Goal: Register for event/course

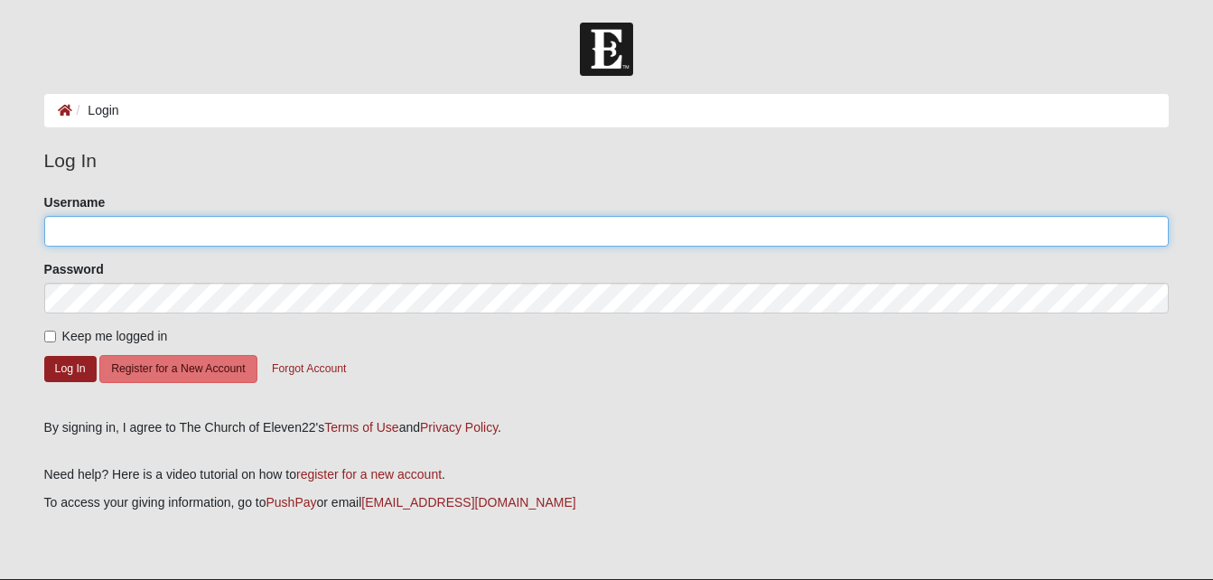
click at [114, 229] on input "Username" at bounding box center [607, 231] width 1126 height 31
type input "[EMAIL_ADDRESS][DOMAIN_NAME]"
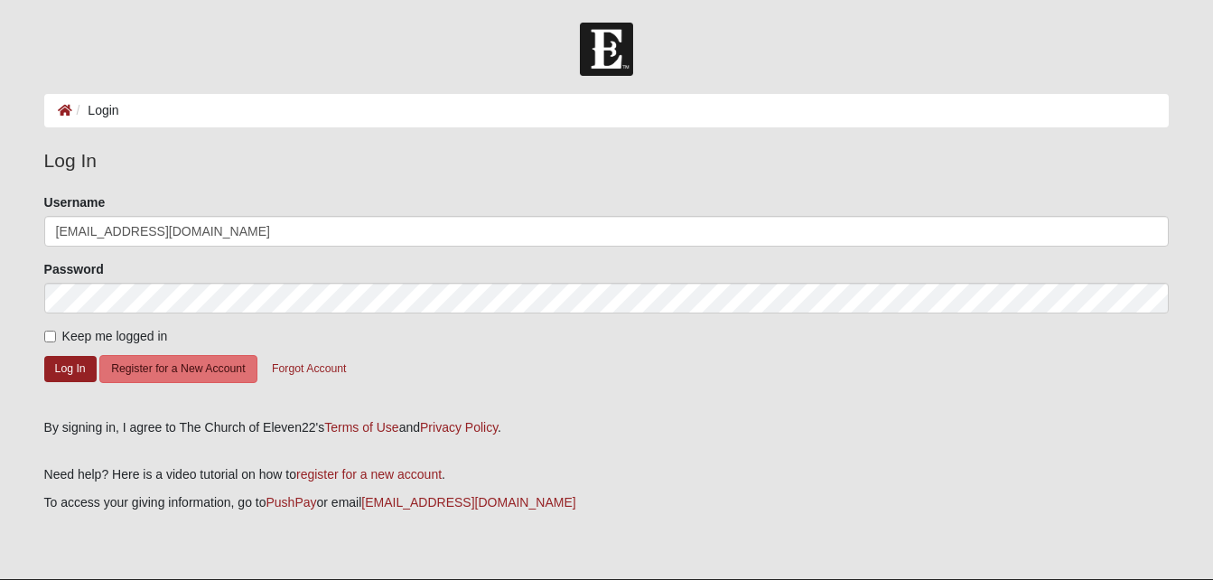
click at [47, 347] on form "Please correct the following: Username [EMAIL_ADDRESS][DOMAIN_NAME] Password Ke…" at bounding box center [607, 299] width 1126 height 212
click at [47, 336] on input "Keep me logged in" at bounding box center [50, 337] width 12 height 12
checkbox input "true"
click at [75, 367] on button "Log In" at bounding box center [70, 369] width 52 height 26
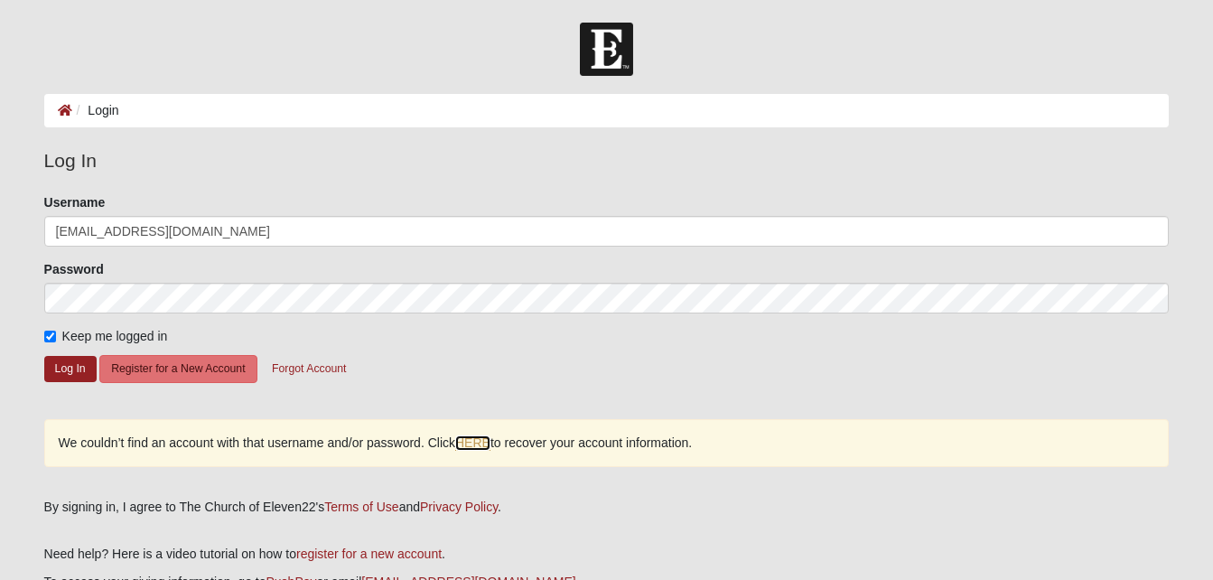
click at [481, 447] on link "HERE" at bounding box center [472, 442] width 35 height 15
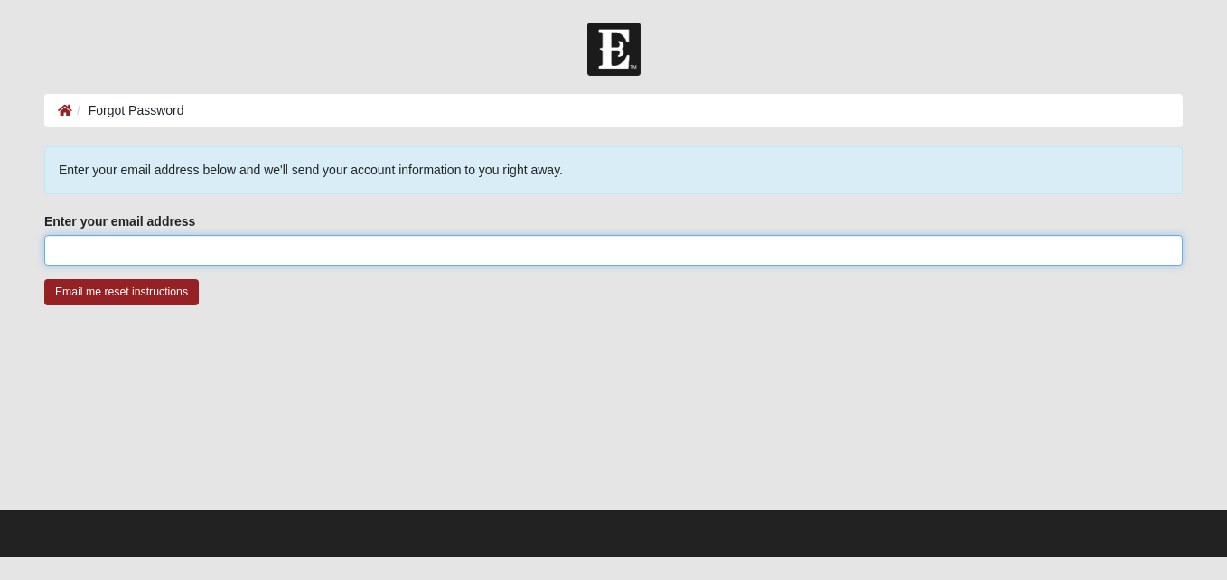
click at [226, 257] on input "Enter your email address" at bounding box center [613, 250] width 1138 height 31
type input "[EMAIL_ADDRESS][DOMAIN_NAME]"
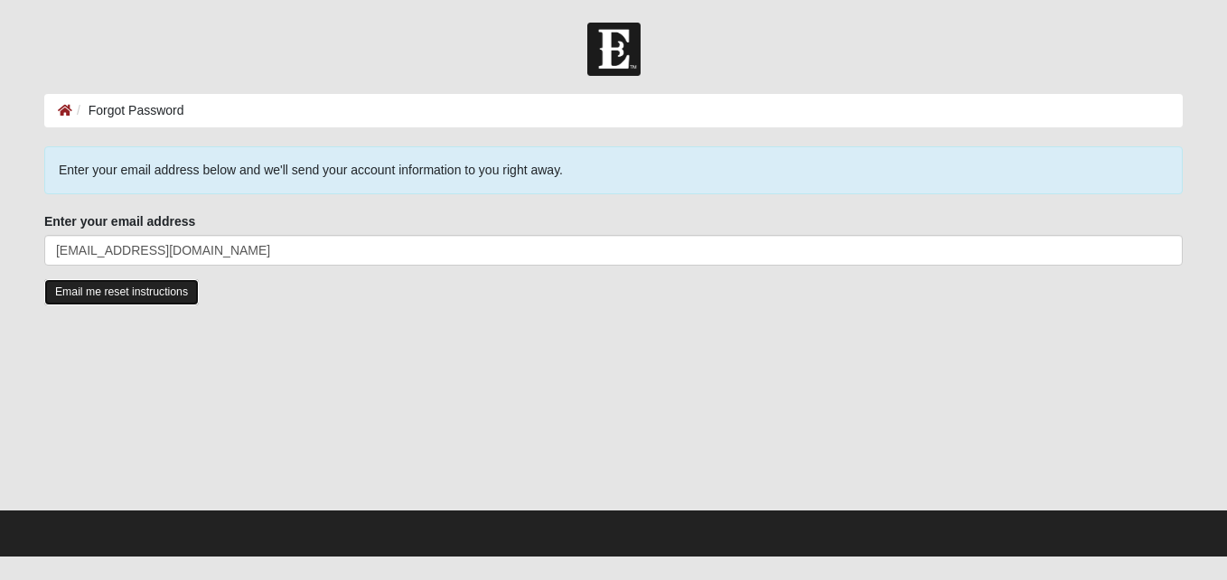
click at [107, 289] on input "Email me reset instructions" at bounding box center [121, 292] width 154 height 26
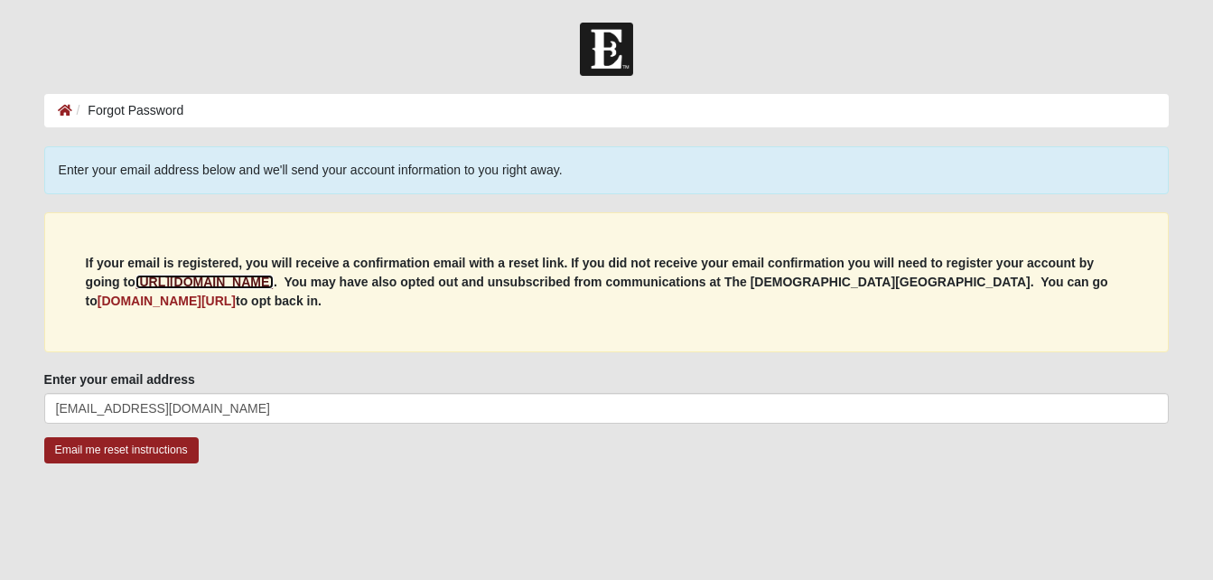
click at [239, 284] on b "https://my.coe22.com/register" at bounding box center [205, 282] width 138 height 14
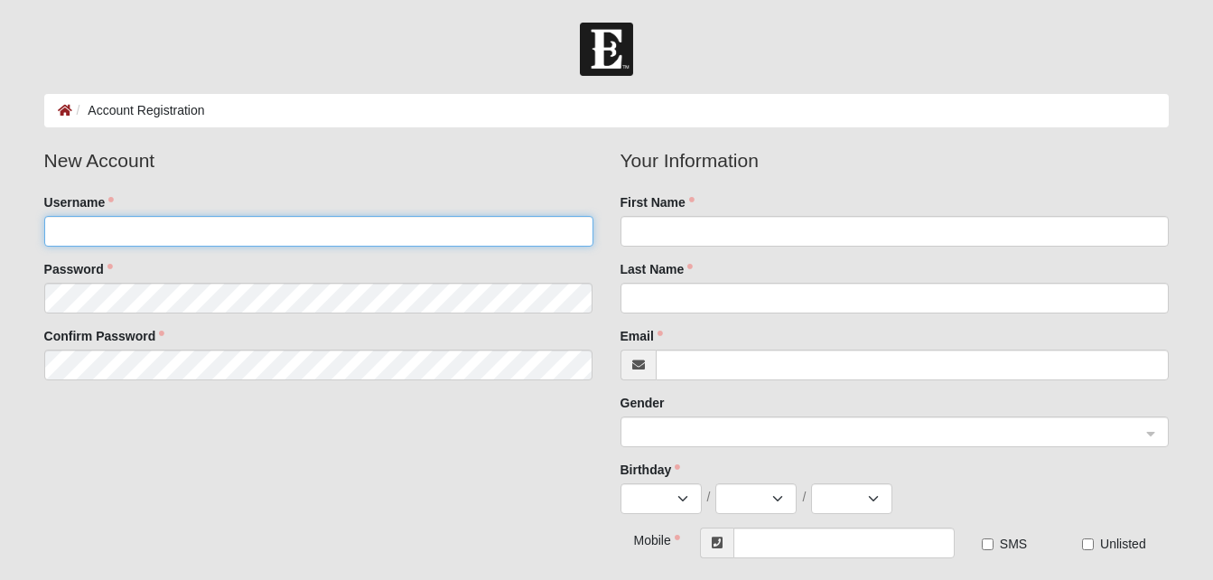
click at [285, 218] on input "Username" at bounding box center [318, 231] width 549 height 31
click at [352, 237] on input "N" at bounding box center [318, 231] width 549 height 31
type input "N01033546@unf.edu"
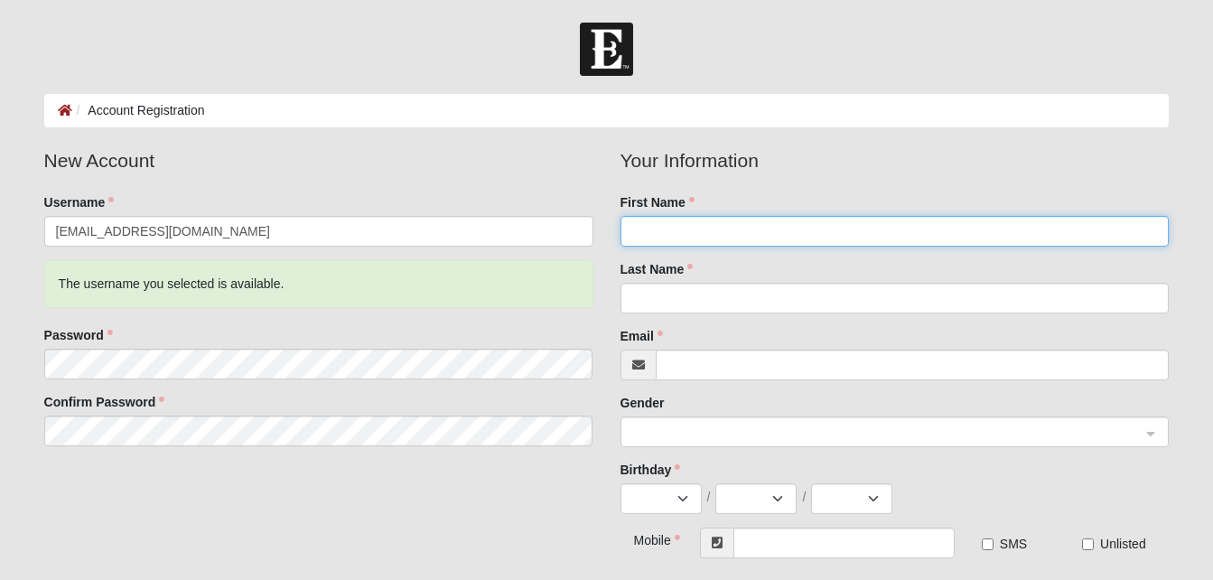
click at [648, 220] on input "First Name" at bounding box center [895, 231] width 549 height 31
type input "Sierra"
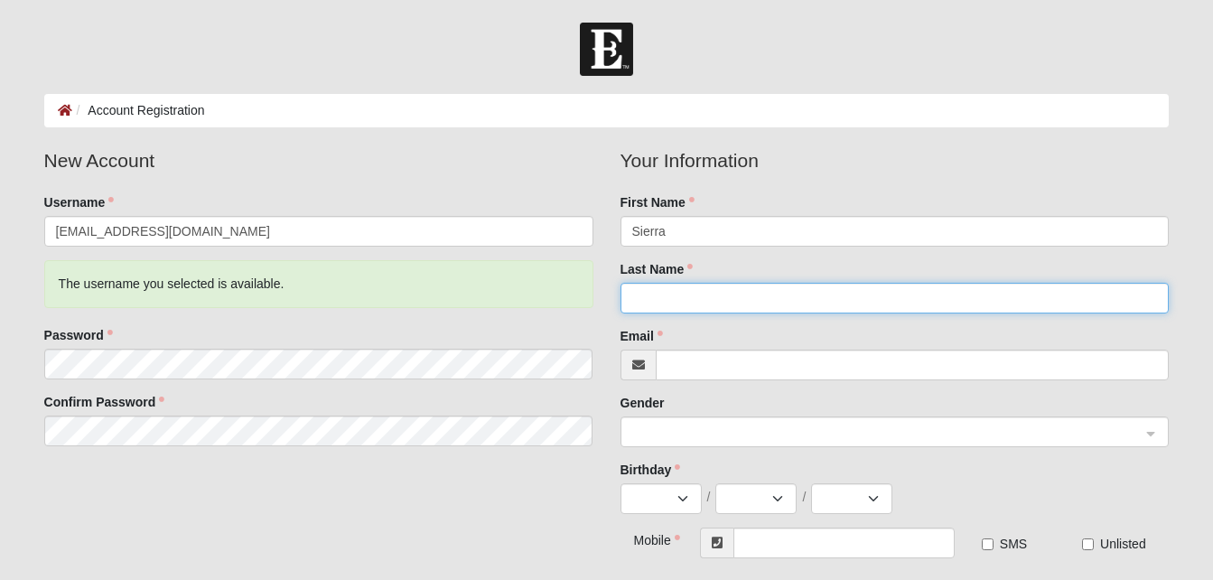
type input "Trenor"
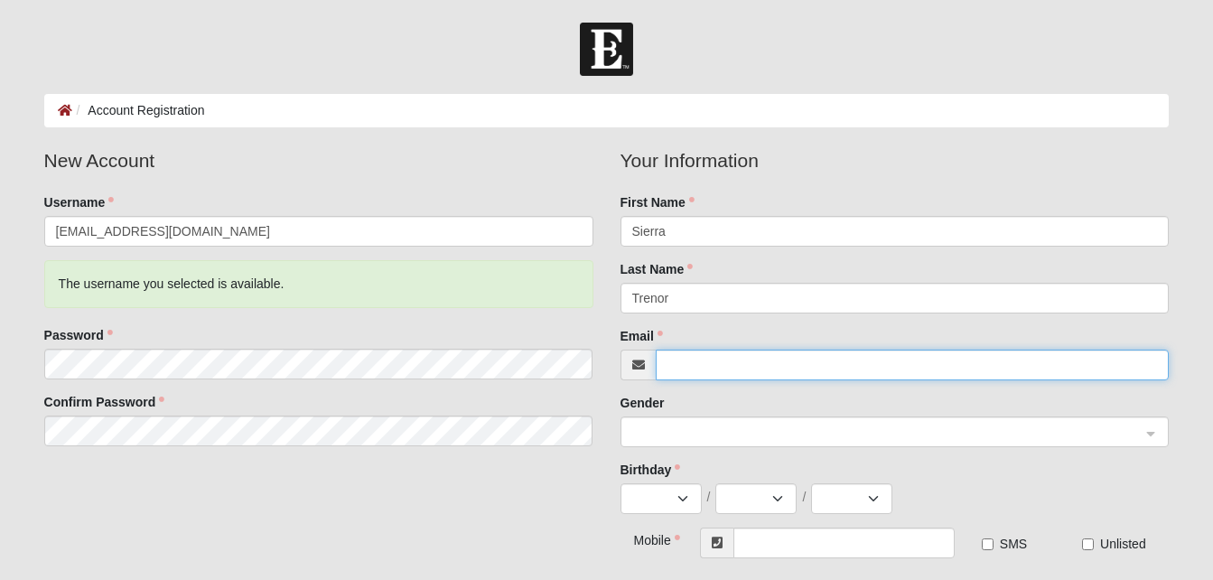
type input "[EMAIL_ADDRESS][DOMAIN_NAME]"
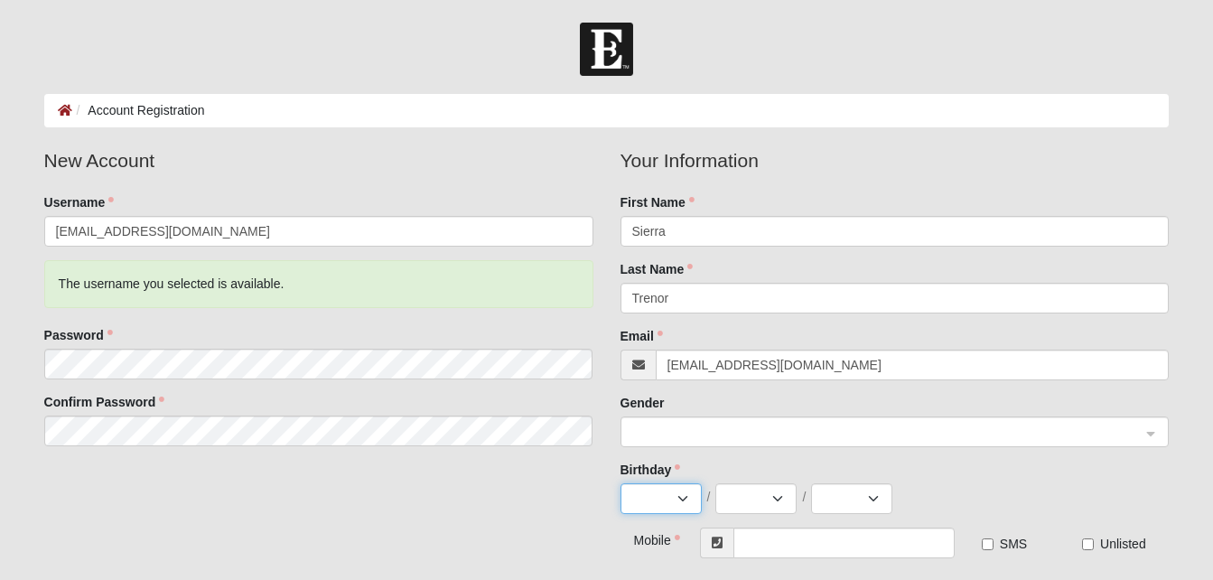
select select "7"
select select "1"
select select "1996"
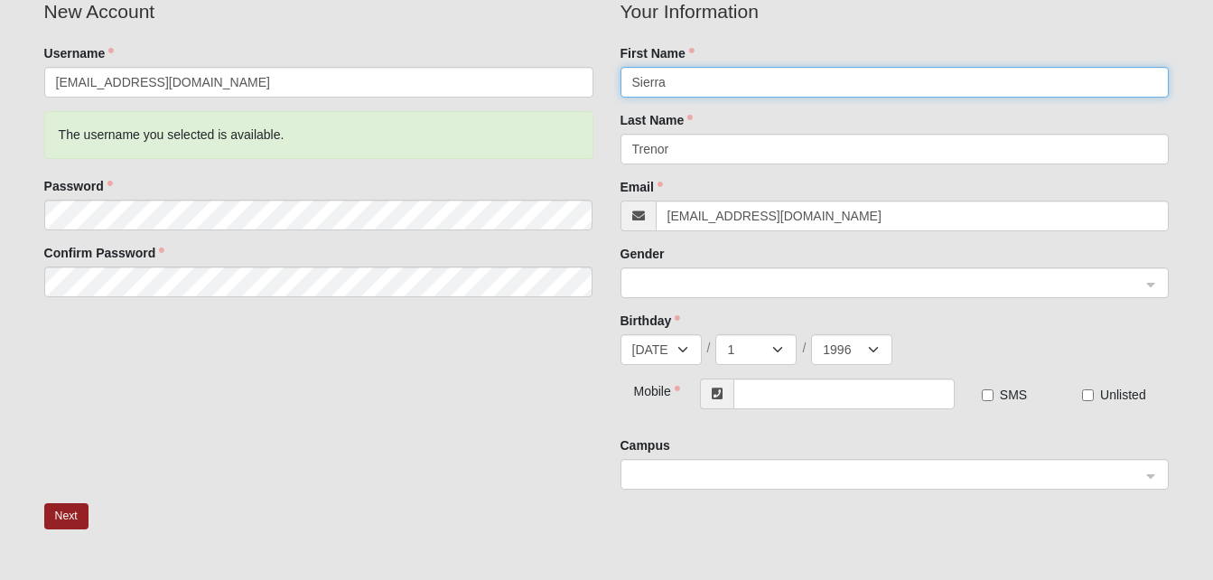
scroll to position [150, 0]
click at [759, 274] on span at bounding box center [887, 283] width 510 height 20
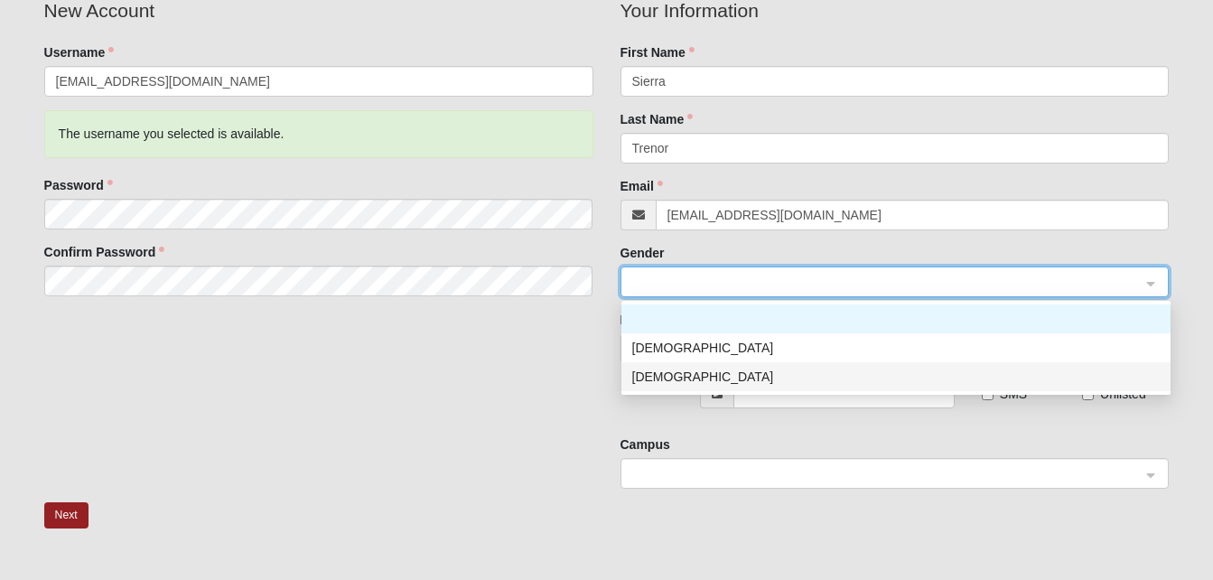
click at [725, 368] on div "Female" at bounding box center [896, 377] width 528 height 20
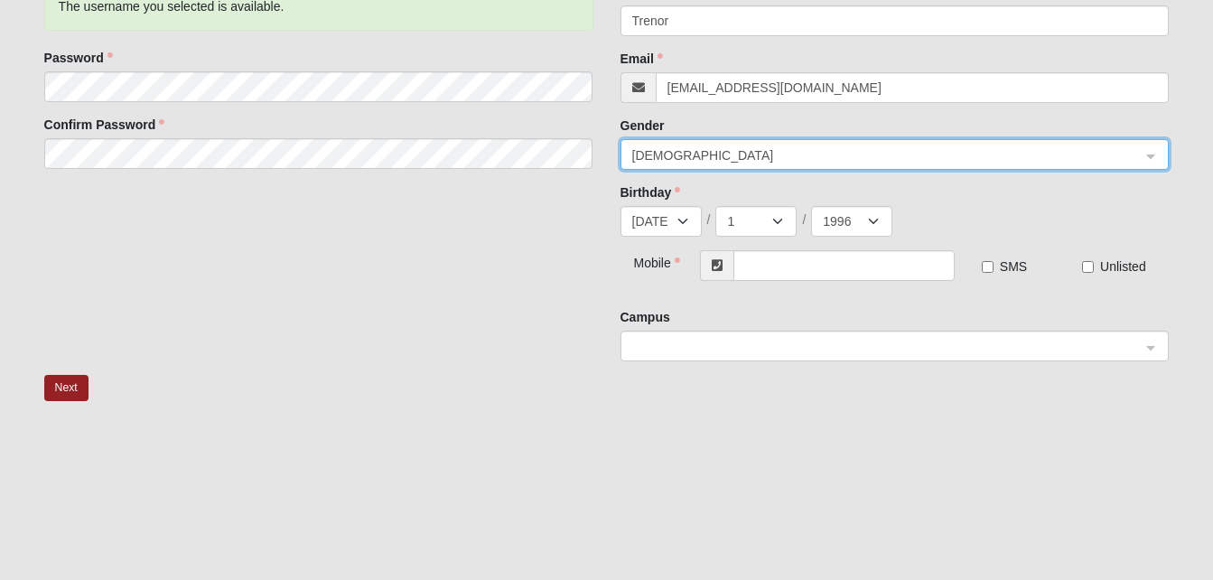
scroll to position [278, 0]
click at [778, 275] on input "text" at bounding box center [844, 264] width 221 height 31
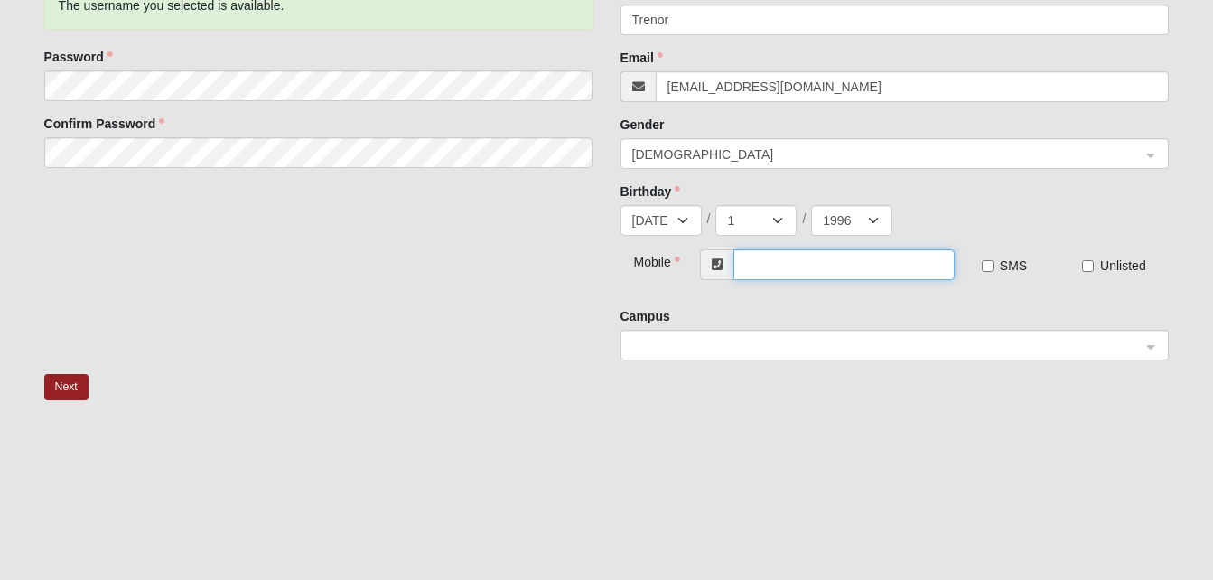
type input "[PHONE_NUMBER]"
click at [987, 272] on label "SMS" at bounding box center [1004, 266] width 45 height 18
click at [987, 272] on input "SMS" at bounding box center [988, 266] width 12 height 12
checkbox input "true"
click at [778, 351] on span at bounding box center [887, 346] width 510 height 20
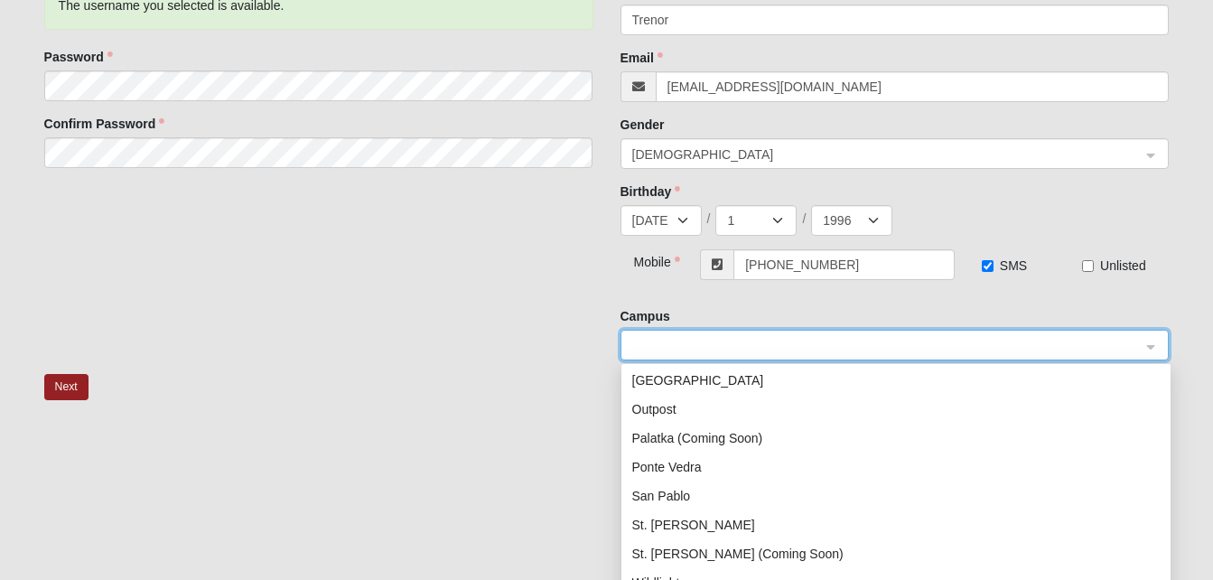
scroll to position [231, 0]
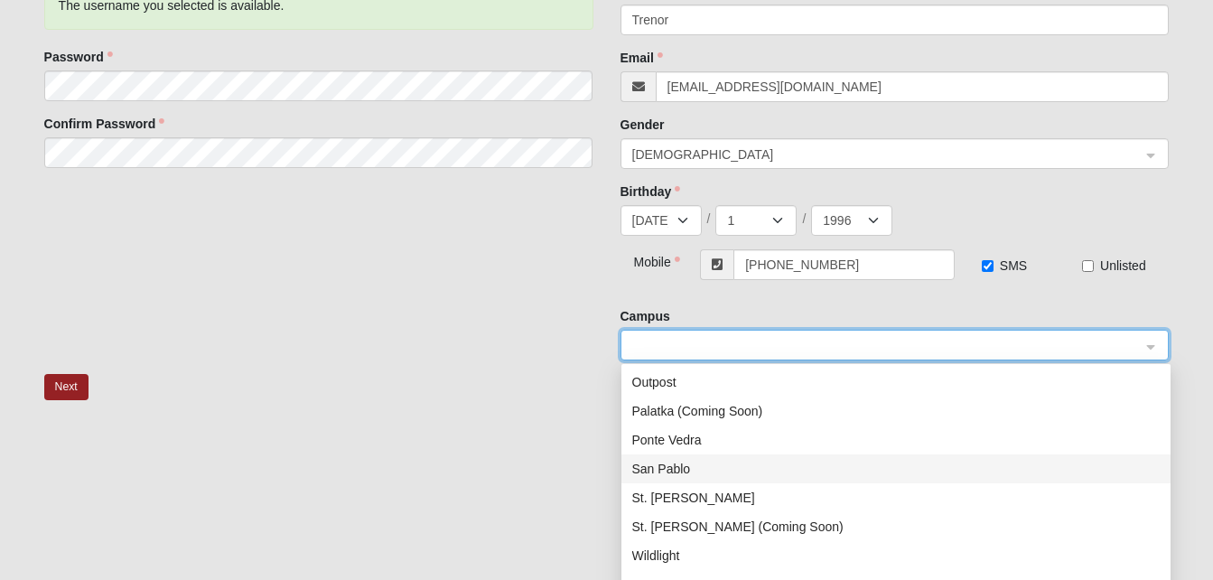
click at [682, 470] on div "San Pablo" at bounding box center [896, 469] width 528 height 20
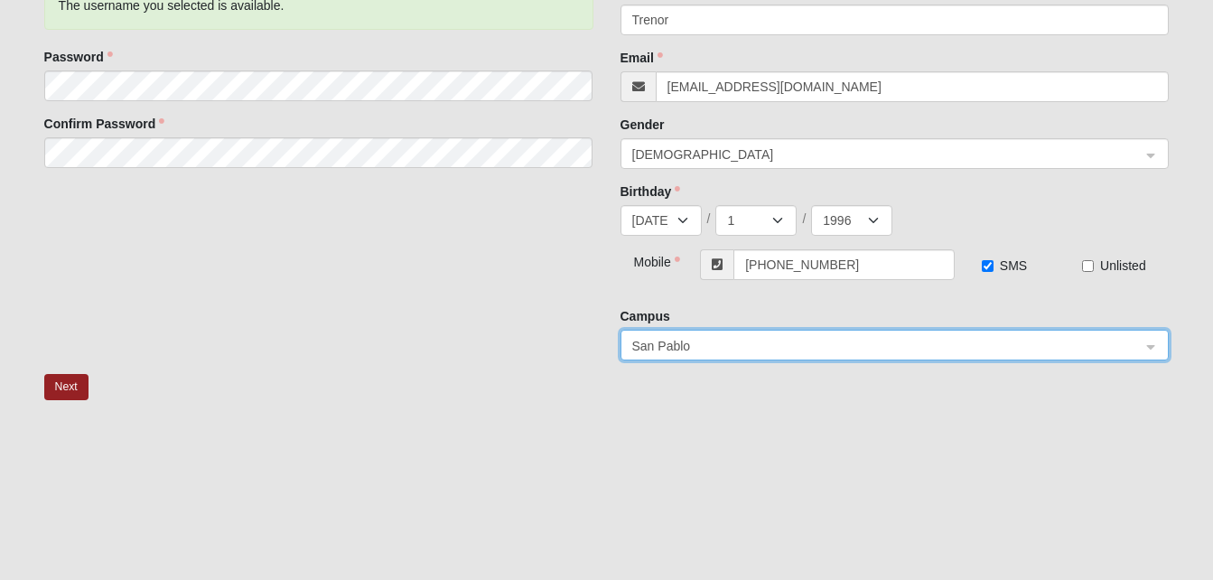
scroll to position [350, 0]
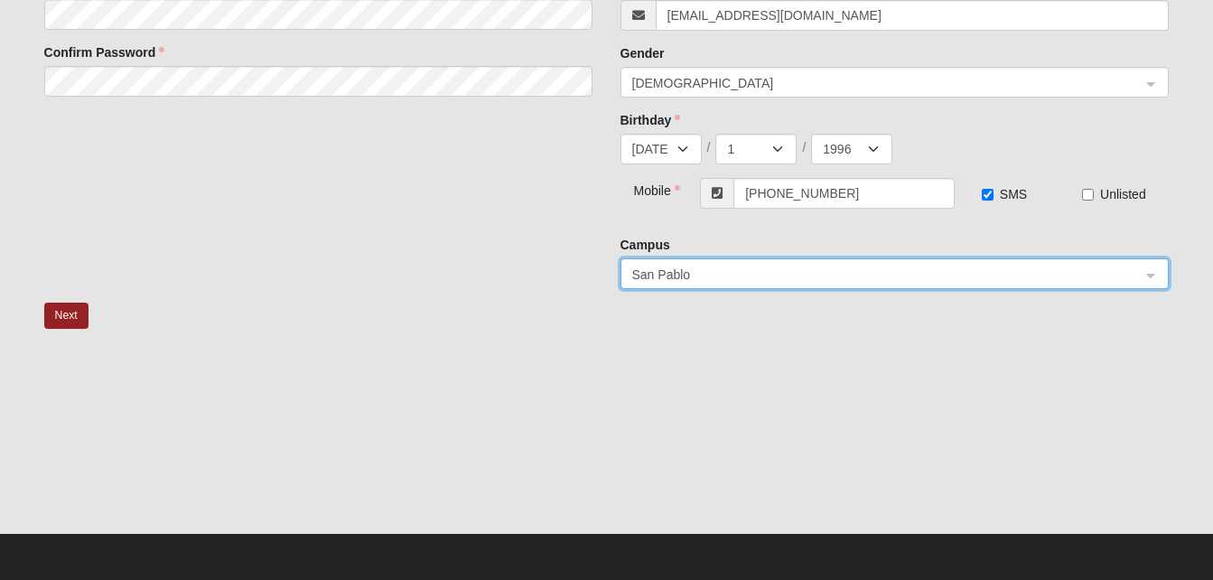
click at [85, 400] on div at bounding box center [607, 441] width 1126 height 181
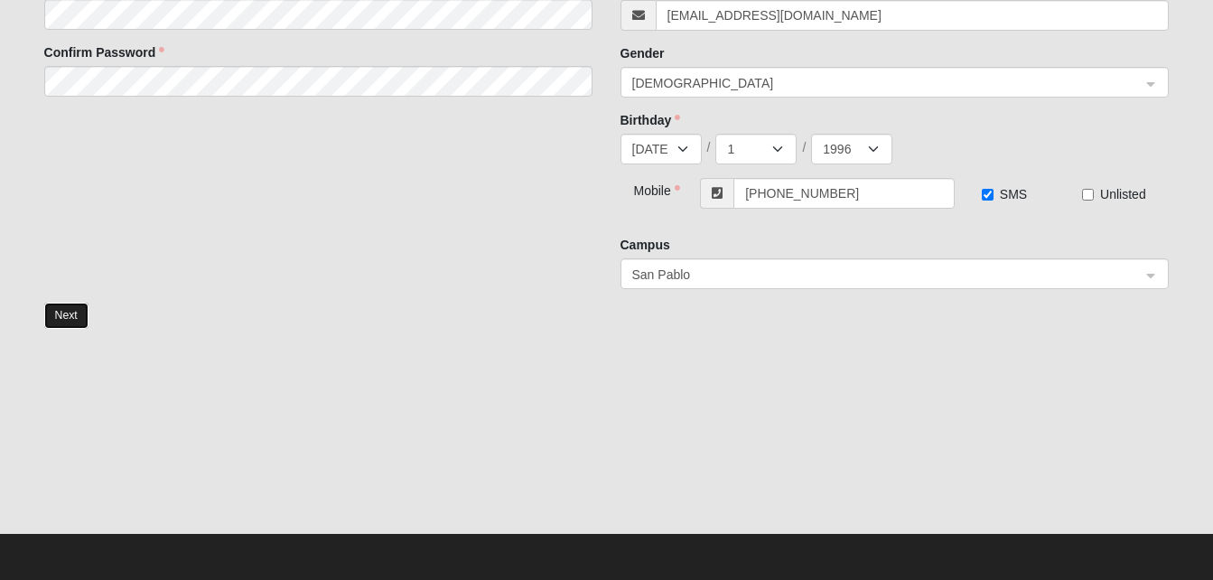
click at [76, 315] on button "Next" at bounding box center [66, 316] width 44 height 26
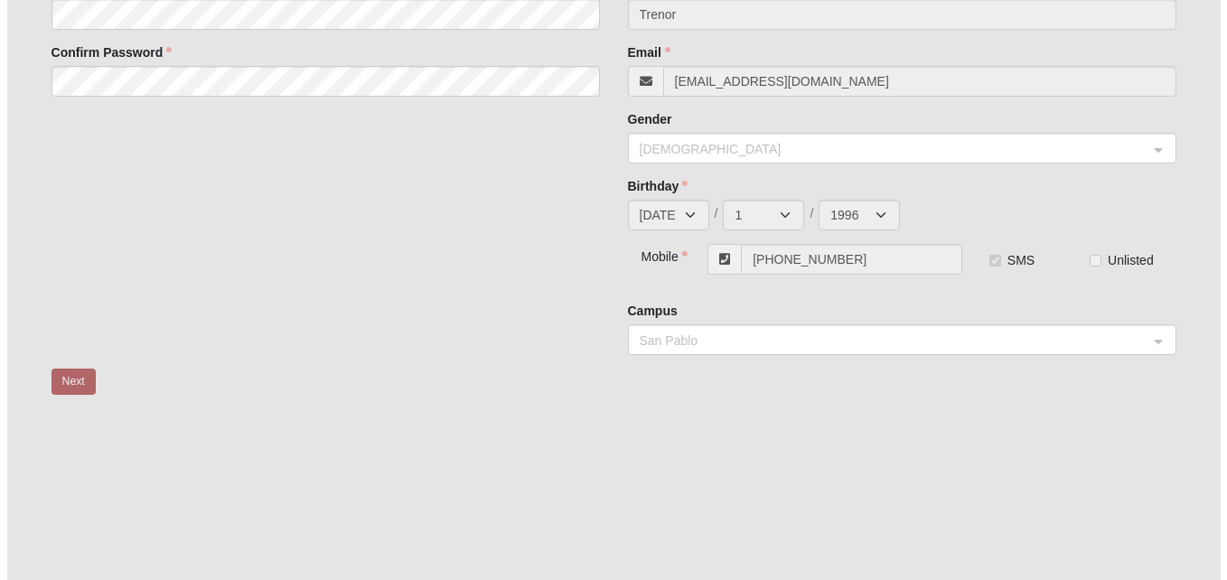
scroll to position [0, 0]
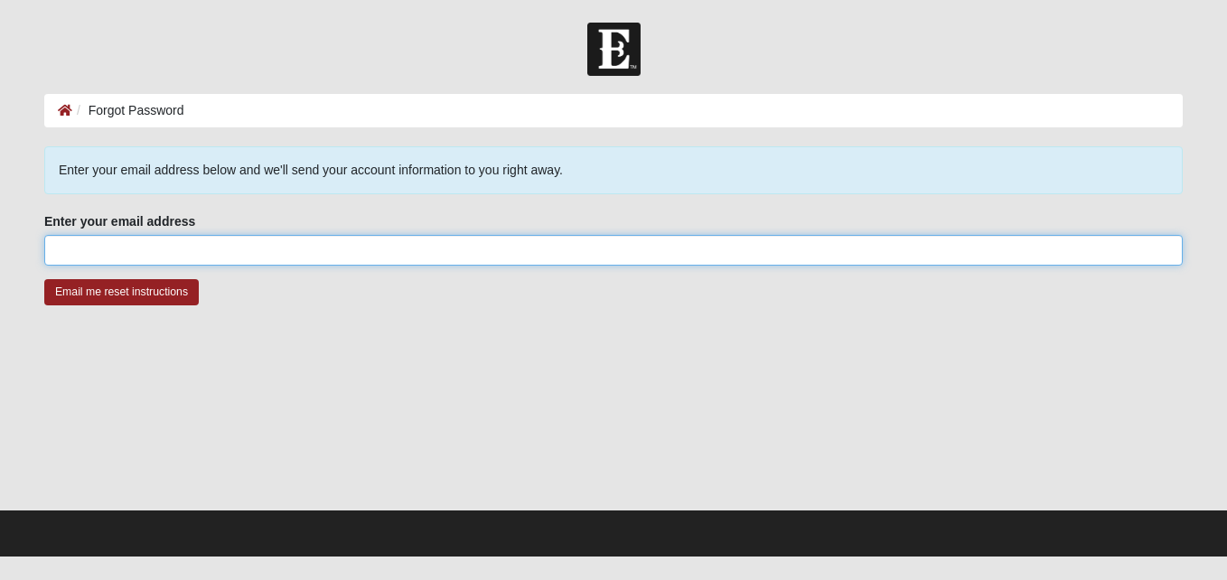
click at [138, 248] on input "Enter your email address" at bounding box center [613, 250] width 1138 height 31
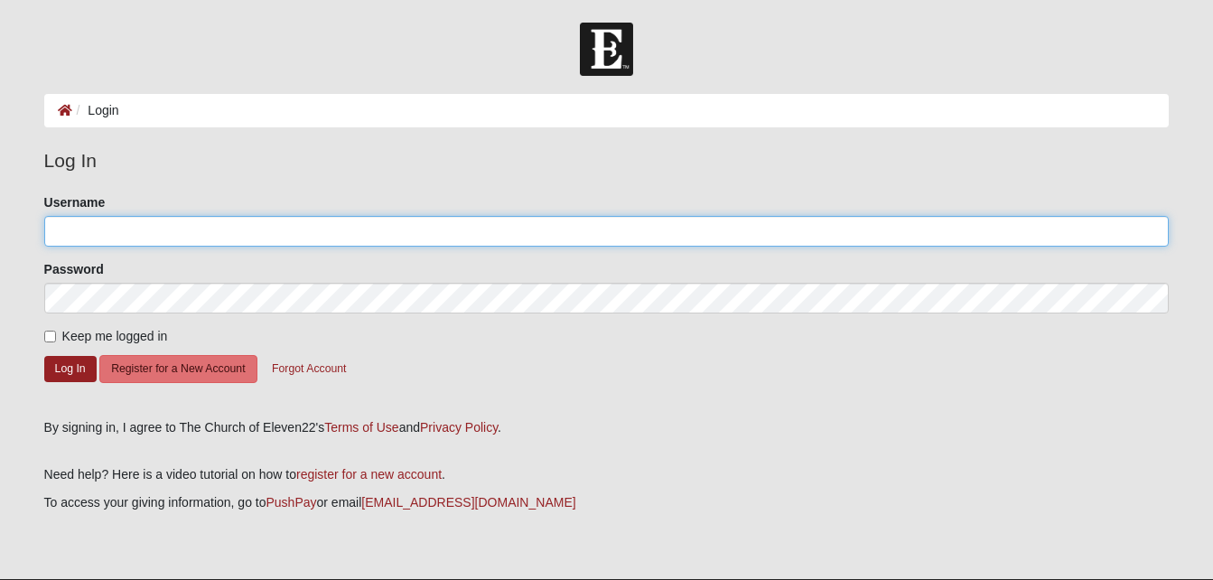
type input "N01033546@unf.edu"
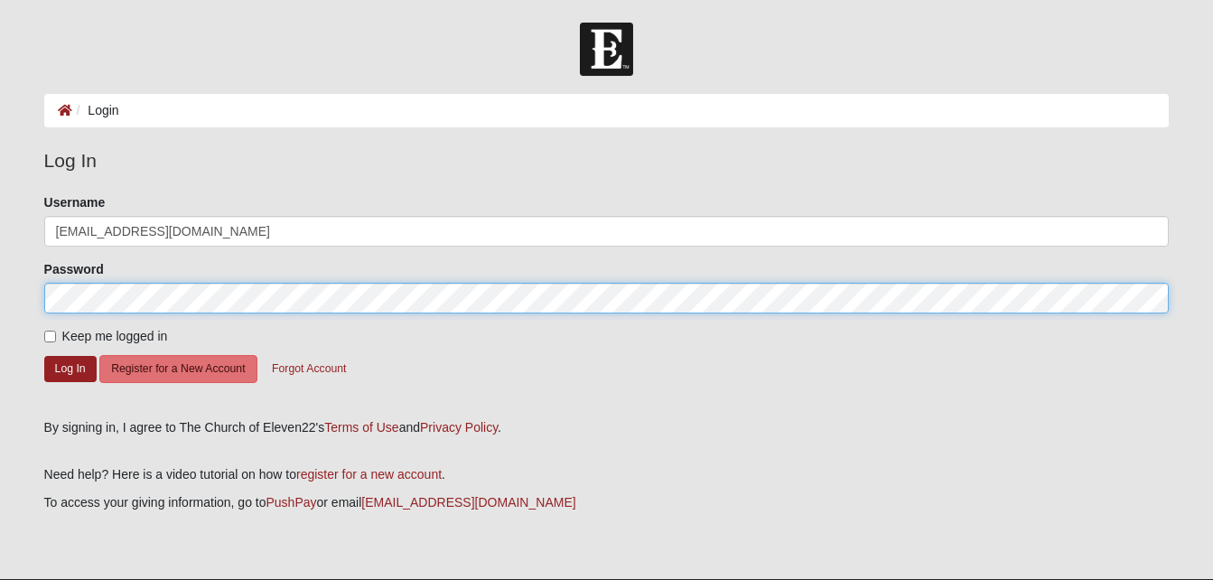
click at [0, 278] on html "Log In Login Login Error Log In Please correct the following: Username N0103354…" at bounding box center [606, 312] width 1213 height 625
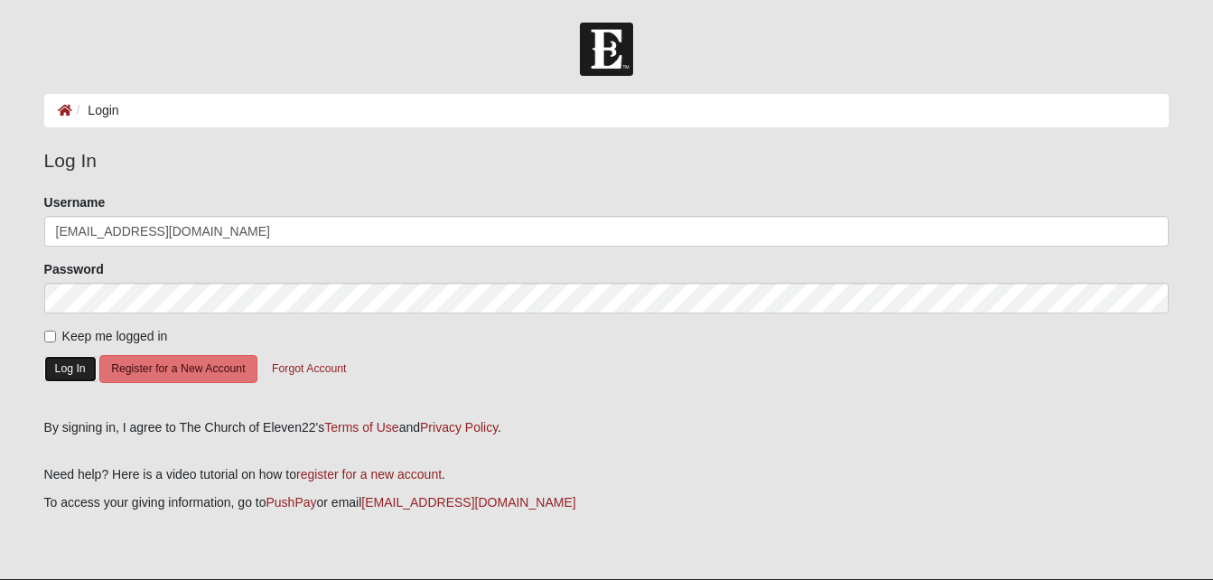
click at [66, 371] on button "Log In" at bounding box center [70, 369] width 52 height 26
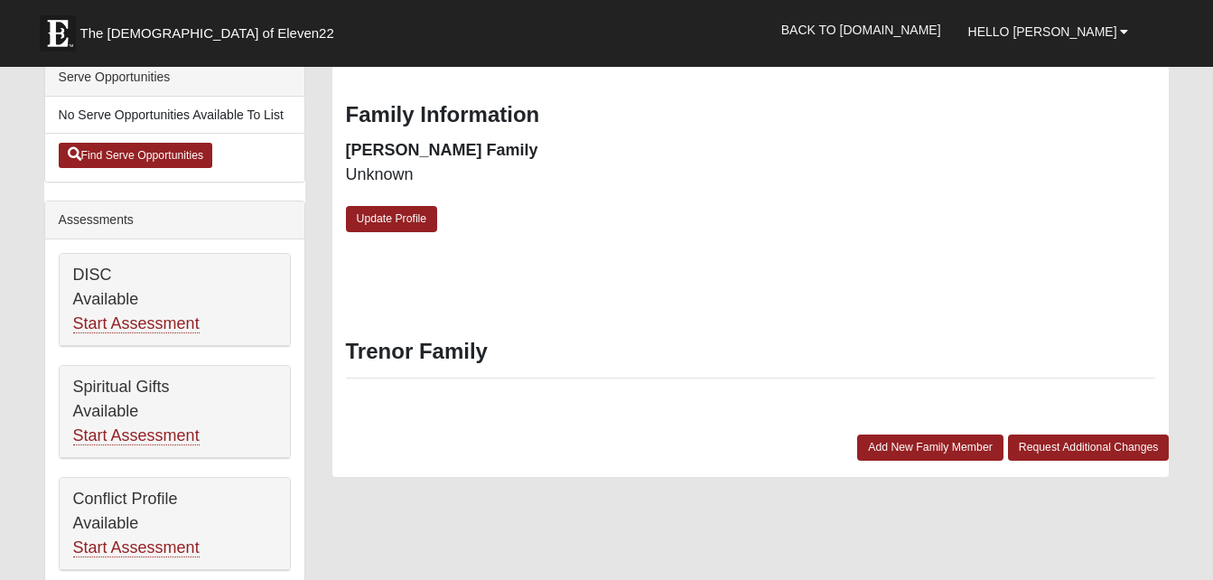
scroll to position [558, 0]
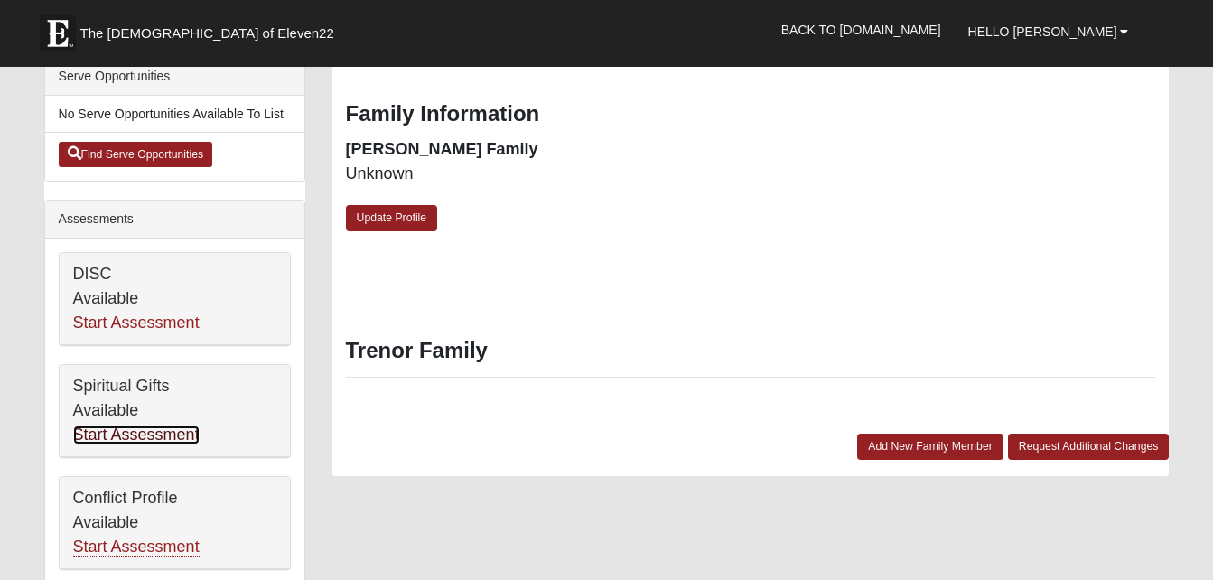
click at [128, 437] on link "Start Assessment" at bounding box center [136, 435] width 126 height 19
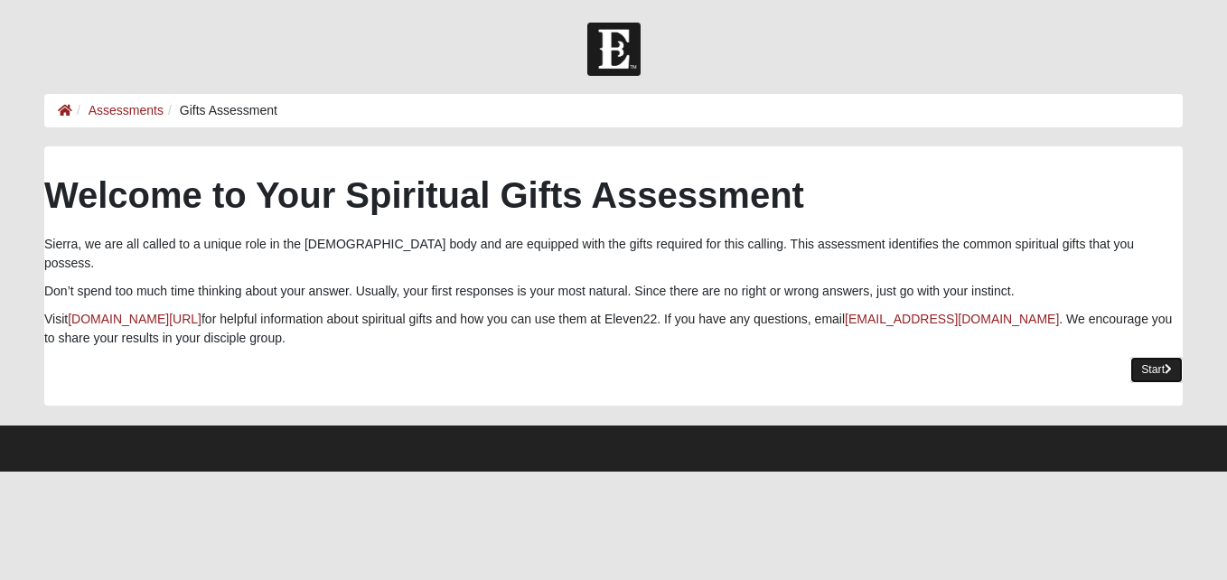
click at [1155, 357] on link "Start" at bounding box center [1156, 370] width 52 height 26
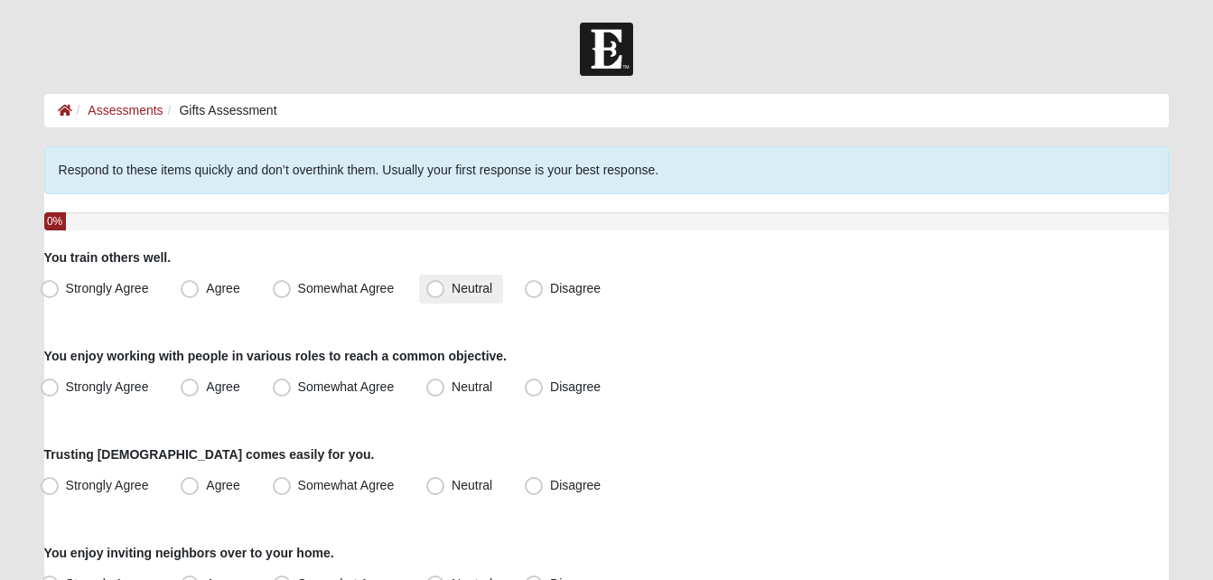
click at [448, 299] on label "Neutral" at bounding box center [461, 289] width 84 height 29
click at [445, 295] on input "Neutral" at bounding box center [440, 289] width 12 height 12
radio input "true"
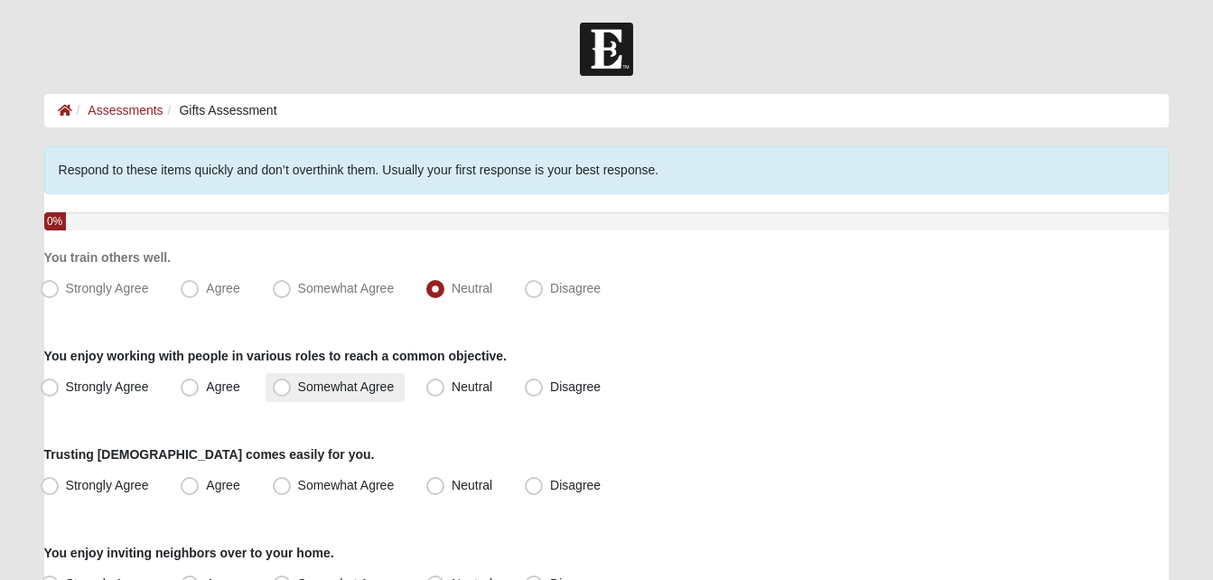
click at [314, 391] on span "Somewhat Agree" at bounding box center [346, 386] width 97 height 14
click at [292, 391] on input "Somewhat Agree" at bounding box center [286, 387] width 12 height 12
radio input "true"
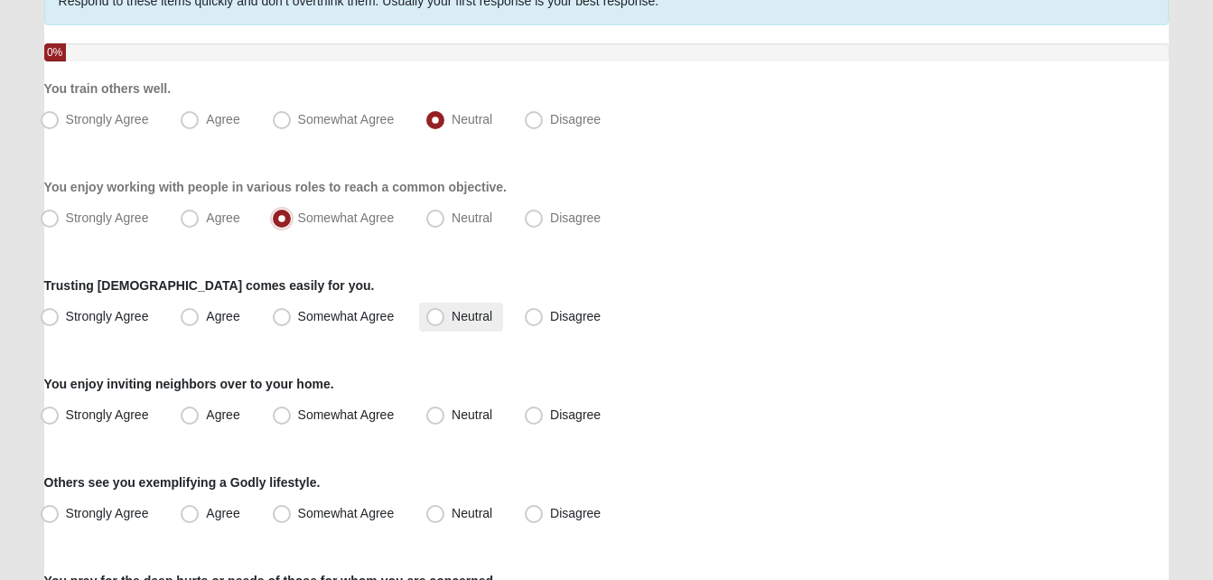
scroll to position [170, 0]
click at [123, 319] on span "Strongly Agree" at bounding box center [107, 315] width 83 height 14
click at [60, 319] on input "Strongly Agree" at bounding box center [54, 316] width 12 height 12
radio input "true"
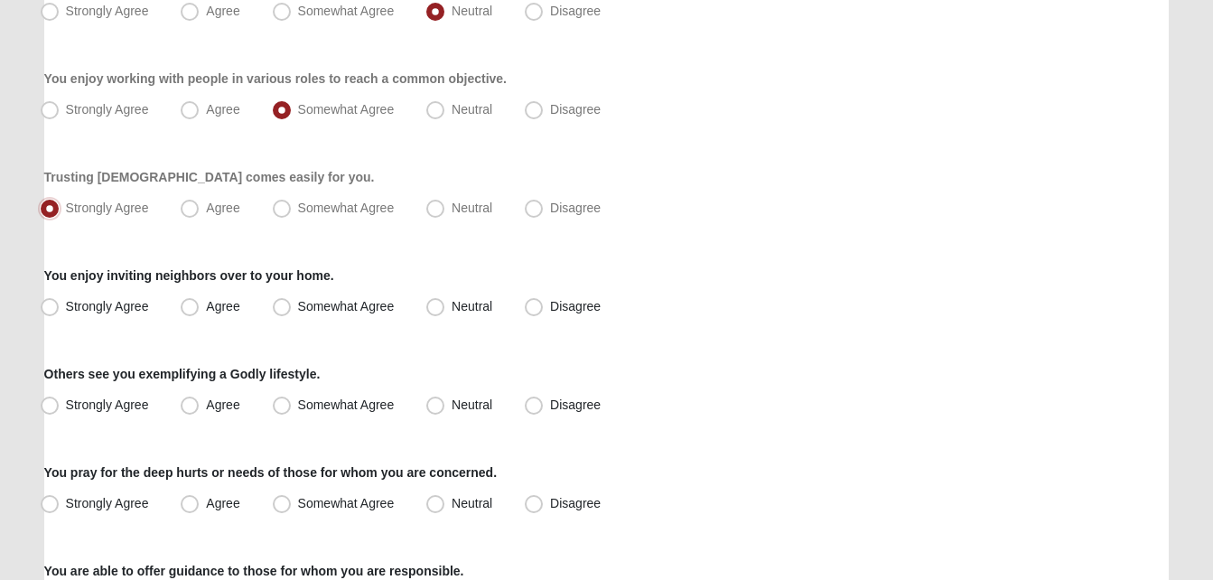
scroll to position [278, 0]
click at [545, 317] on label "Disagree" at bounding box center [565, 306] width 94 height 29
click at [544, 312] on input "Disagree" at bounding box center [538, 306] width 12 height 12
radio input "true"
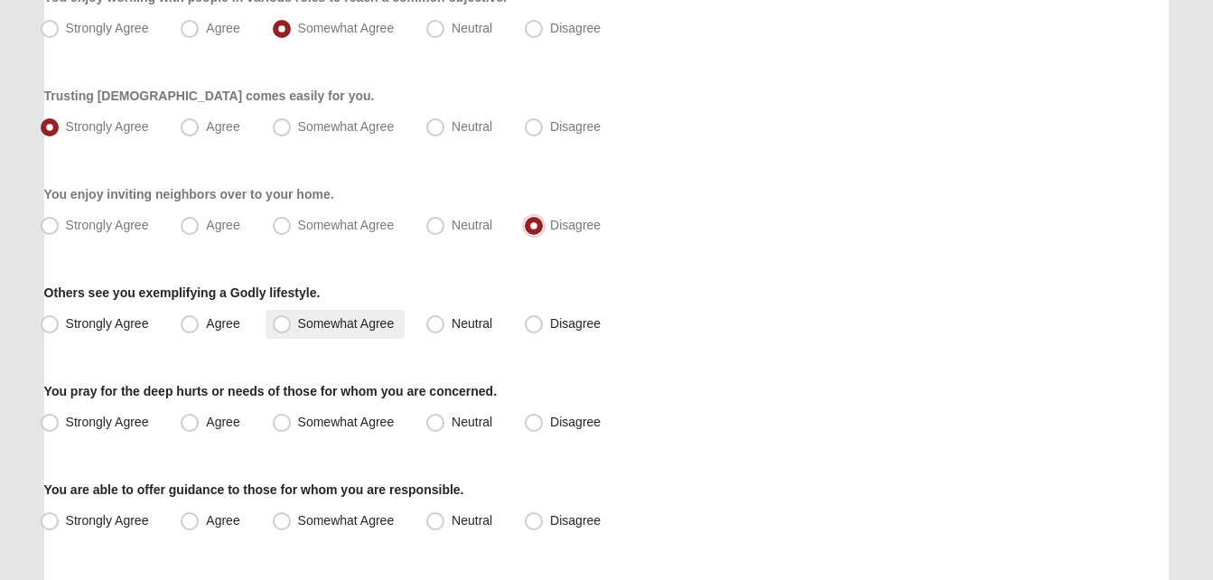
scroll to position [362, 0]
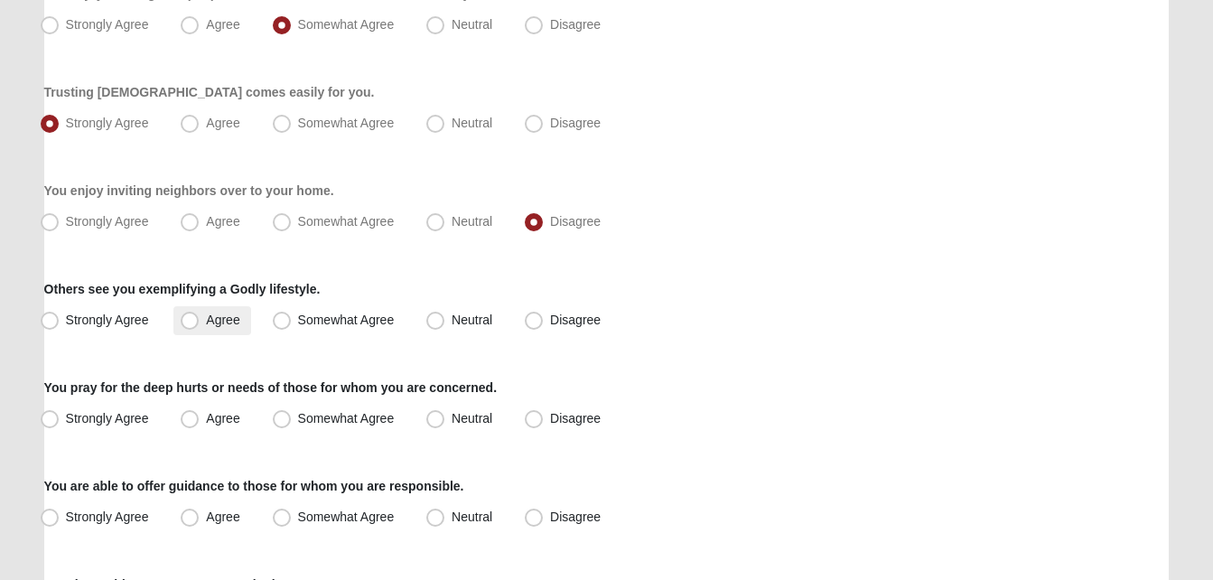
click at [223, 332] on label "Agree" at bounding box center [211, 320] width 77 height 29
click at [200, 326] on input "Agree" at bounding box center [194, 320] width 12 height 12
radio input "true"
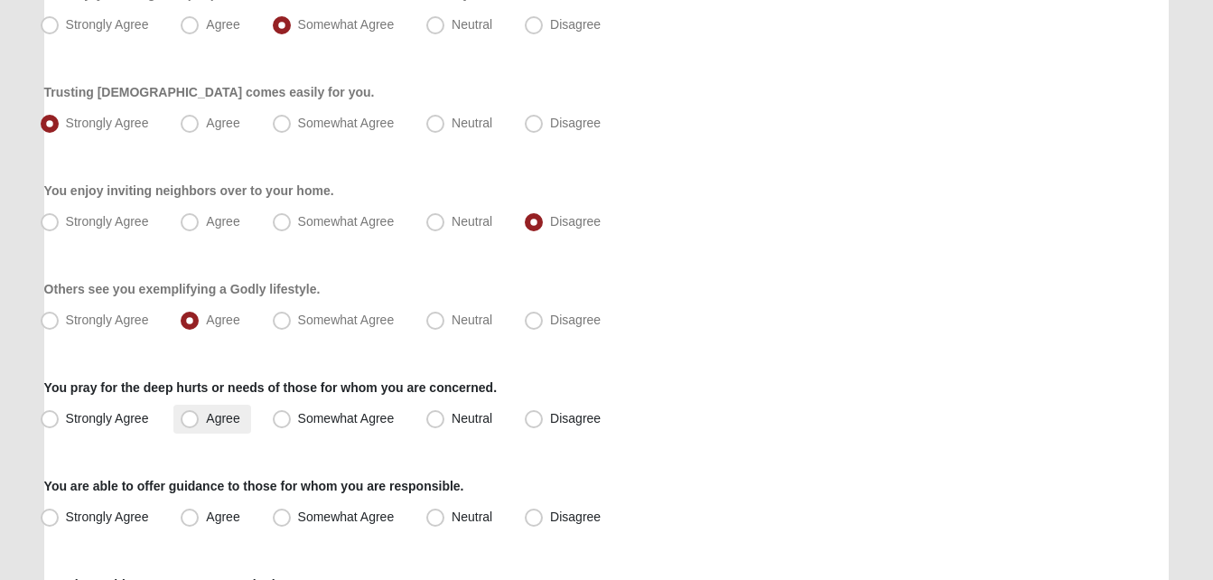
click at [214, 427] on label "Agree" at bounding box center [211, 419] width 77 height 29
click at [200, 425] on input "Agree" at bounding box center [194, 419] width 12 height 12
radio input "true"
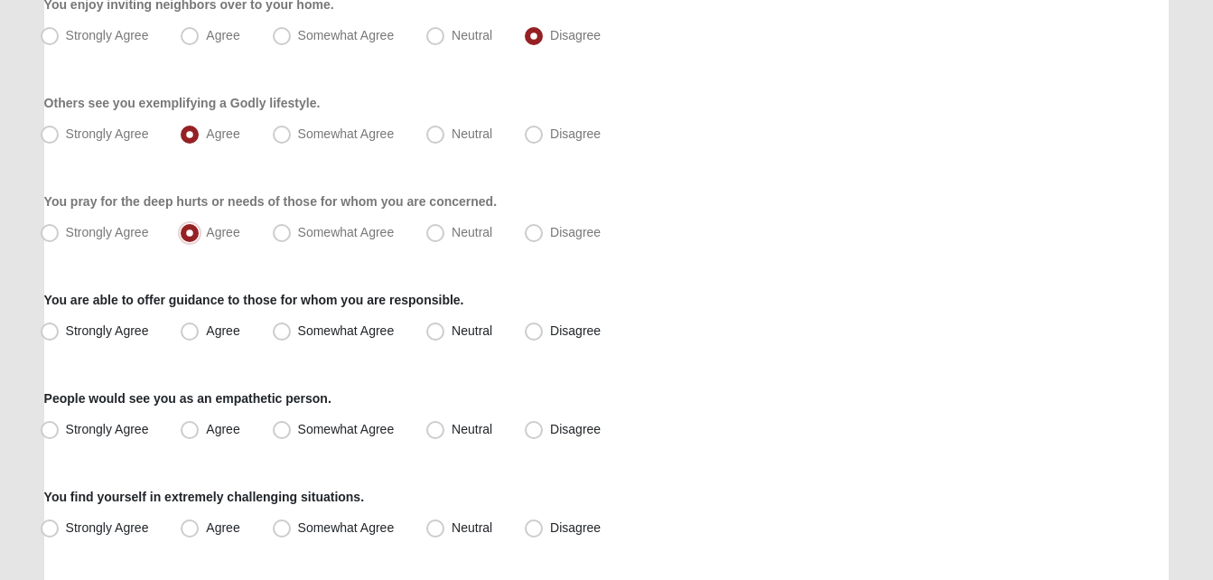
scroll to position [549, 0]
click at [298, 333] on span "Somewhat Agree" at bounding box center [346, 330] width 97 height 14
click at [280, 333] on input "Somewhat Agree" at bounding box center [286, 330] width 12 height 12
radio input "true"
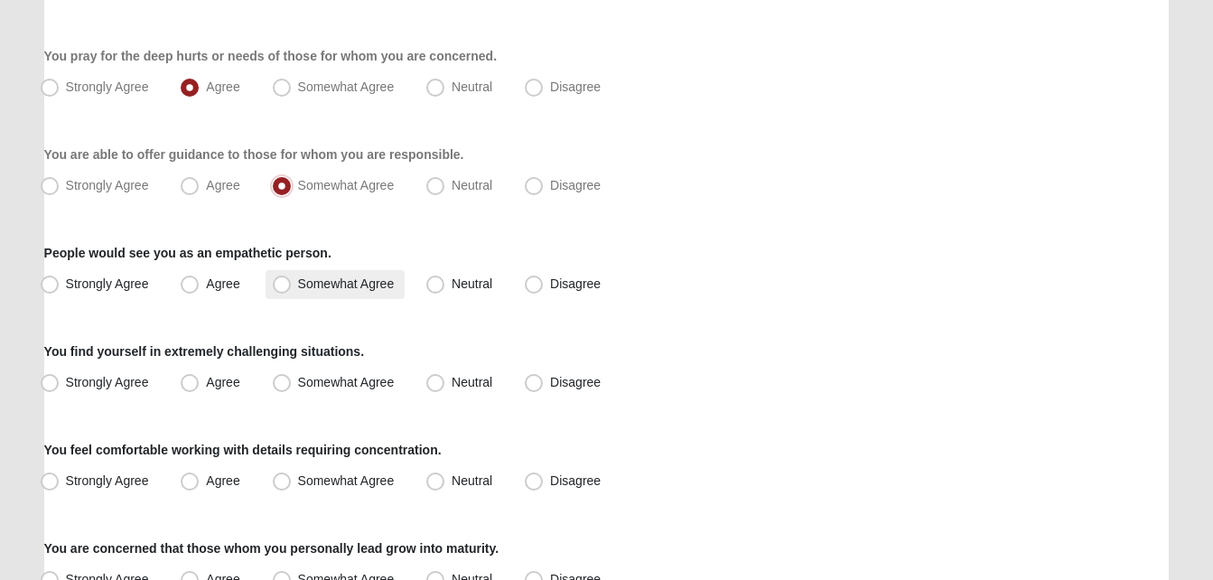
scroll to position [697, 0]
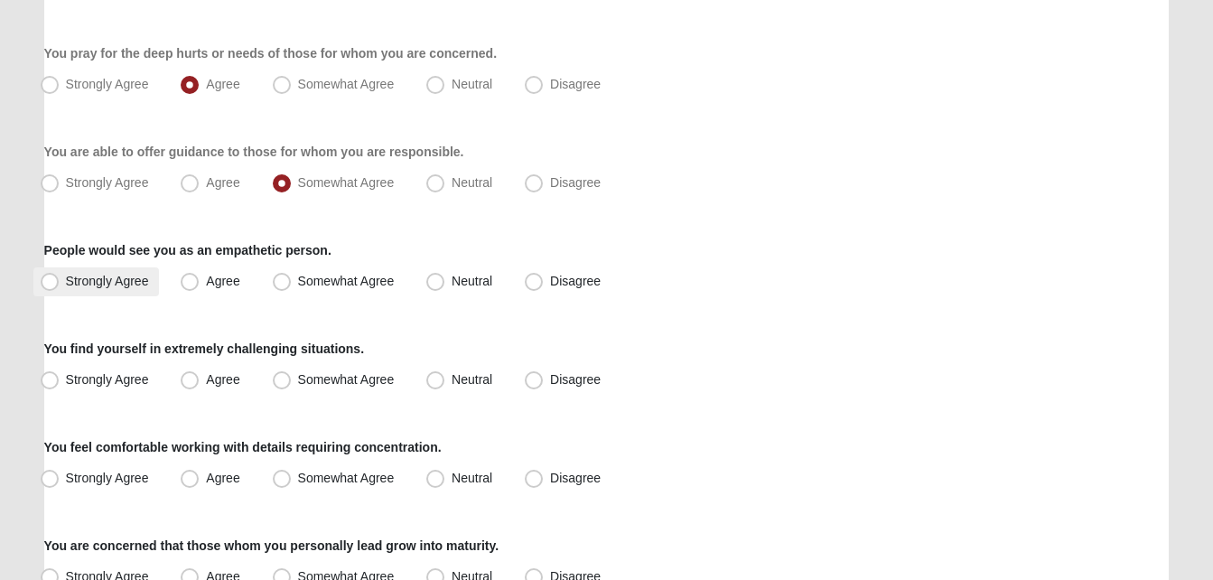
click at [61, 278] on label "Strongly Agree" at bounding box center [96, 281] width 126 height 29
click at [60, 278] on input "Strongly Agree" at bounding box center [54, 282] width 12 height 12
radio input "true"
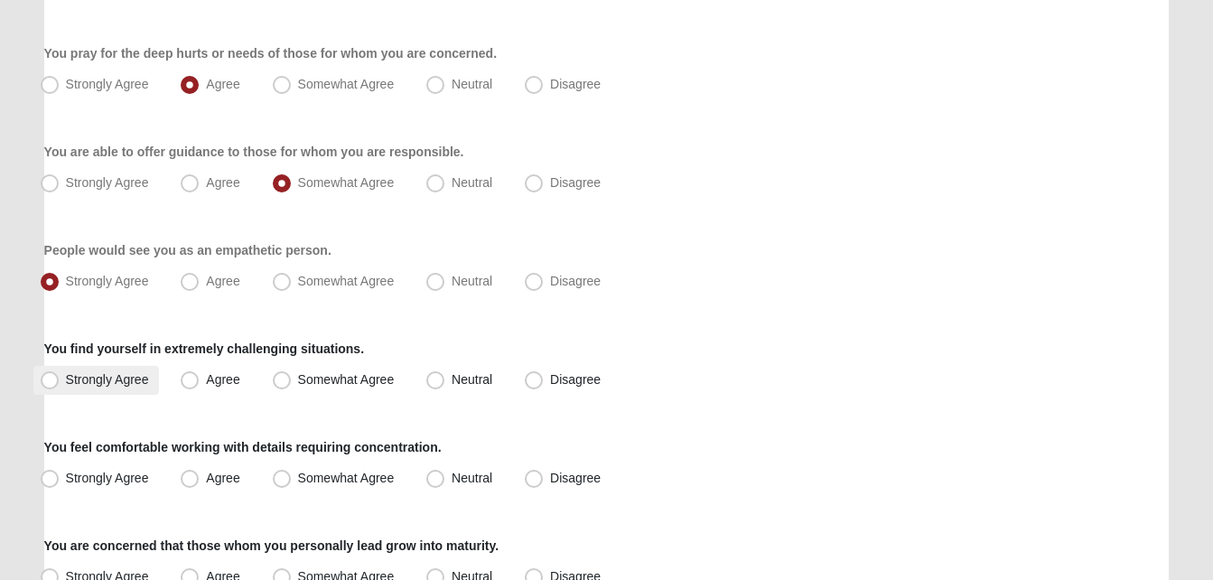
click at [133, 379] on span "Strongly Agree" at bounding box center [107, 379] width 83 height 14
click at [60, 379] on input "Strongly Agree" at bounding box center [54, 380] width 12 height 12
radio input "true"
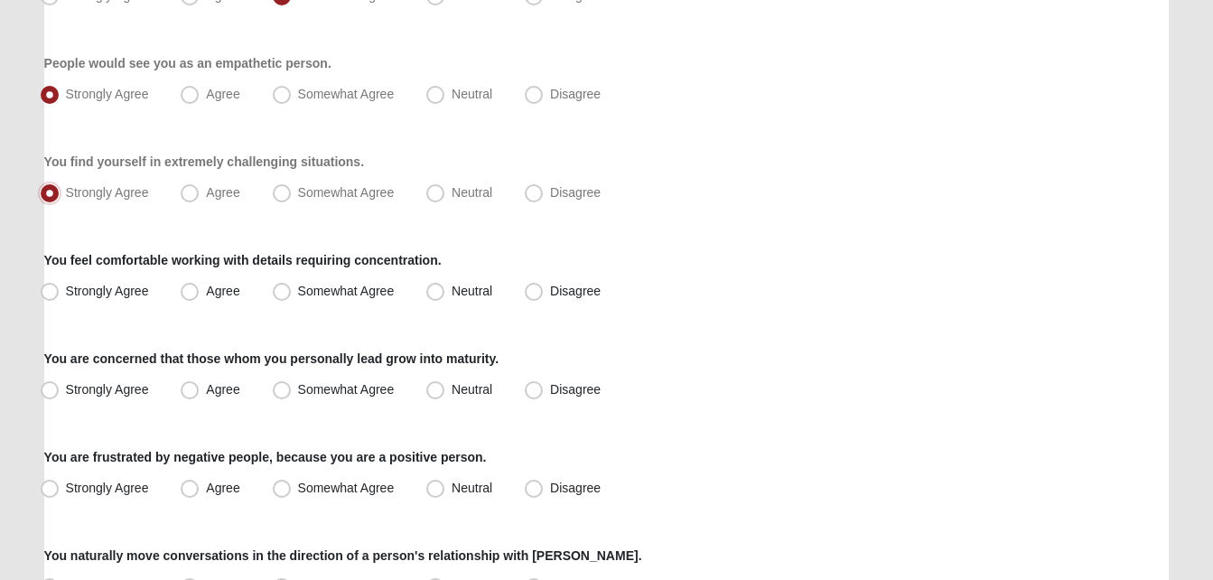
scroll to position [884, 0]
click at [478, 293] on span "Neutral" at bounding box center [472, 290] width 41 height 14
click at [445, 293] on input "Neutral" at bounding box center [440, 291] width 12 height 12
radio input "true"
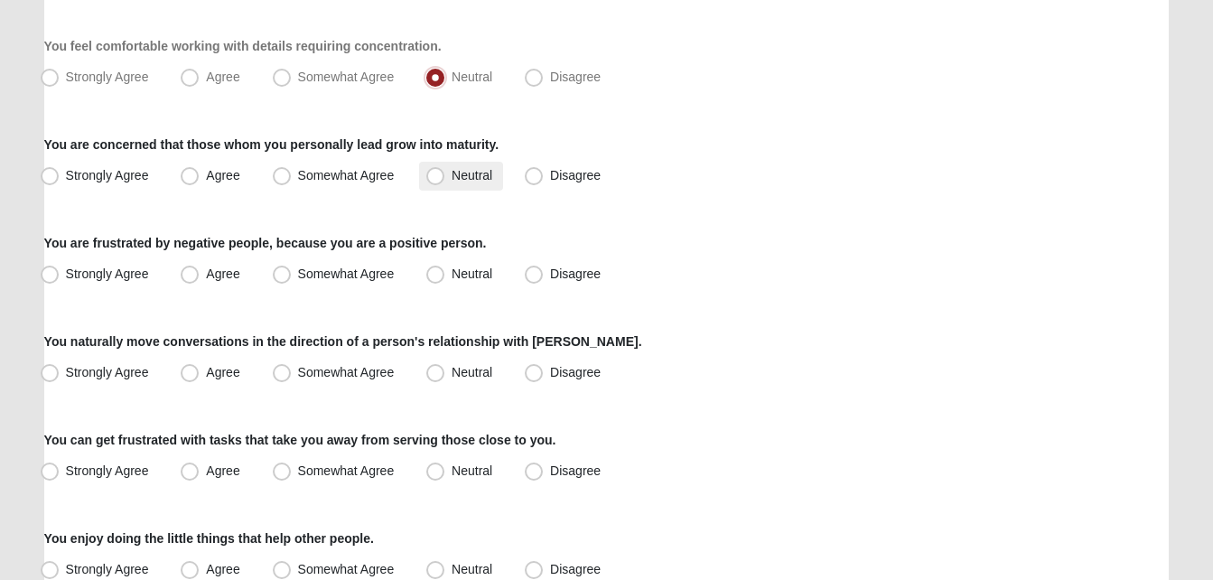
scroll to position [1100, 0]
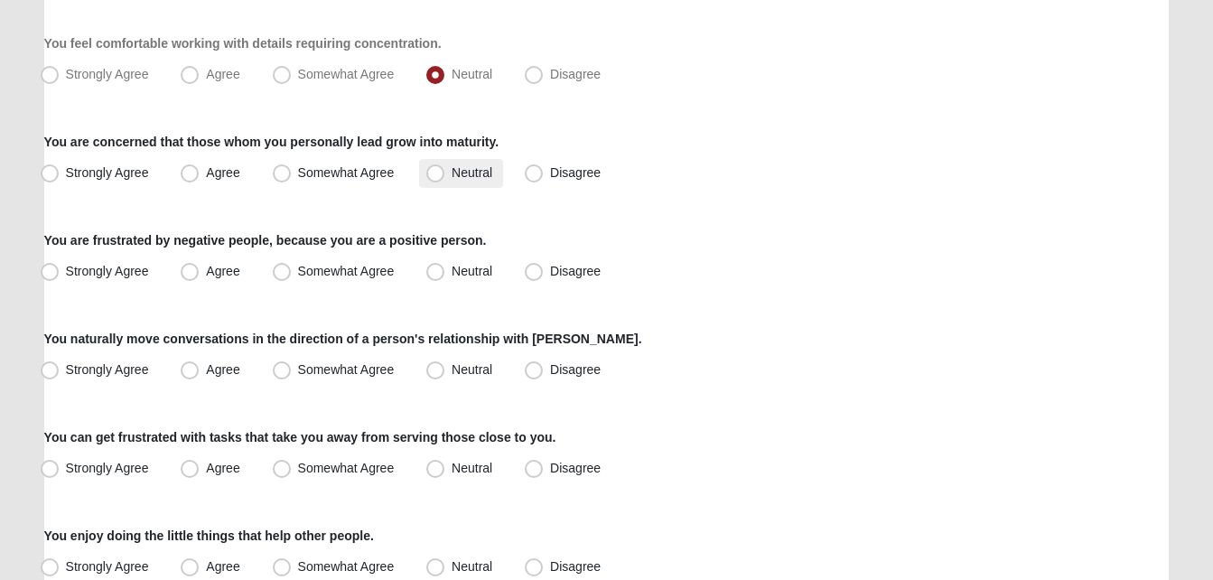
click at [452, 173] on span "Neutral" at bounding box center [472, 172] width 41 height 14
click at [435, 173] on input "Neutral" at bounding box center [440, 173] width 12 height 12
radio input "true"
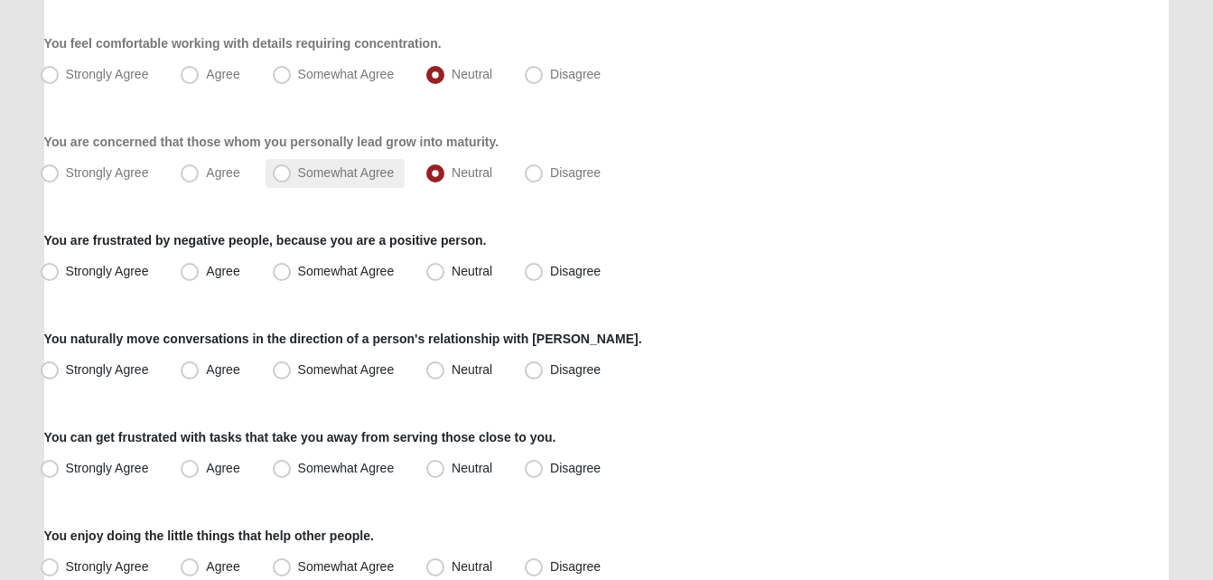
click at [346, 187] on label "Somewhat Agree" at bounding box center [336, 173] width 140 height 29
click at [292, 179] on input "Somewhat Agree" at bounding box center [286, 173] width 12 height 12
radio input "true"
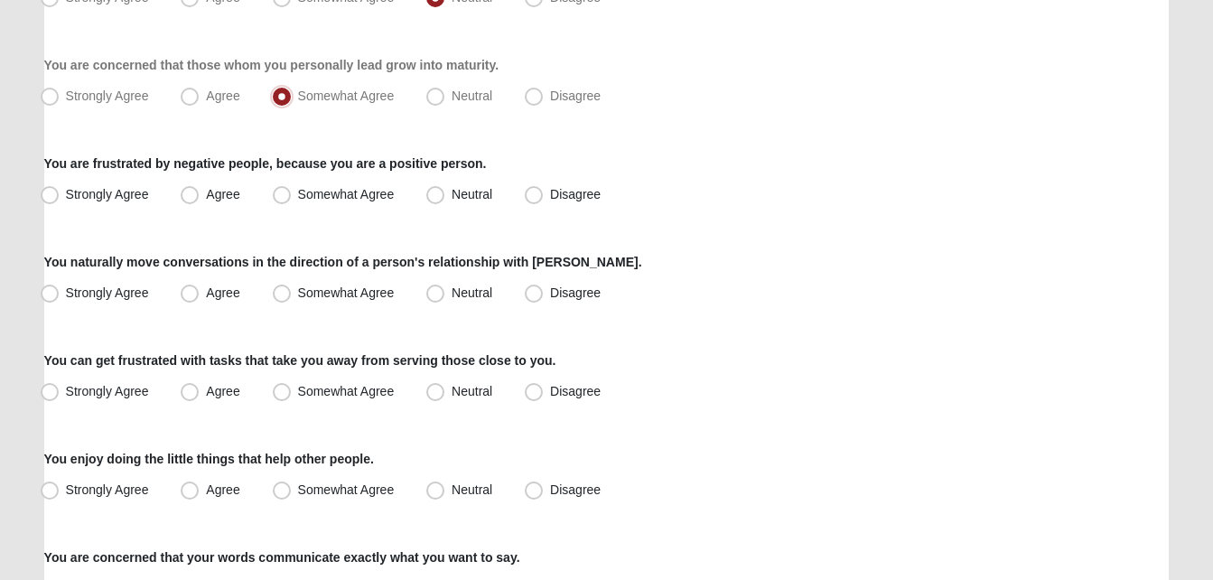
scroll to position [1178, 0]
click at [322, 208] on label "Somewhat Agree" at bounding box center [336, 194] width 140 height 29
click at [292, 200] on input "Somewhat Agree" at bounding box center [286, 194] width 12 height 12
radio input "true"
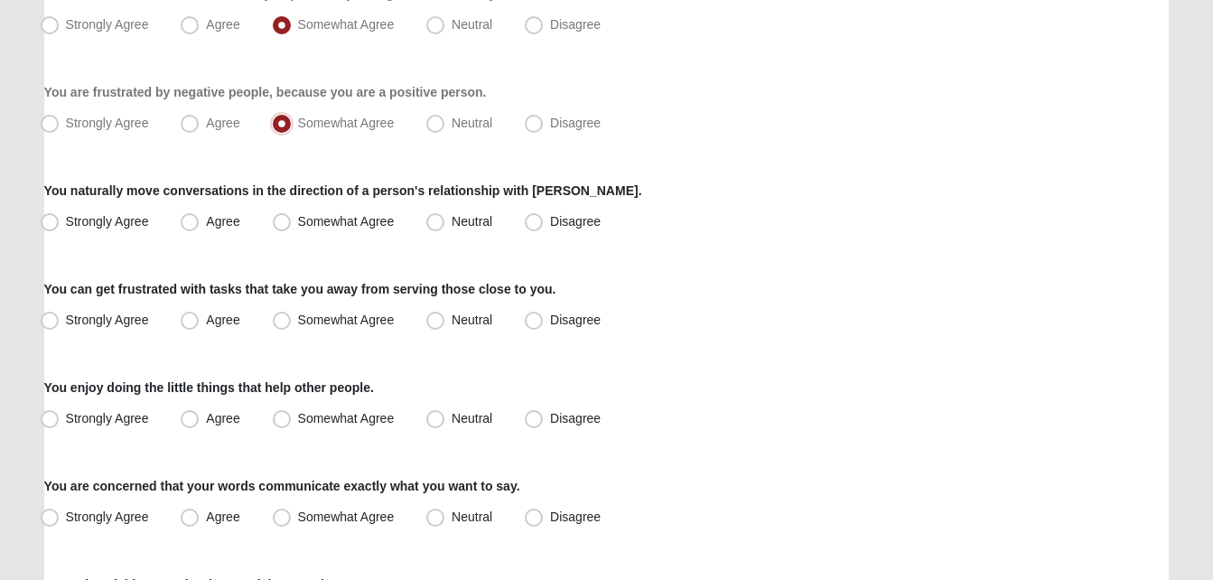
scroll to position [1249, 0]
click at [293, 220] on label "Somewhat Agree" at bounding box center [336, 221] width 140 height 29
click at [292, 220] on input "Somewhat Agree" at bounding box center [286, 221] width 12 height 12
radio input "true"
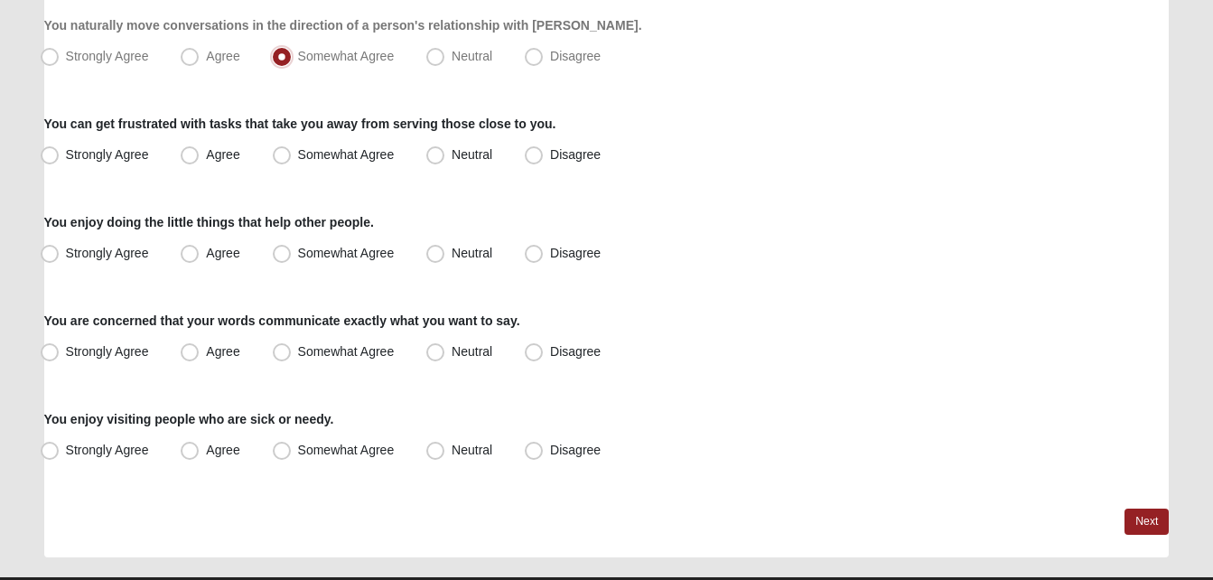
scroll to position [1417, 0]
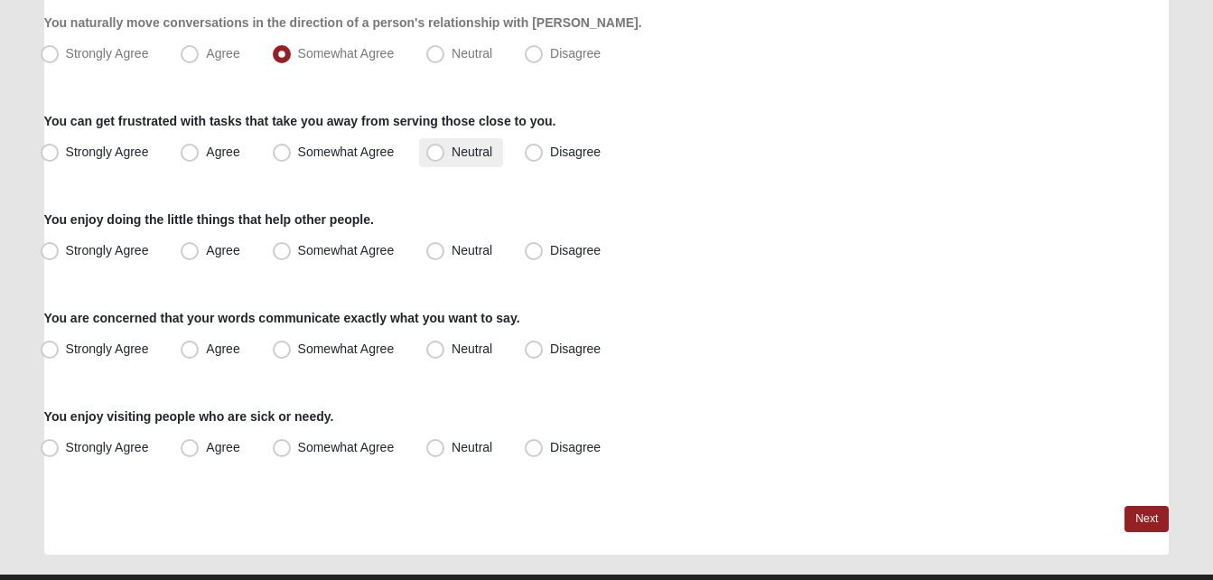
click at [452, 157] on span "Neutral" at bounding box center [472, 152] width 41 height 14
click at [442, 157] on input "Neutral" at bounding box center [440, 152] width 12 height 12
radio input "true"
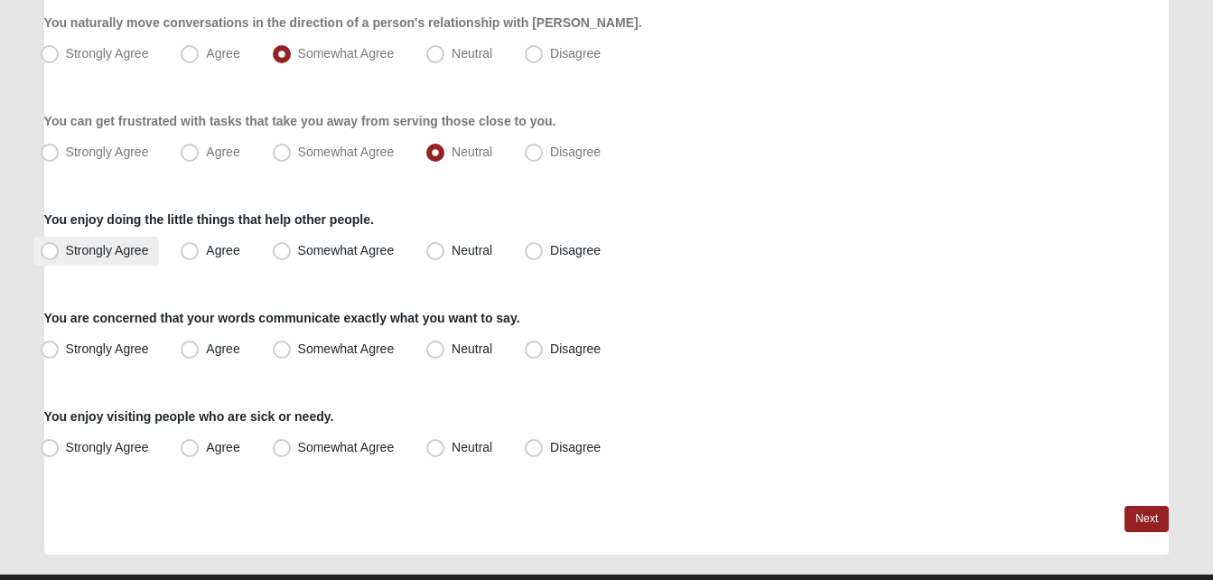
click at [104, 255] on span "Strongly Agree" at bounding box center [107, 250] width 83 height 14
click at [60, 255] on input "Strongly Agree" at bounding box center [54, 251] width 12 height 12
radio input "true"
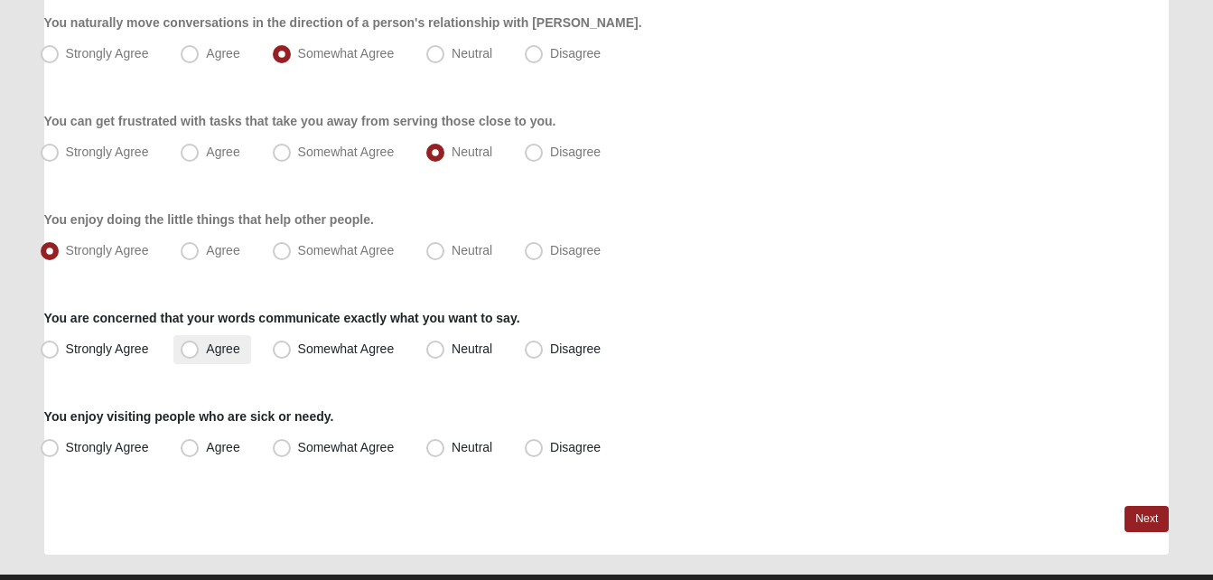
click at [220, 351] on span "Agree" at bounding box center [222, 349] width 33 height 14
click at [200, 351] on input "Agree" at bounding box center [194, 349] width 12 height 12
radio input "true"
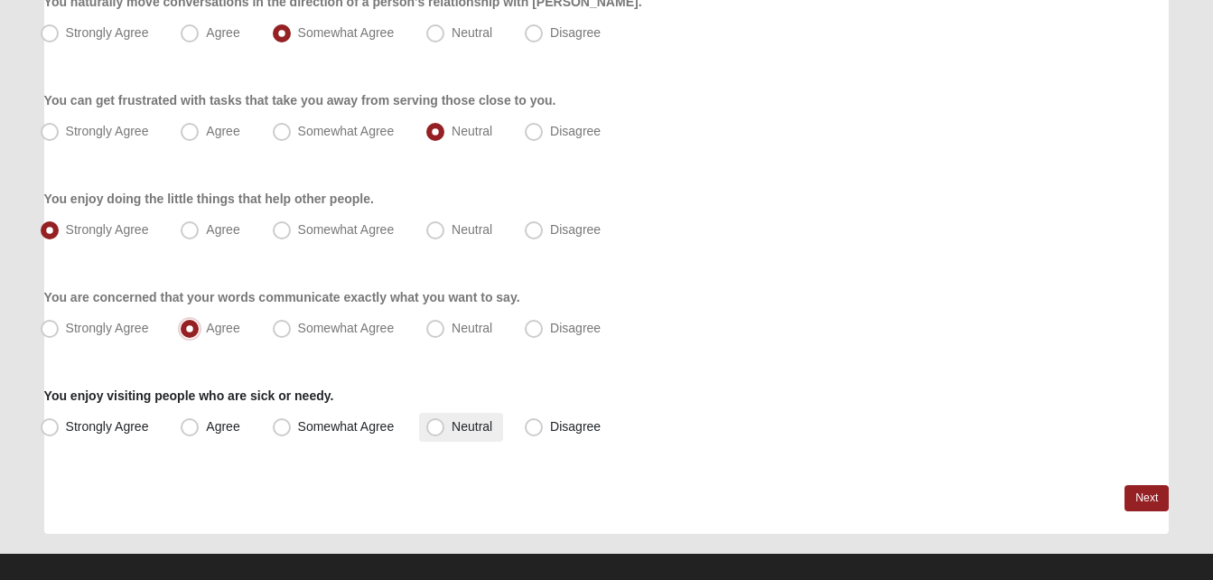
scroll to position [1457, 0]
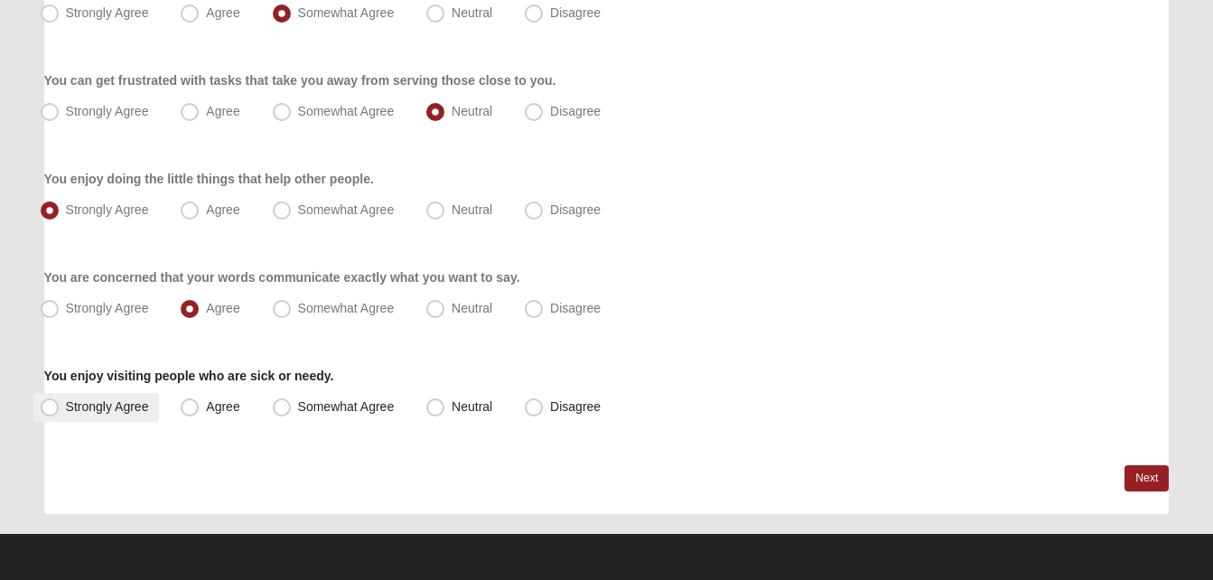
click at [137, 416] on label "Strongly Agree" at bounding box center [96, 407] width 126 height 29
click at [60, 413] on input "Strongly Agree" at bounding box center [54, 407] width 12 height 12
radio input "true"
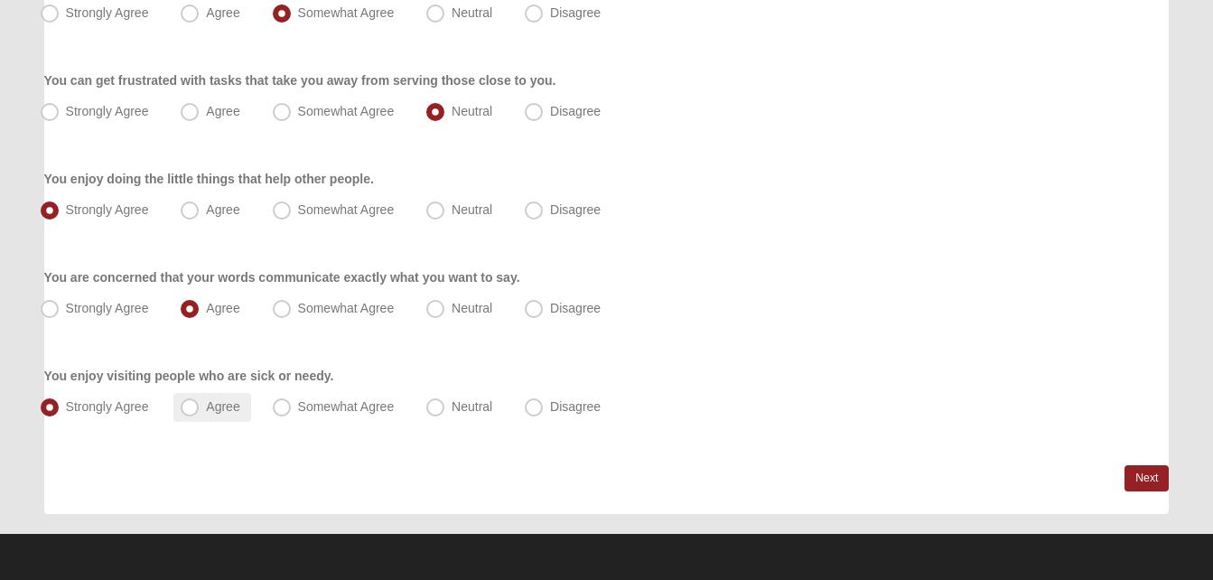
click at [189, 416] on label "Agree" at bounding box center [211, 407] width 77 height 29
click at [189, 413] on input "Agree" at bounding box center [194, 407] width 12 height 12
radio input "true"
click at [1160, 472] on link "Next" at bounding box center [1147, 478] width 44 height 26
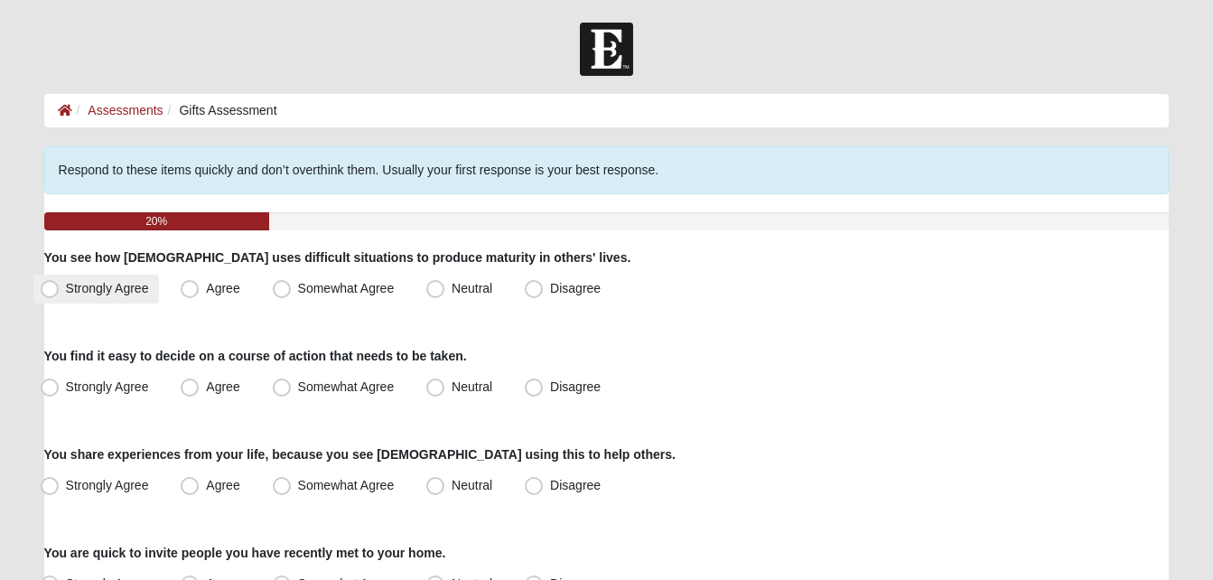
click at [108, 287] on span "Strongly Agree" at bounding box center [107, 288] width 83 height 14
click at [60, 287] on input "Strongly Agree" at bounding box center [54, 289] width 12 height 12
radio input "true"
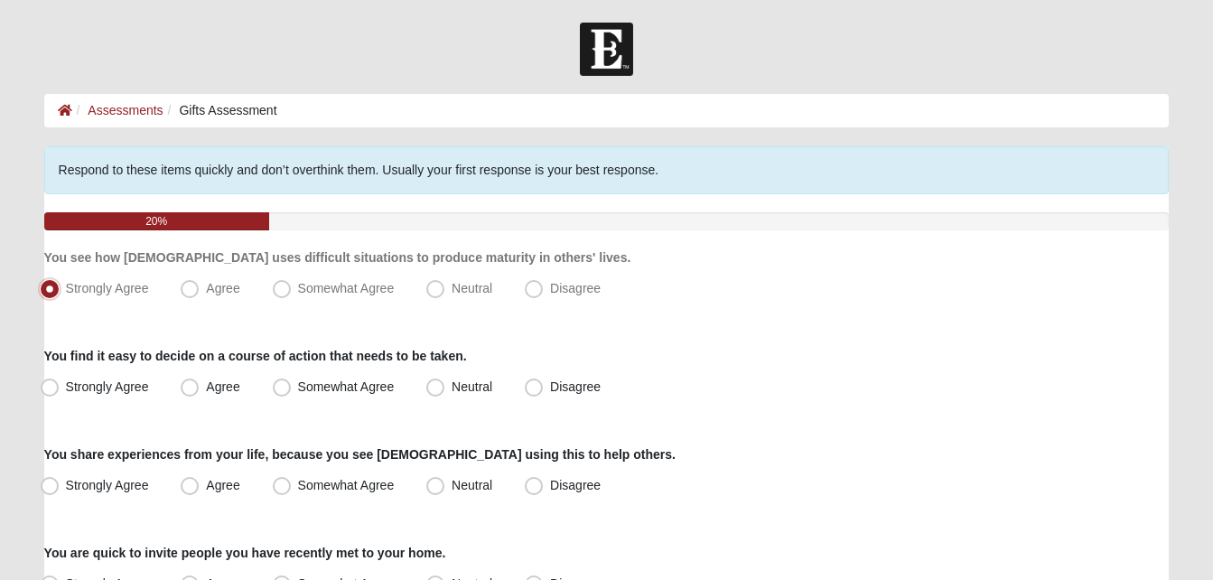
scroll to position [121, 0]
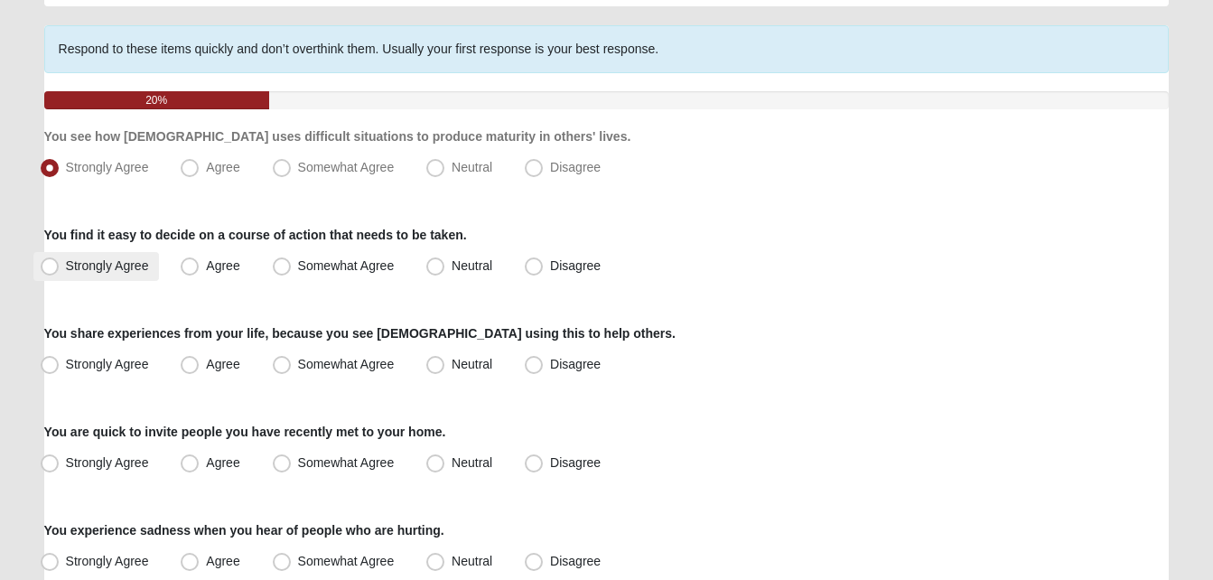
click at [120, 271] on span "Strongly Agree" at bounding box center [107, 265] width 83 height 14
click at [60, 271] on input "Strongly Agree" at bounding box center [54, 266] width 12 height 12
radio input "true"
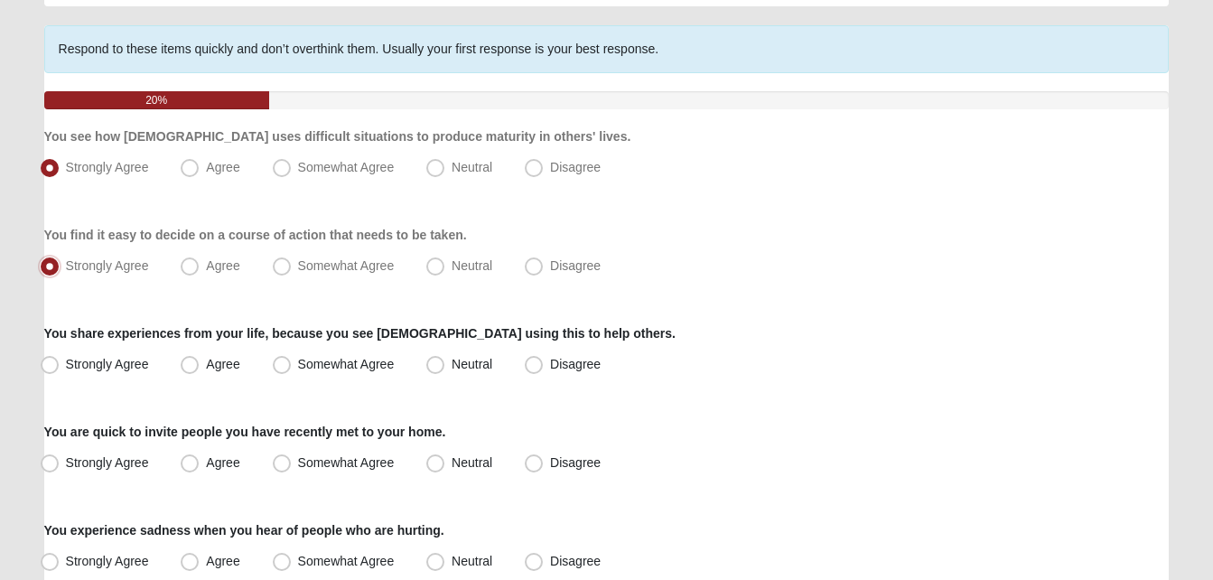
scroll to position [243, 0]
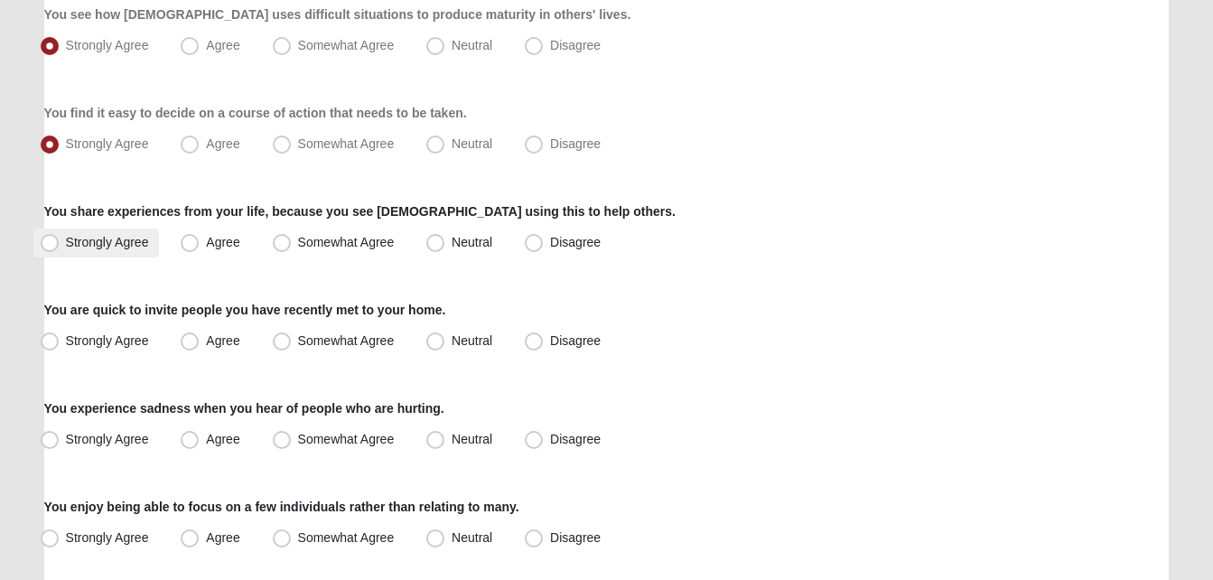
click at [98, 249] on label "Strongly Agree" at bounding box center [96, 243] width 126 height 29
click at [60, 248] on input "Strongly Agree" at bounding box center [54, 243] width 12 height 12
radio input "true"
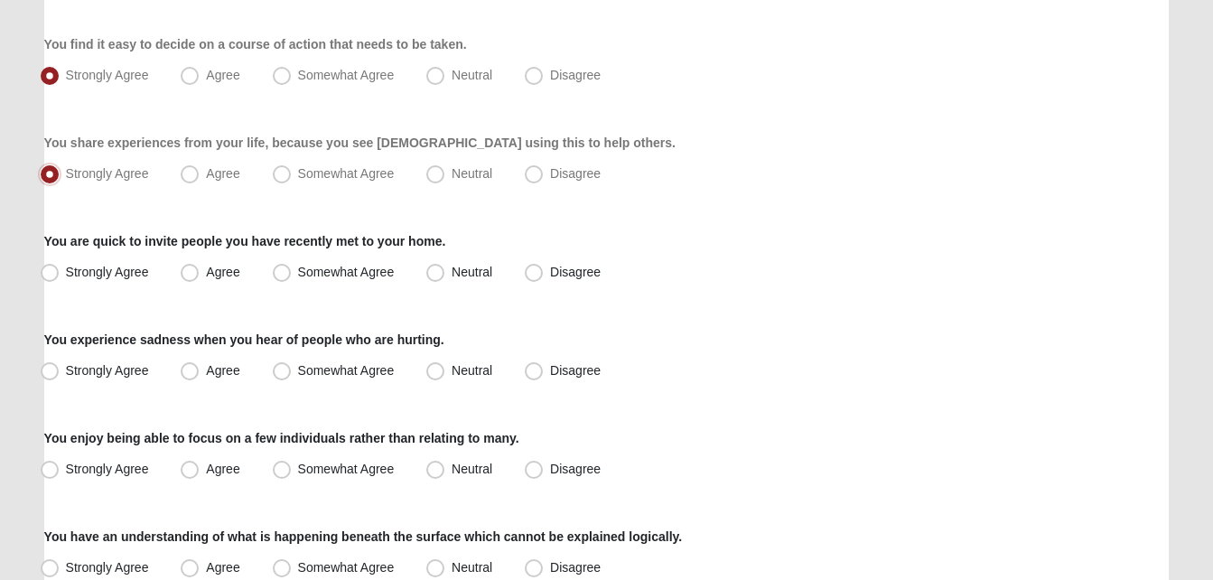
scroll to position [313, 0]
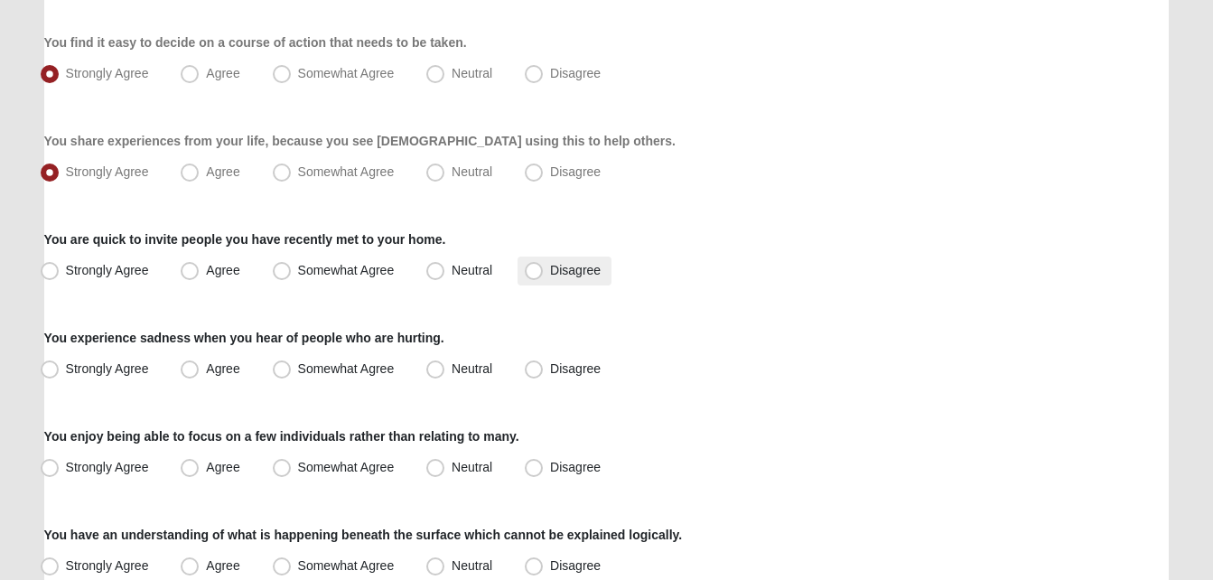
click at [550, 269] on span "Disagree" at bounding box center [575, 270] width 51 height 14
click at [537, 269] on input "Disagree" at bounding box center [538, 271] width 12 height 12
radio input "true"
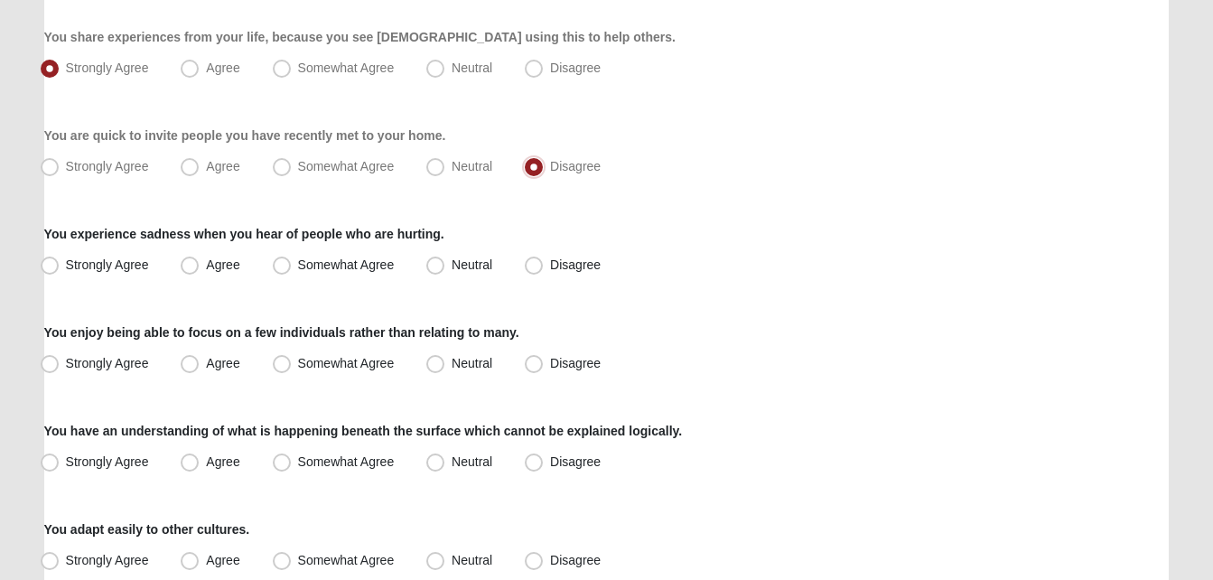
scroll to position [451, 0]
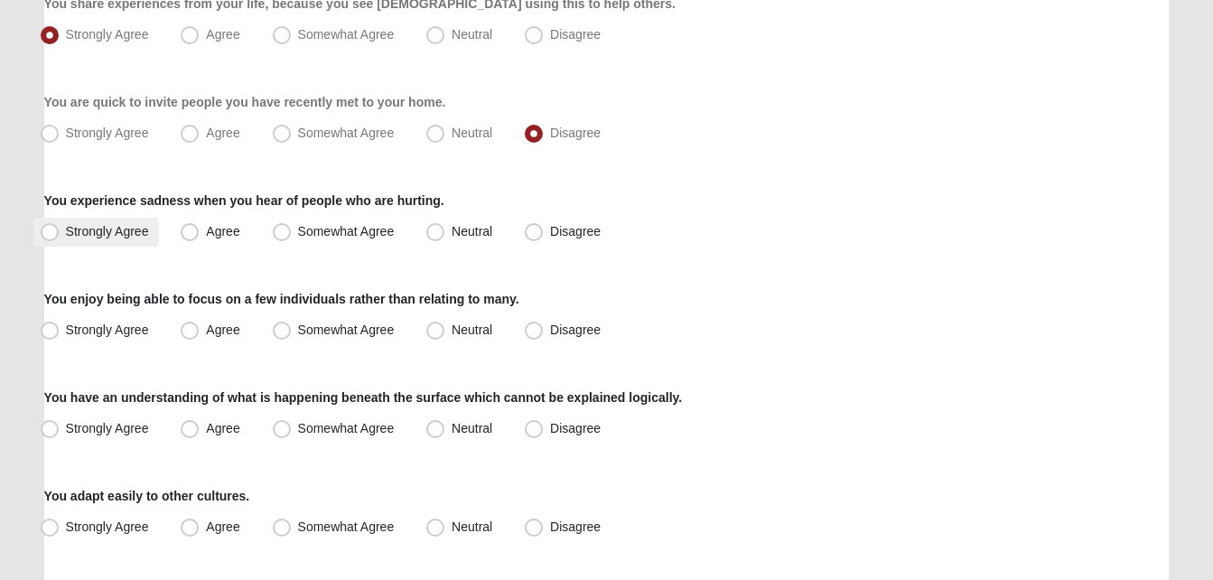
click at [108, 222] on label "Strongly Agree" at bounding box center [96, 232] width 126 height 29
click at [60, 226] on input "Strongly Agree" at bounding box center [54, 232] width 12 height 12
radio input "true"
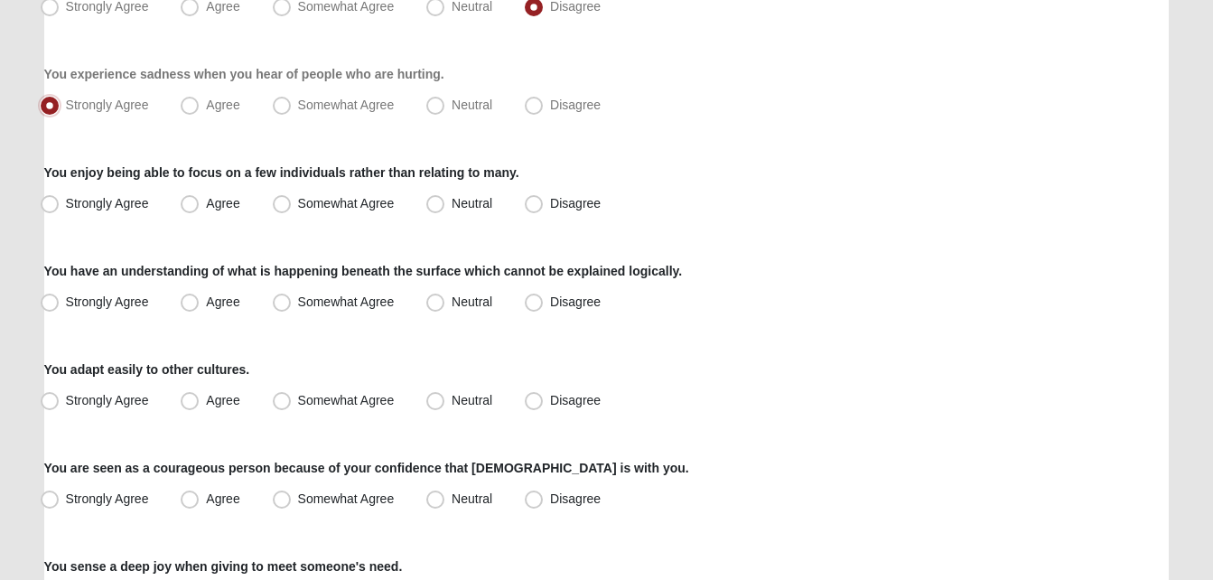
scroll to position [578, 0]
click at [61, 213] on label "Strongly Agree" at bounding box center [96, 203] width 126 height 29
click at [60, 209] on input "Strongly Agree" at bounding box center [54, 203] width 12 height 12
radio input "true"
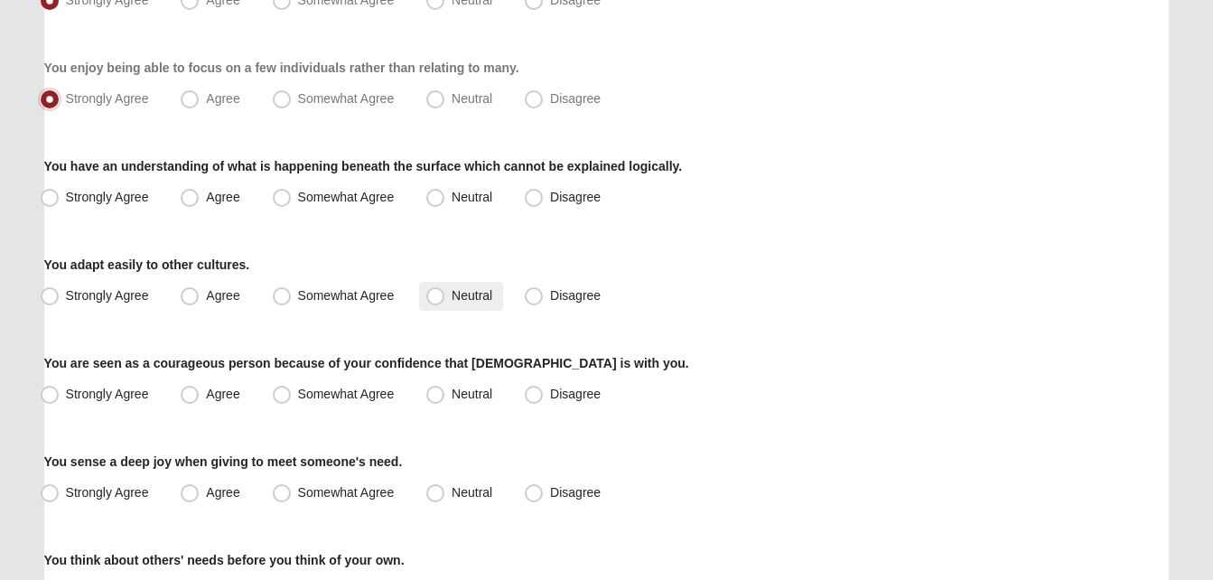
scroll to position [678, 0]
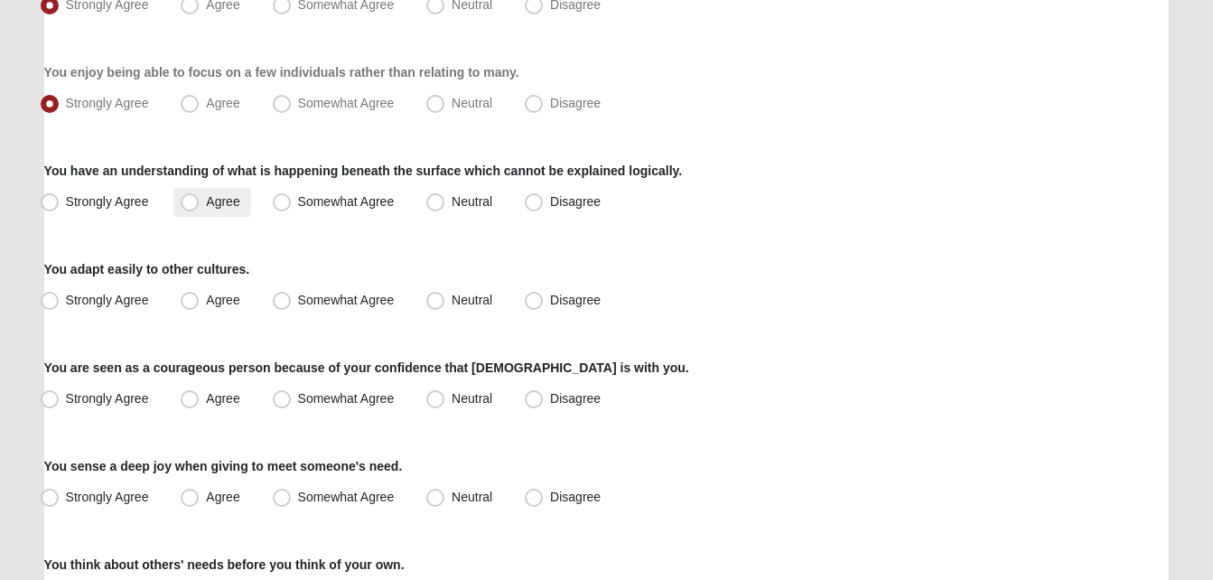
click at [206, 203] on span "Agree" at bounding box center [222, 201] width 33 height 14
click at [188, 203] on input "Agree" at bounding box center [194, 202] width 12 height 12
radio input "true"
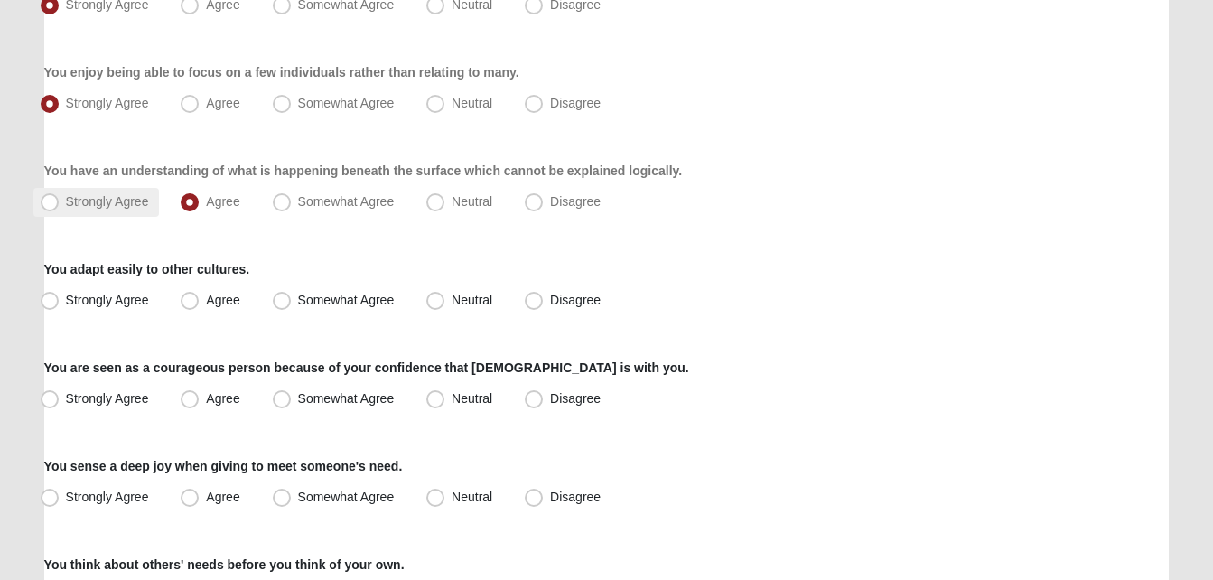
click at [39, 211] on label "Strongly Agree" at bounding box center [96, 202] width 126 height 29
click at [48, 208] on input "Strongly Agree" at bounding box center [54, 202] width 12 height 12
radio input "true"
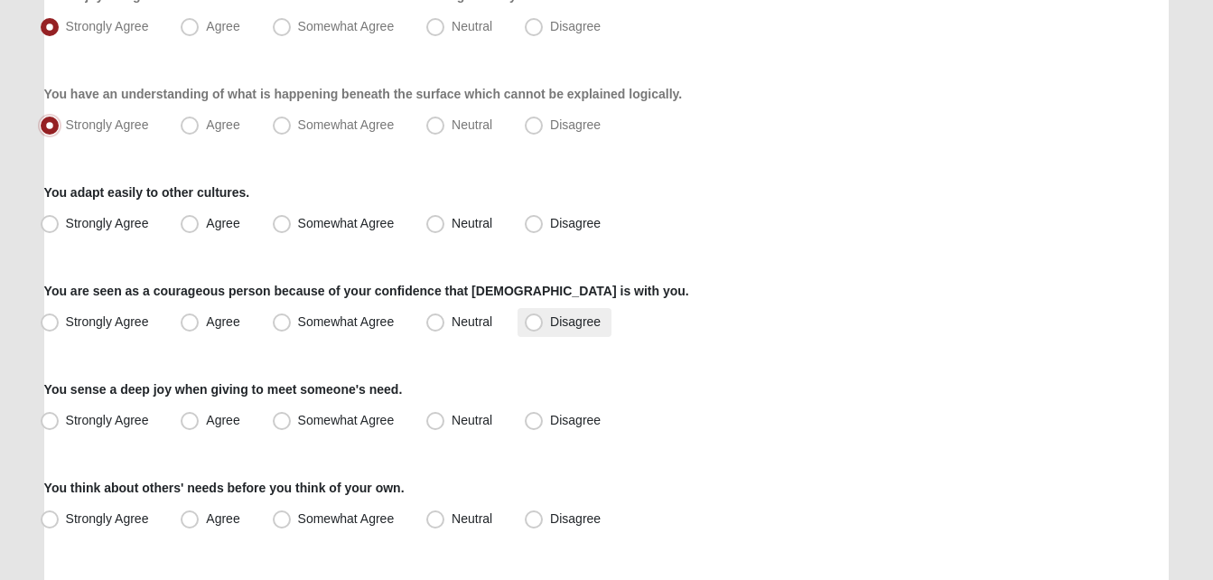
scroll to position [755, 0]
click at [454, 215] on span "Neutral" at bounding box center [472, 222] width 41 height 14
click at [445, 217] on input "Neutral" at bounding box center [440, 223] width 12 height 12
radio input "true"
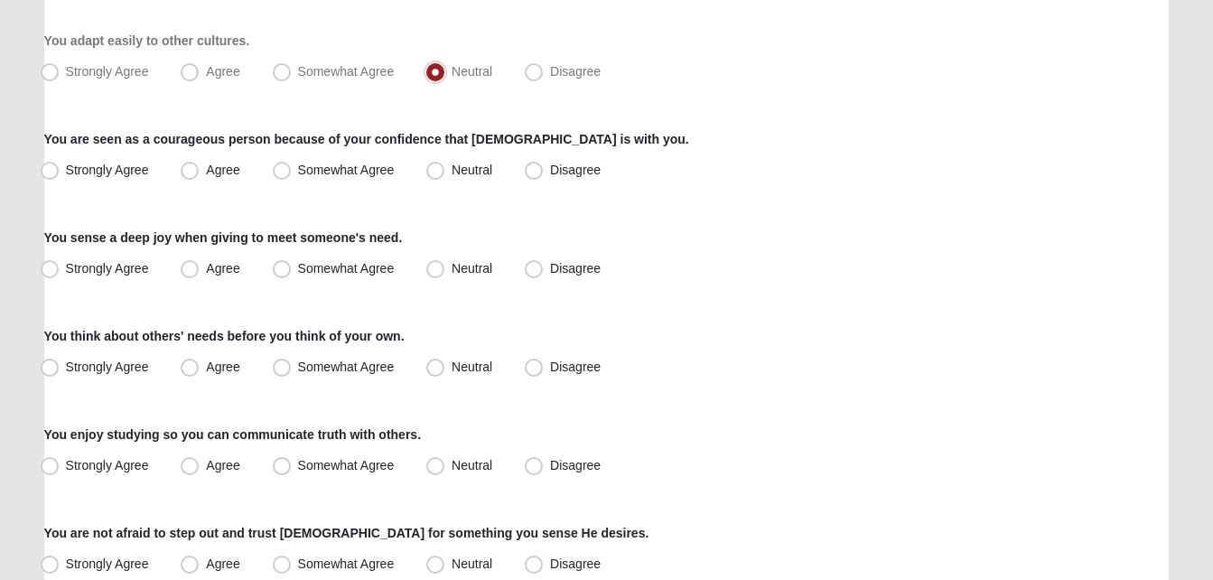
scroll to position [907, 0]
click at [206, 162] on span "Agree" at bounding box center [222, 169] width 33 height 14
click at [188, 164] on input "Agree" at bounding box center [194, 170] width 12 height 12
radio input "true"
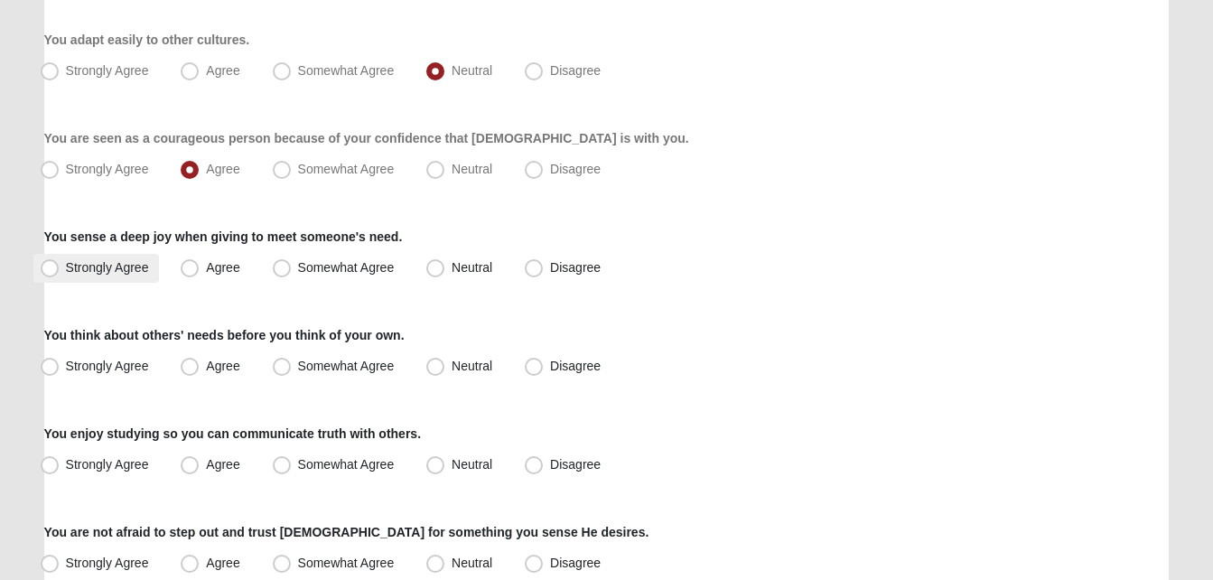
click at [126, 276] on label "Strongly Agree" at bounding box center [96, 268] width 126 height 29
click at [60, 274] on input "Strongly Agree" at bounding box center [54, 268] width 12 height 12
radio input "true"
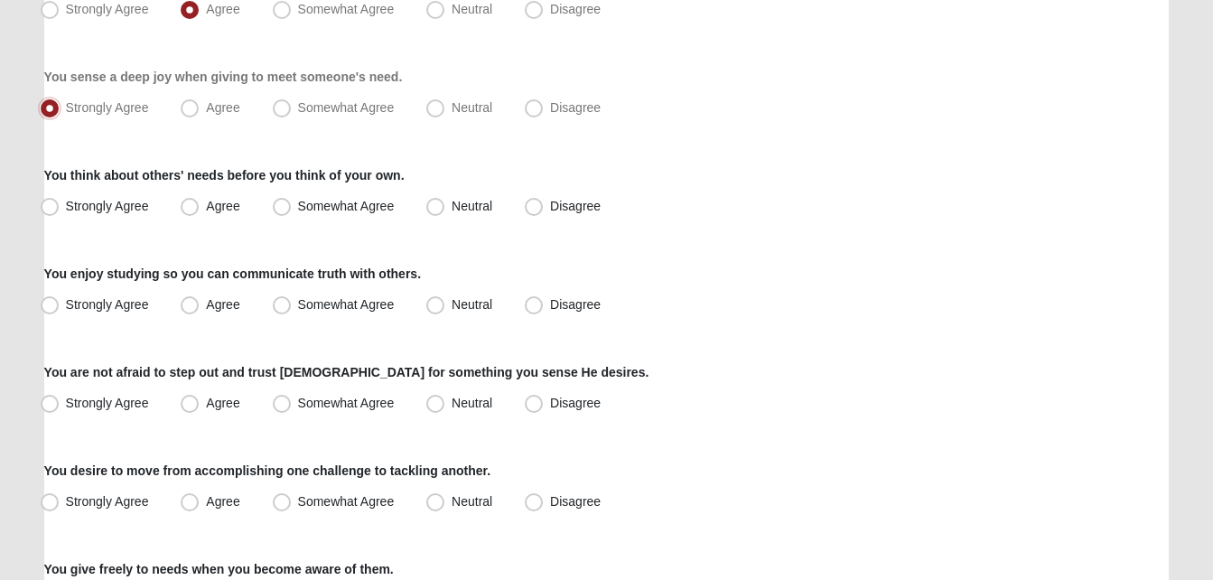
scroll to position [1068, 0]
click at [129, 214] on label "Strongly Agree" at bounding box center [96, 206] width 126 height 29
click at [60, 211] on input "Strongly Agree" at bounding box center [54, 206] width 12 height 12
radio input "true"
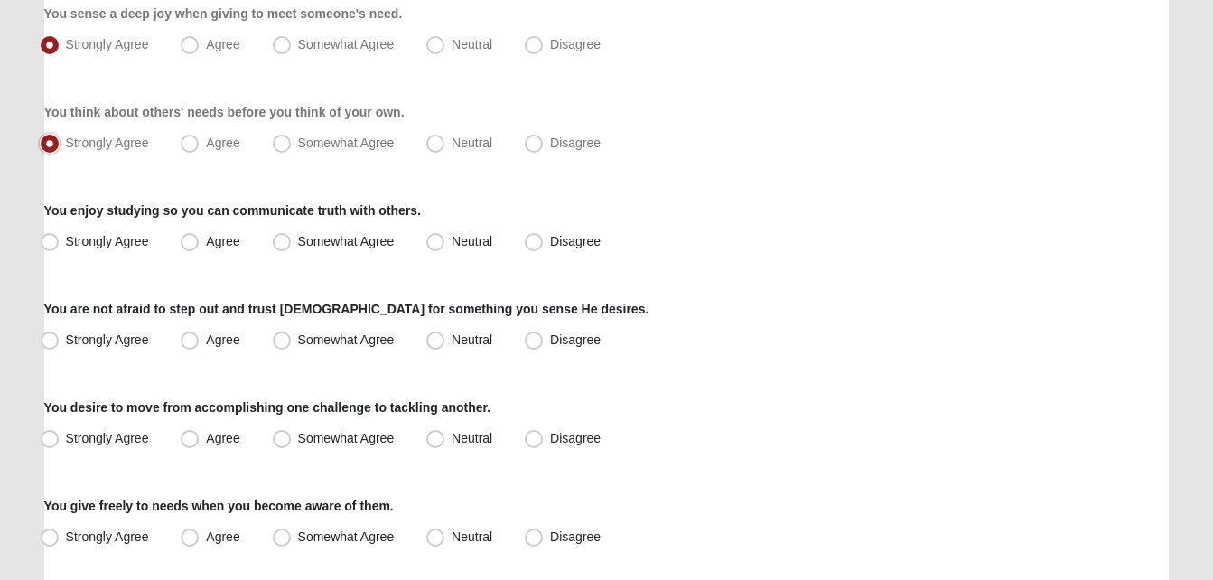
scroll to position [1131, 0]
click at [350, 247] on span "Somewhat Agree" at bounding box center [346, 240] width 97 height 14
click at [292, 247] on input "Somewhat Agree" at bounding box center [286, 241] width 12 height 12
radio input "true"
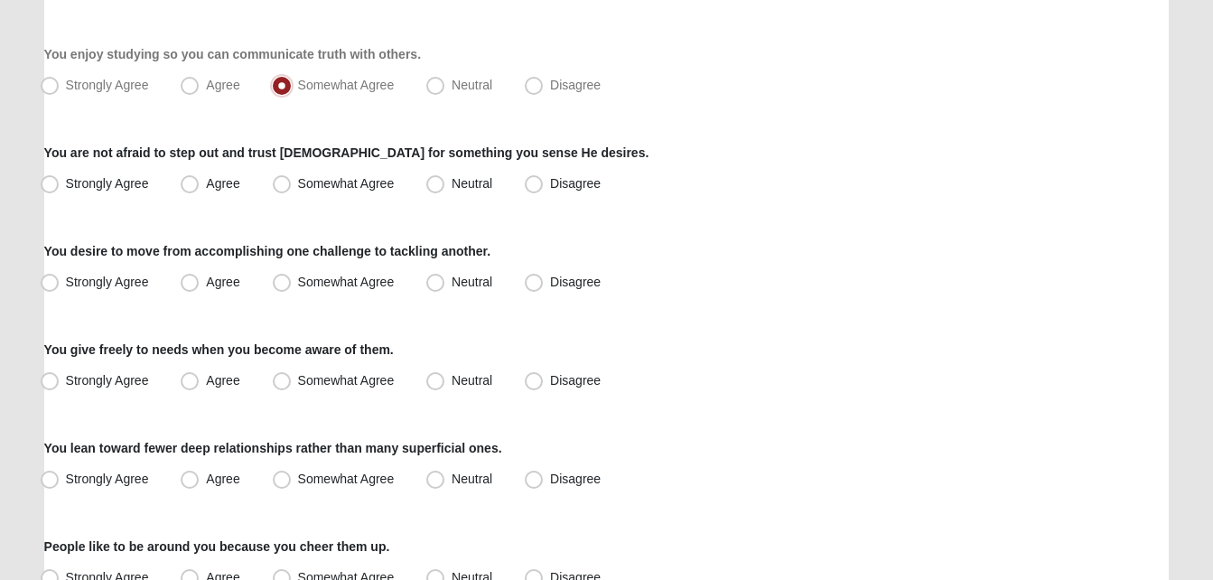
scroll to position [1287, 0]
click at [109, 194] on label "Strongly Agree" at bounding box center [96, 183] width 126 height 29
click at [60, 189] on input "Strongly Agree" at bounding box center [54, 183] width 12 height 12
radio input "true"
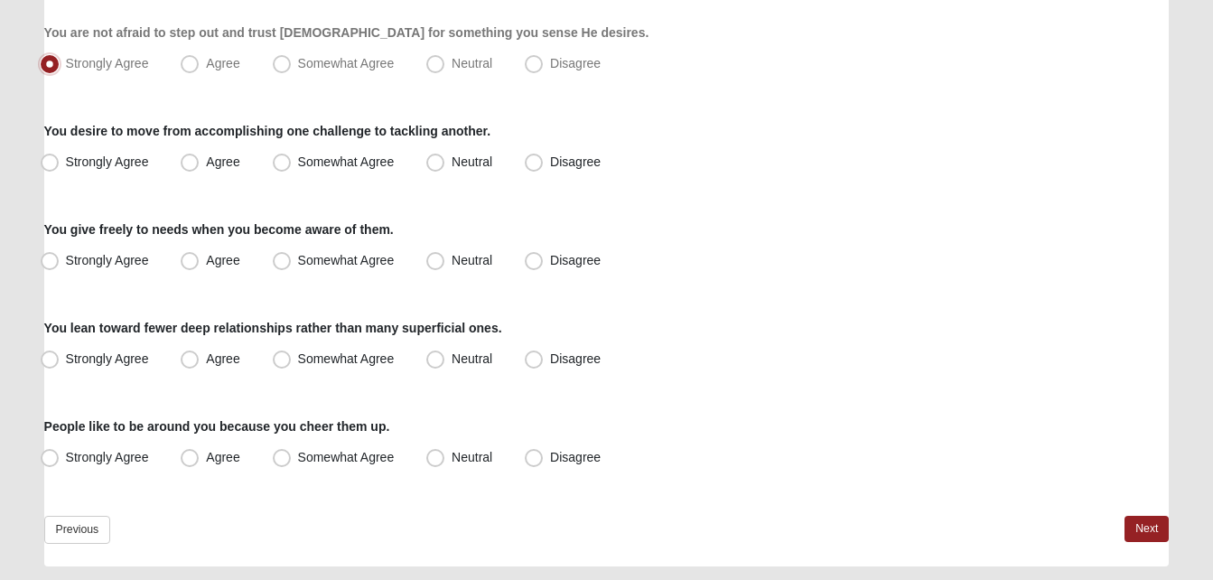
scroll to position [1408, 0]
click at [545, 173] on label "Disagree" at bounding box center [565, 161] width 94 height 29
click at [544, 167] on input "Disagree" at bounding box center [538, 161] width 12 height 12
radio input "true"
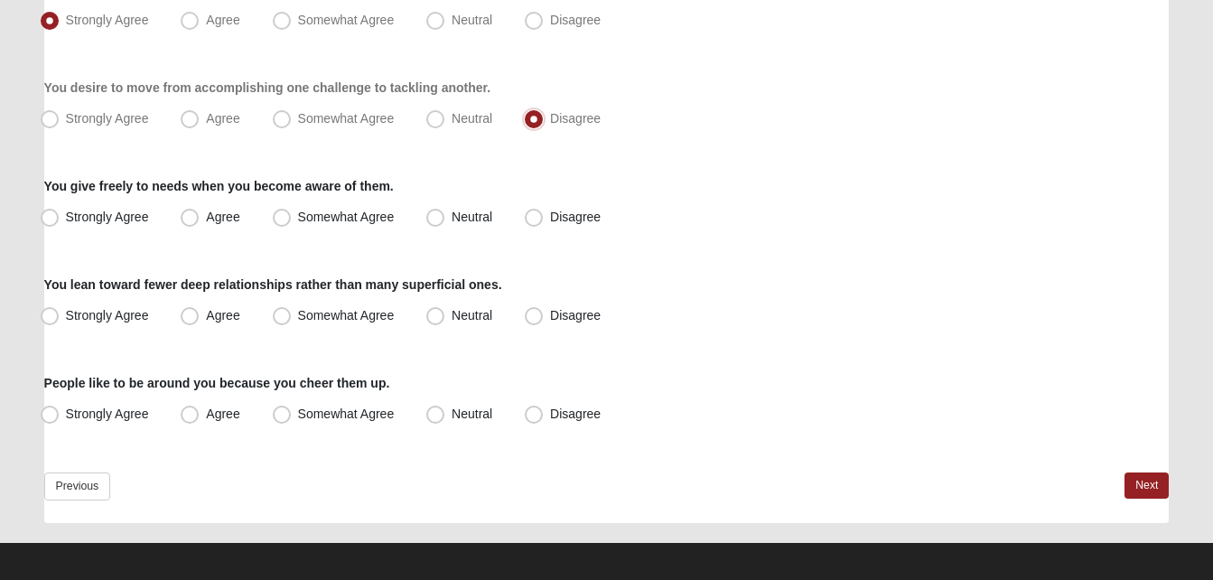
scroll to position [1459, 0]
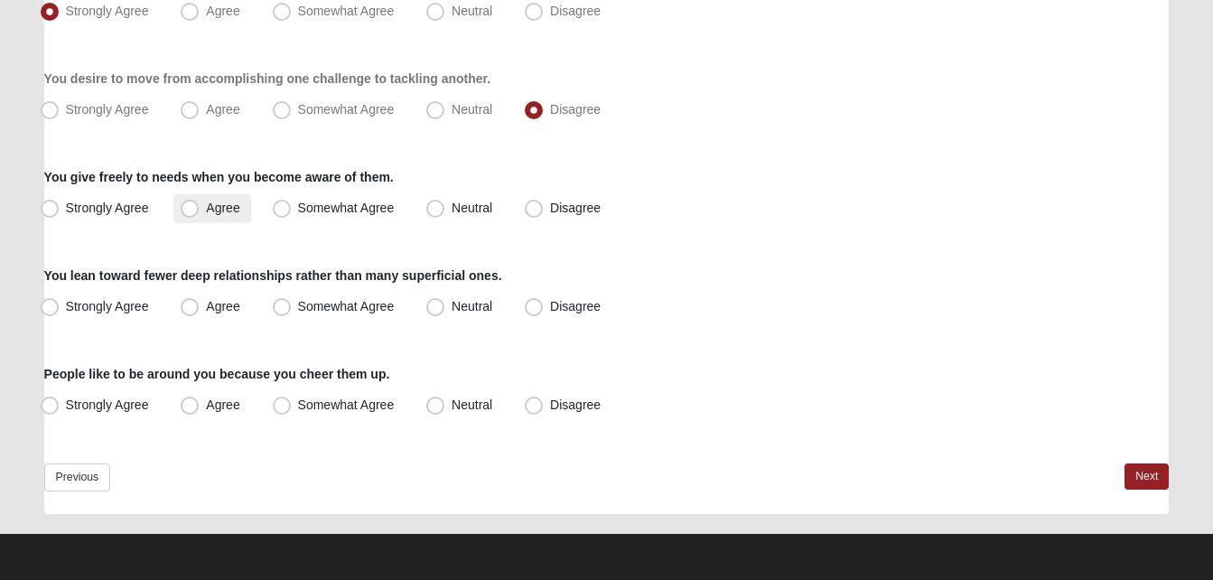
click at [221, 211] on span "Agree" at bounding box center [222, 208] width 33 height 14
click at [200, 211] on input "Agree" at bounding box center [194, 208] width 12 height 12
radio input "true"
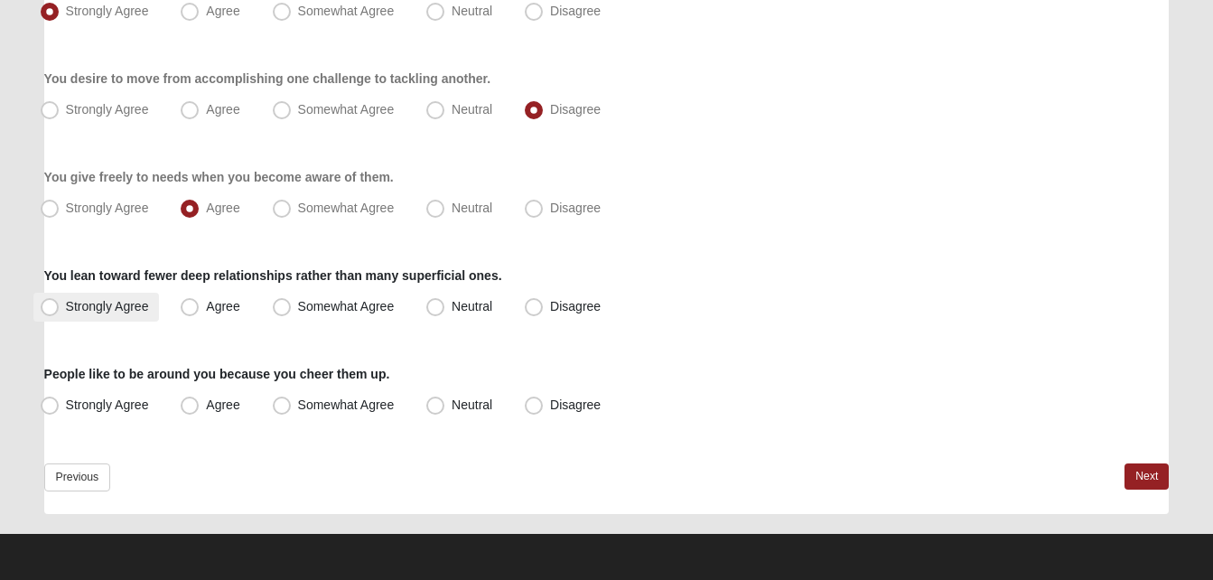
click at [136, 308] on span "Strongly Agree" at bounding box center [107, 306] width 83 height 14
click at [60, 308] on input "Strongly Agree" at bounding box center [54, 307] width 12 height 12
radio input "true"
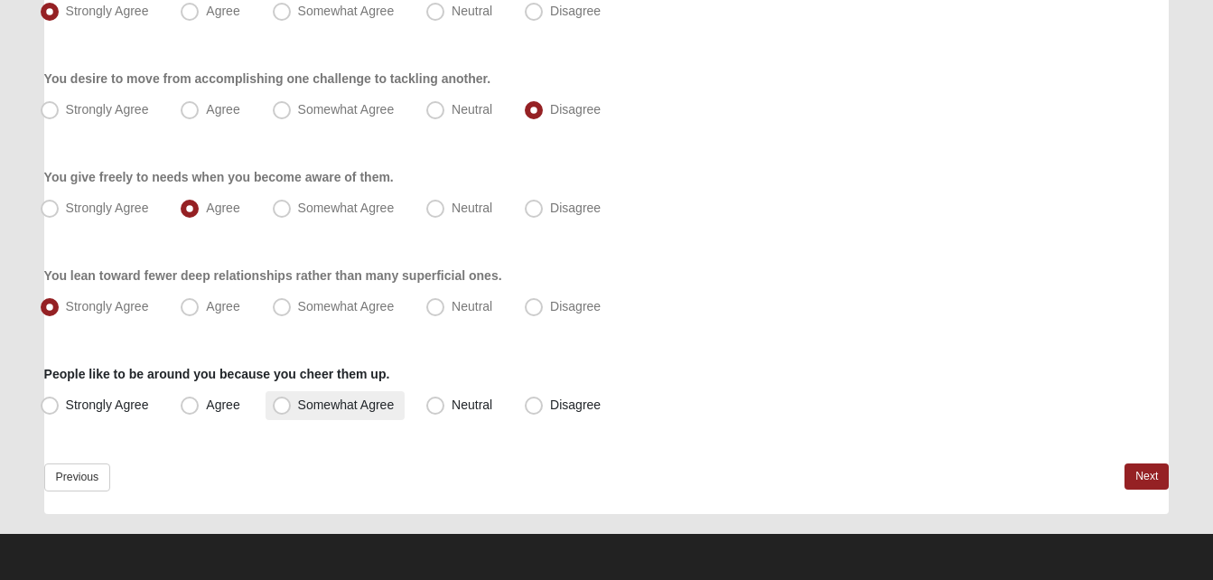
click at [311, 406] on span "Somewhat Agree" at bounding box center [346, 405] width 97 height 14
click at [292, 406] on input "Somewhat Agree" at bounding box center [286, 405] width 12 height 12
radio input "true"
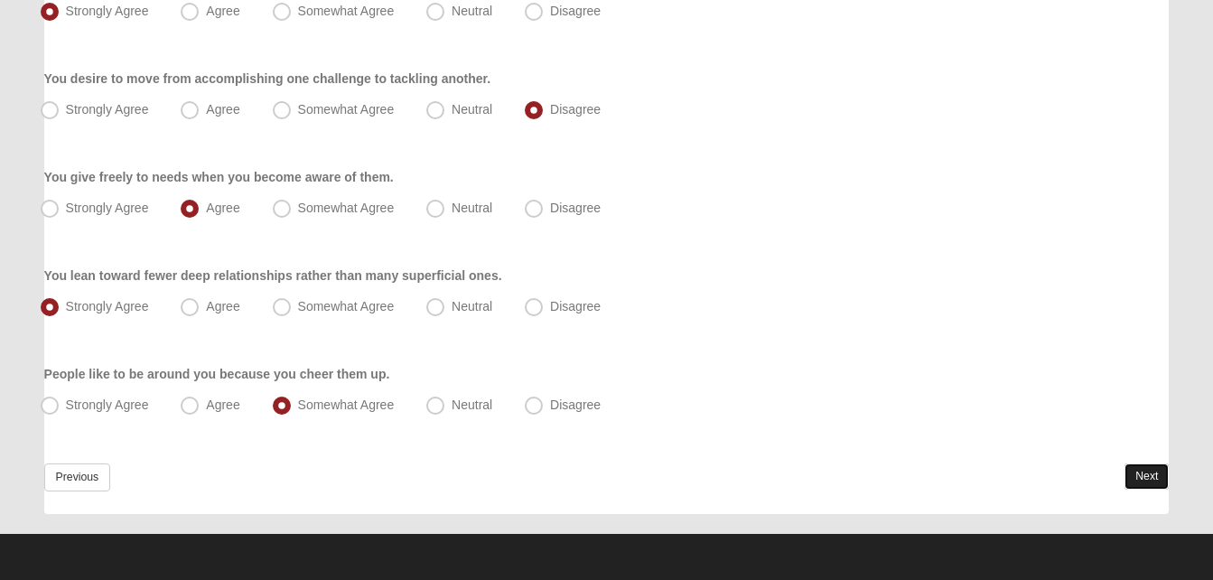
click at [1140, 479] on link "Next" at bounding box center [1147, 476] width 44 height 26
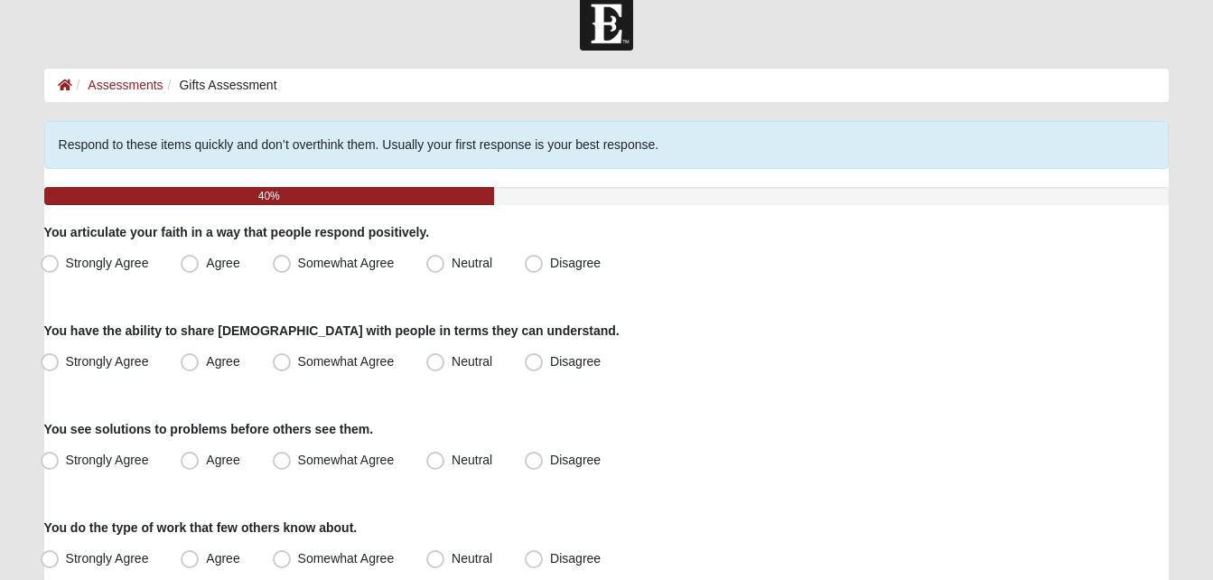
scroll to position [37, 0]
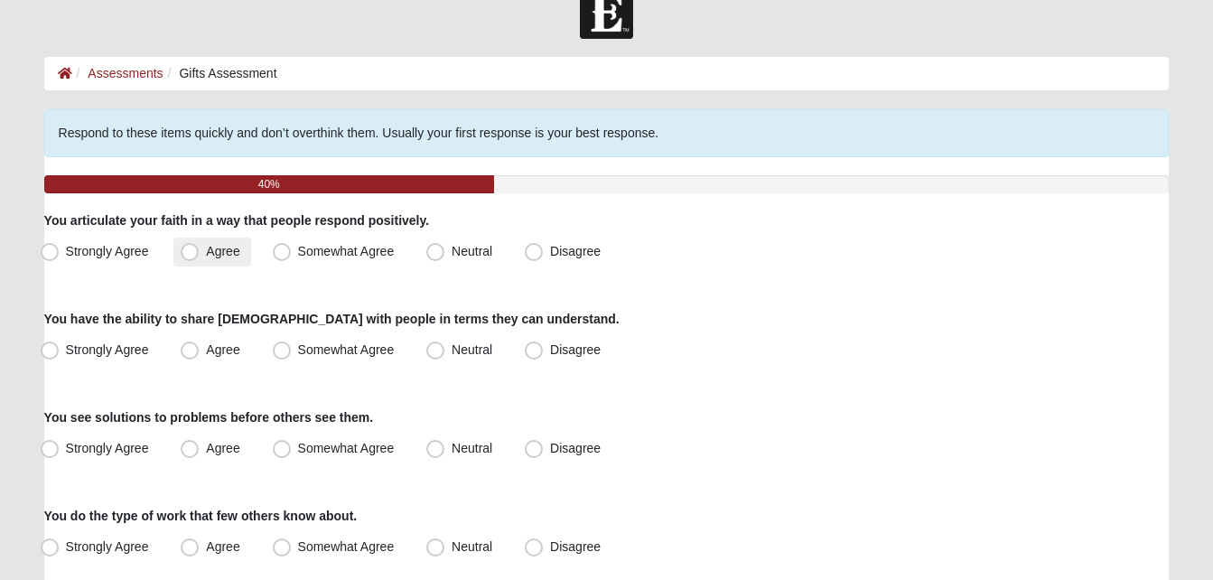
click at [230, 255] on span "Agree" at bounding box center [222, 251] width 33 height 14
click at [200, 255] on input "Agree" at bounding box center [194, 252] width 12 height 12
radio input "true"
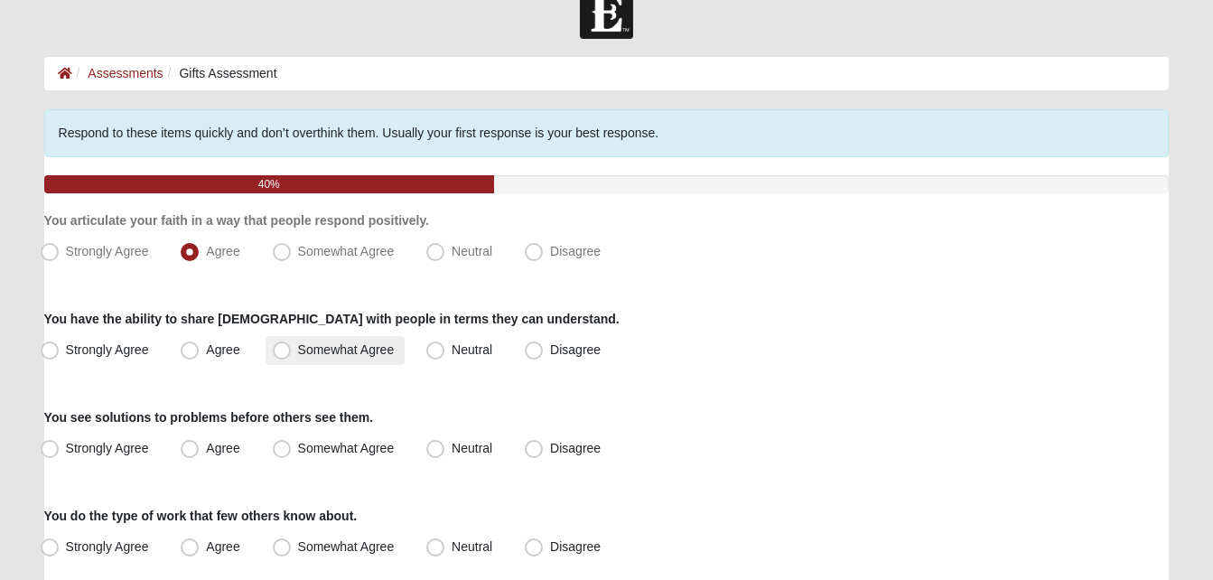
click at [298, 348] on span "Somewhat Agree" at bounding box center [346, 349] width 97 height 14
click at [280, 348] on input "Somewhat Agree" at bounding box center [286, 350] width 12 height 12
radio input "true"
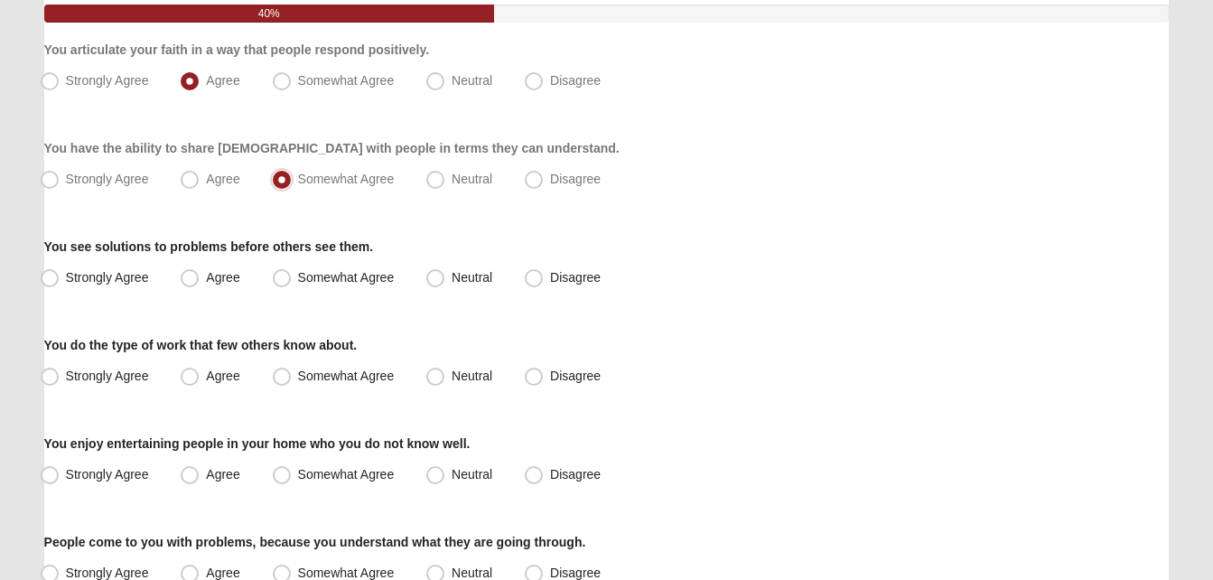
scroll to position [209, 0]
click at [66, 268] on label "Strongly Agree" at bounding box center [96, 277] width 126 height 29
click at [60, 271] on input "Strongly Agree" at bounding box center [54, 277] width 12 height 12
radio input "true"
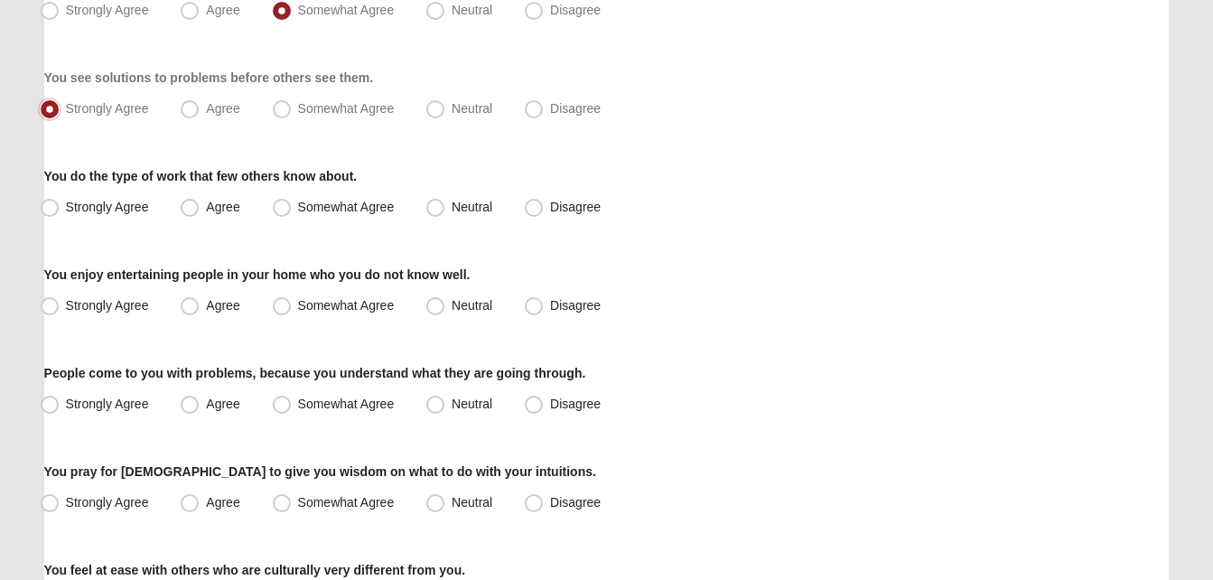
scroll to position [379, 0]
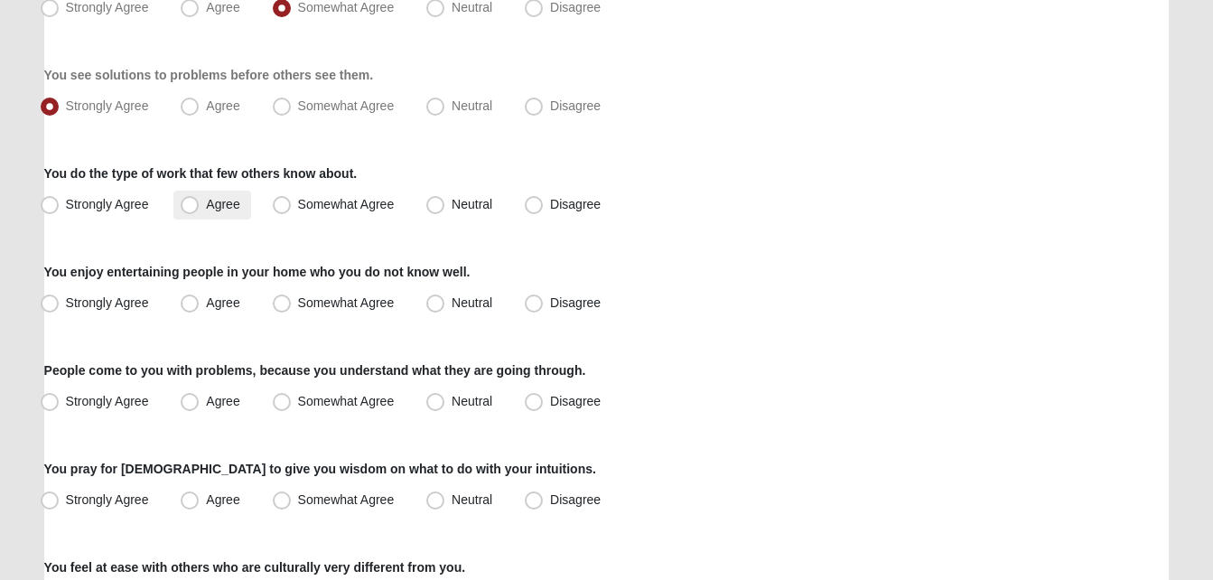
click at [206, 203] on span "Agree" at bounding box center [222, 204] width 33 height 14
click at [190, 203] on input "Agree" at bounding box center [194, 205] width 12 height 12
radio input "true"
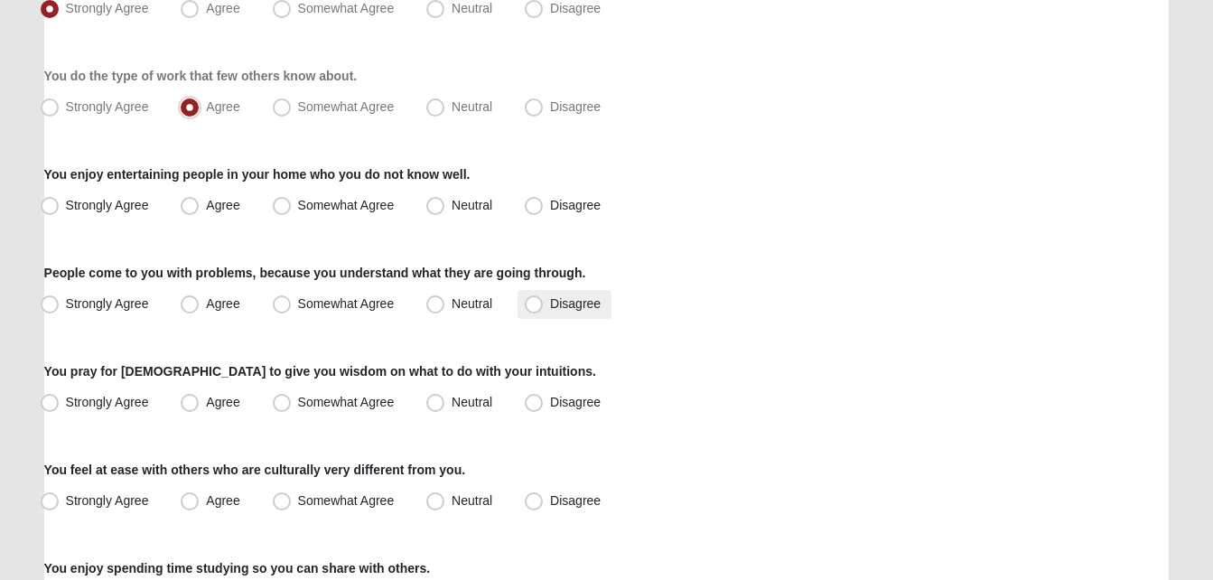
scroll to position [497, 0]
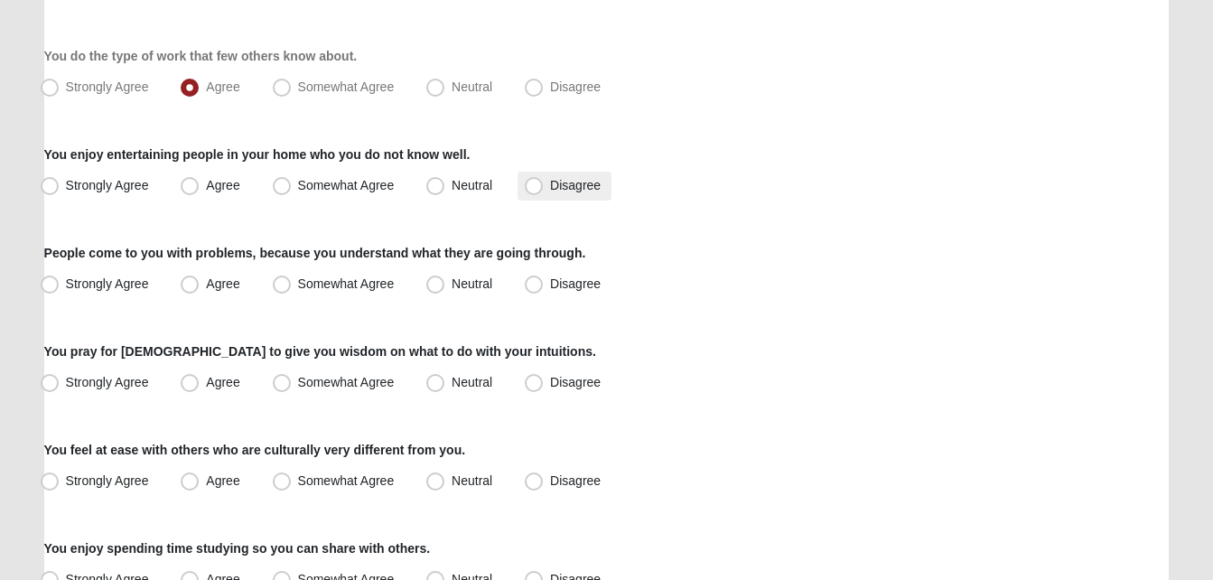
click at [556, 197] on label "Disagree" at bounding box center [565, 186] width 94 height 29
click at [544, 192] on input "Disagree" at bounding box center [538, 186] width 12 height 12
radio input "true"
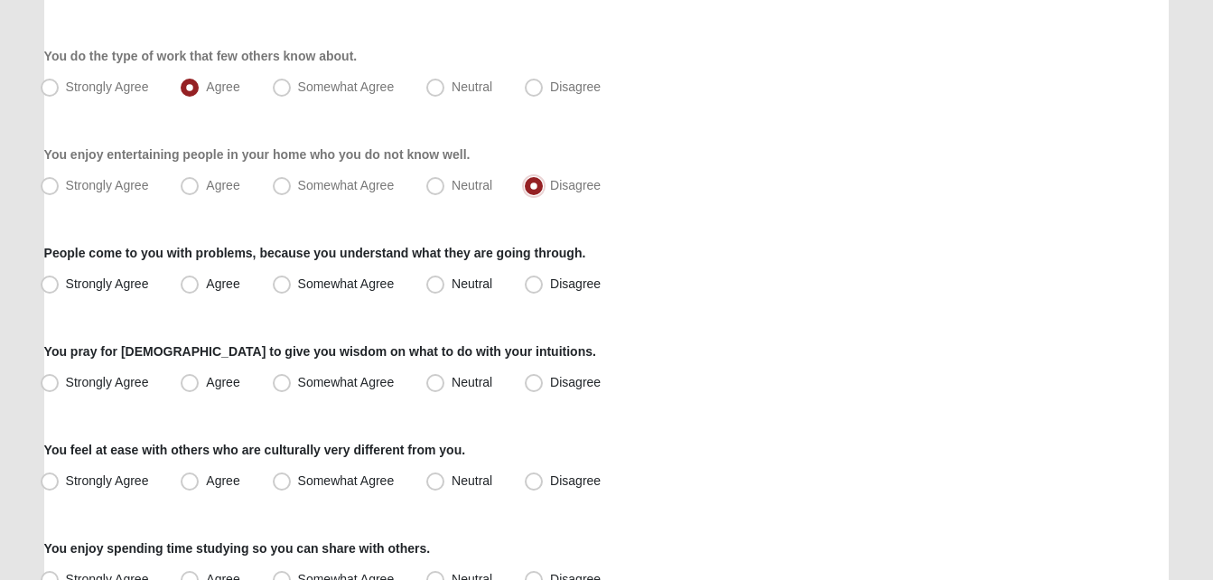
scroll to position [591, 0]
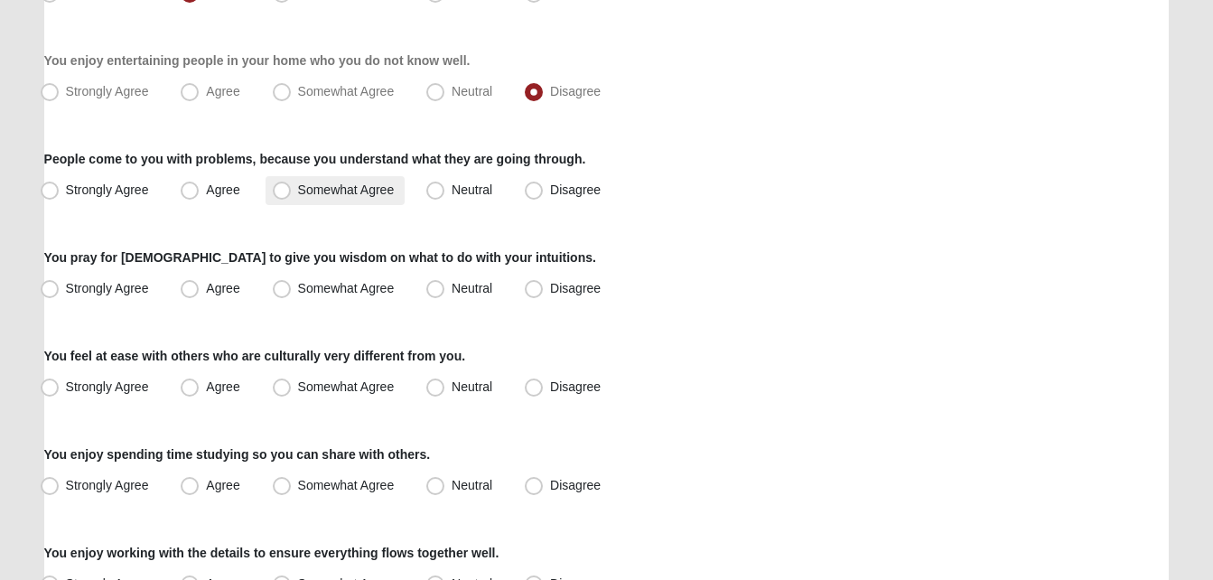
click at [298, 191] on span "Somewhat Agree" at bounding box center [346, 189] width 97 height 14
click at [290, 191] on input "Somewhat Agree" at bounding box center [286, 190] width 12 height 12
radio input "true"
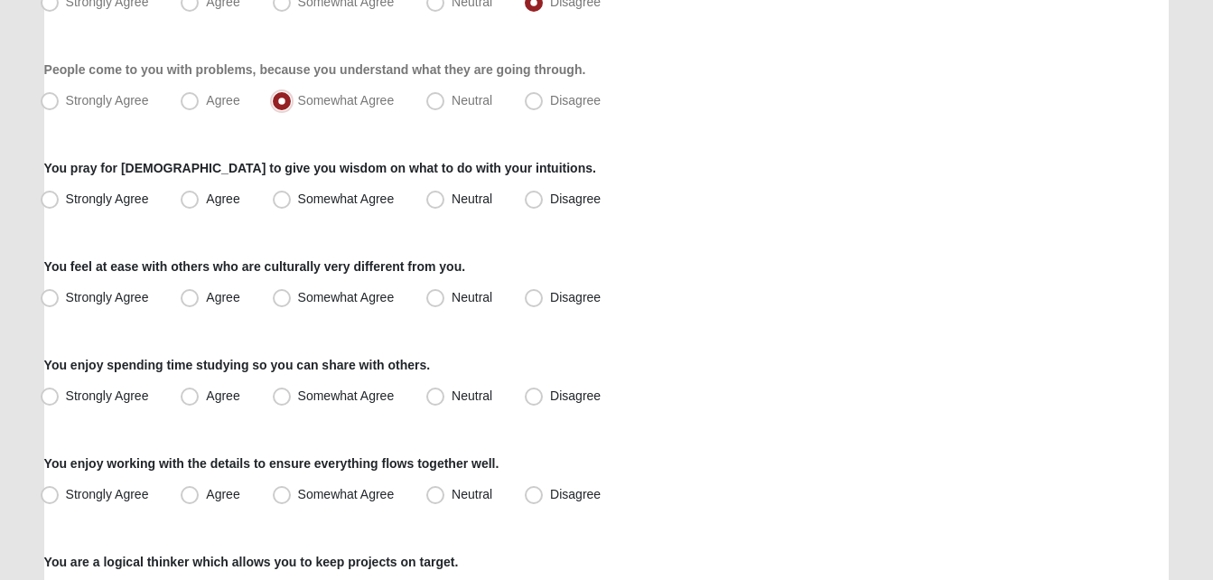
scroll to position [685, 0]
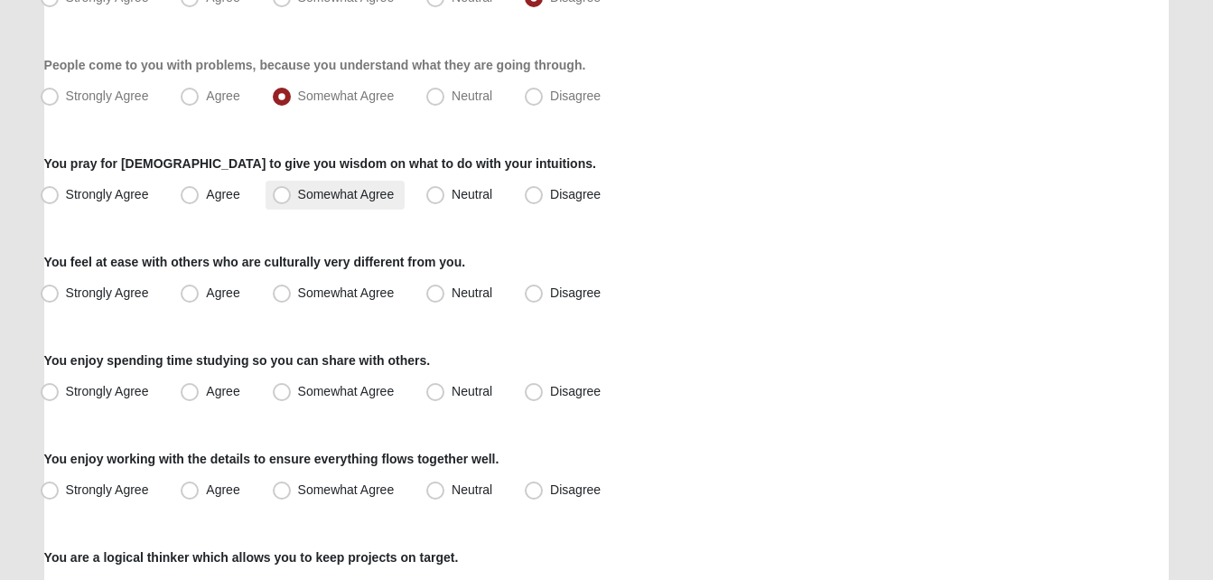
click at [303, 208] on label "Somewhat Agree" at bounding box center [336, 195] width 140 height 29
click at [292, 201] on input "Somewhat Agree" at bounding box center [286, 195] width 12 height 12
radio input "true"
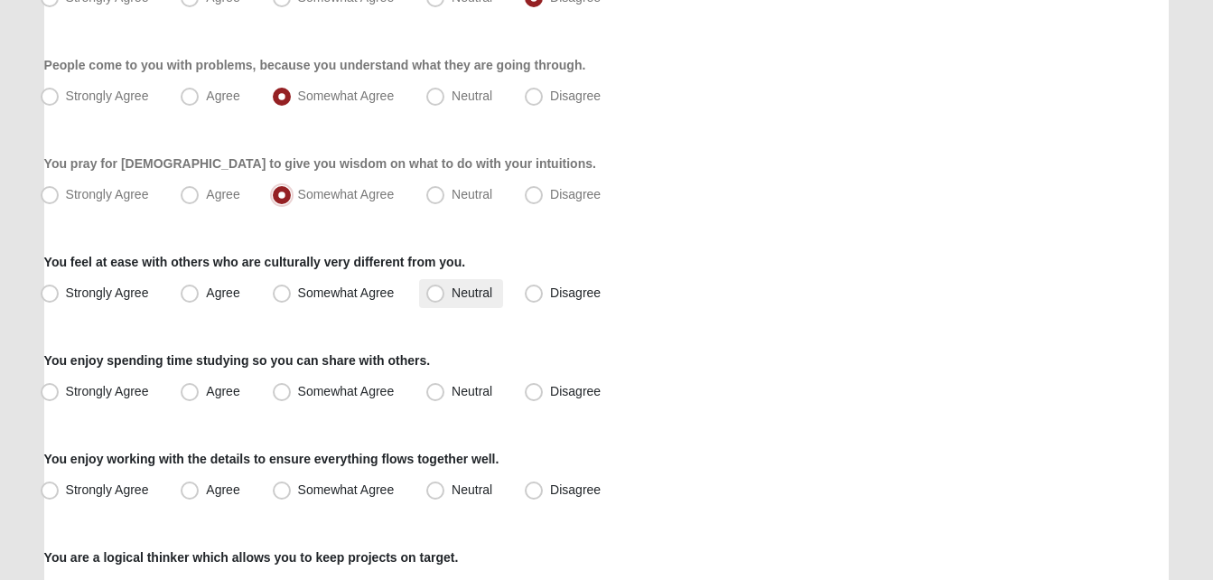
scroll to position [791, 0]
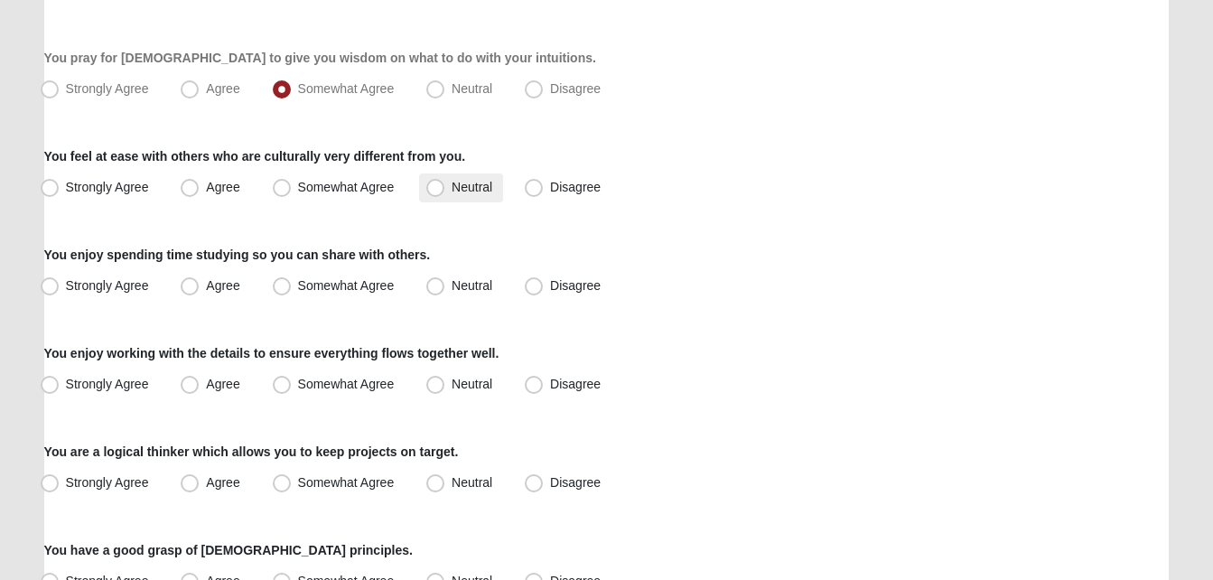
click at [452, 192] on span "Neutral" at bounding box center [472, 187] width 41 height 14
click at [434, 192] on input "Neutral" at bounding box center [440, 188] width 12 height 12
radio input "true"
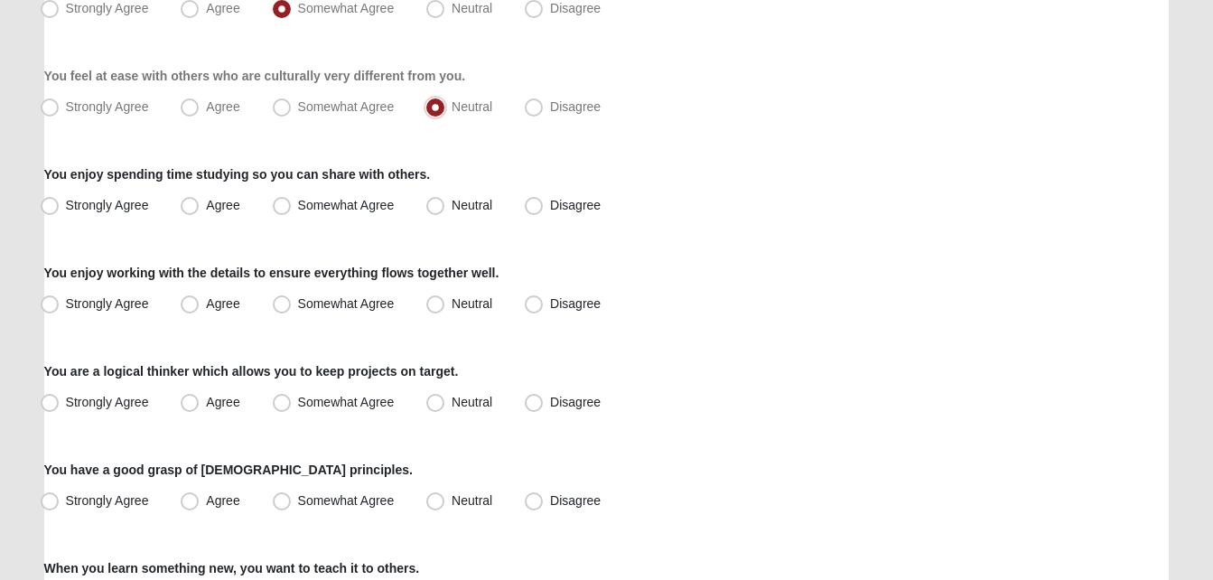
scroll to position [873, 0]
click at [431, 219] on div "Respond to these items quickly and don’t overthink them. Usually your first res…" at bounding box center [607, 187] width 1126 height 1827
click at [452, 211] on span "Neutral" at bounding box center [472, 203] width 41 height 14
click at [434, 210] on input "Neutral" at bounding box center [440, 204] width 12 height 12
radio input "true"
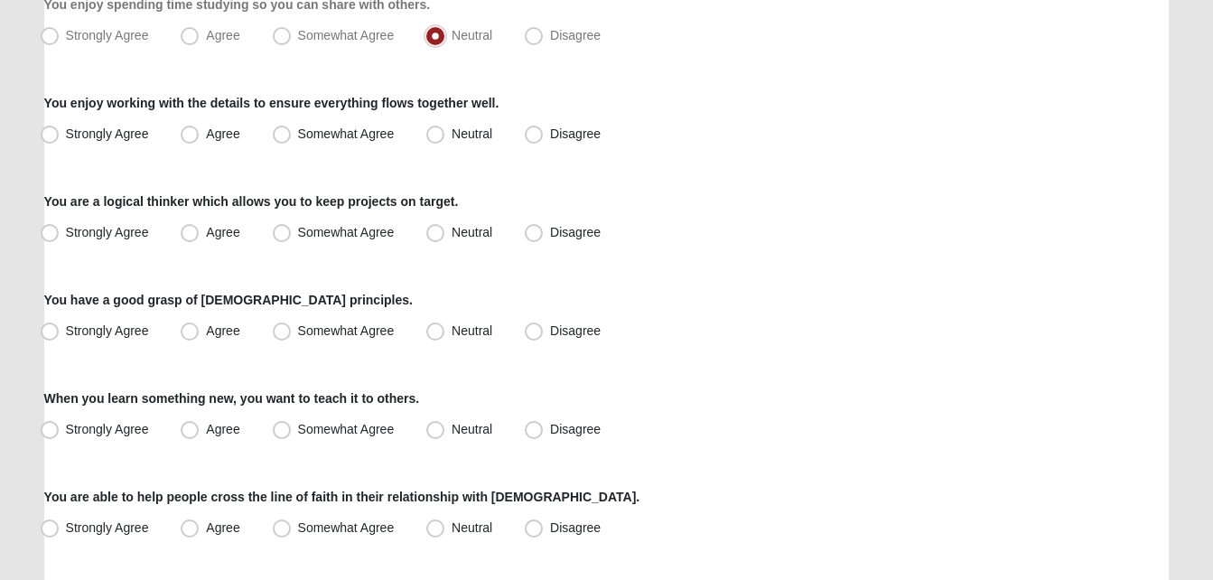
scroll to position [1042, 0]
click at [460, 141] on label "Neutral" at bounding box center [461, 133] width 84 height 29
click at [445, 139] on input "Neutral" at bounding box center [440, 133] width 12 height 12
radio input "true"
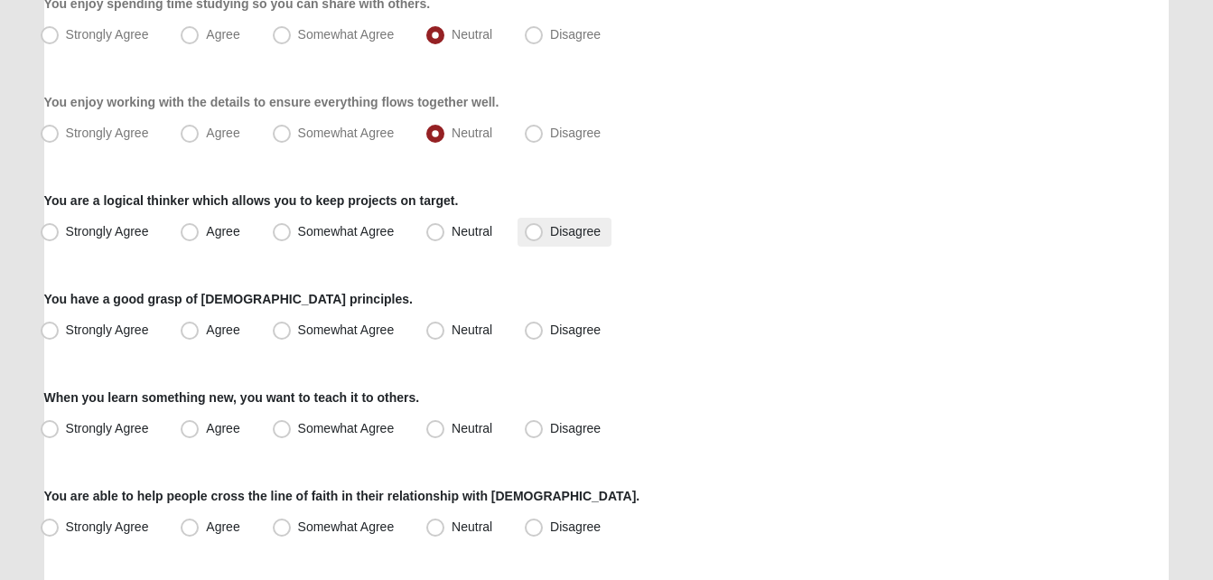
click at [550, 227] on span "Disagree" at bounding box center [575, 231] width 51 height 14
click at [540, 227] on input "Disagree" at bounding box center [538, 232] width 12 height 12
radio input "true"
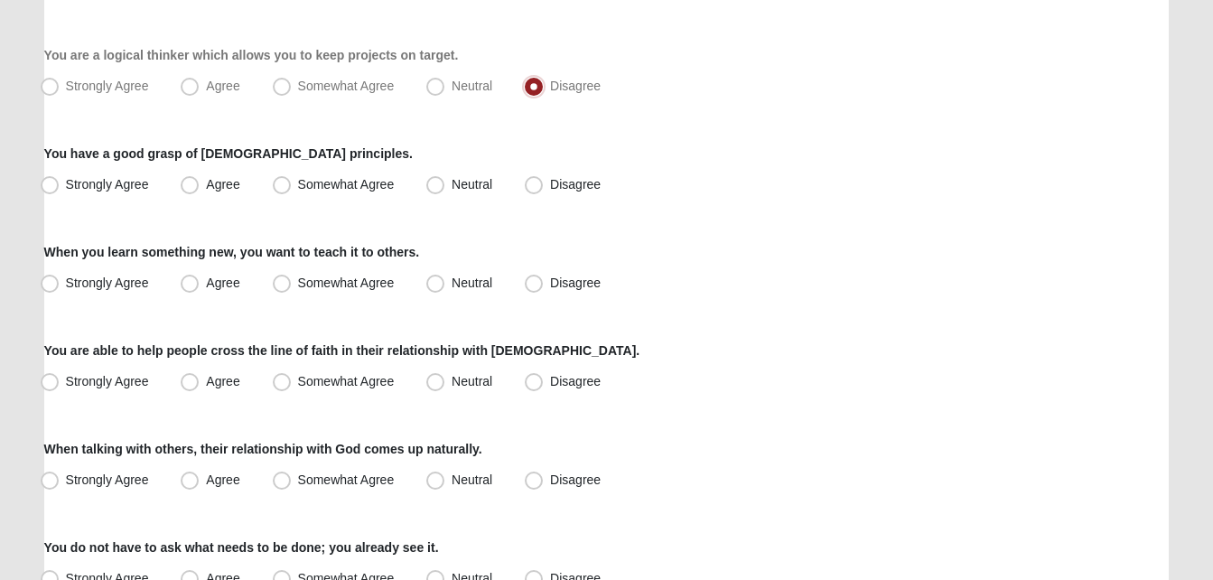
scroll to position [1188, 0]
click at [426, 193] on label "Neutral" at bounding box center [461, 184] width 84 height 29
click at [434, 190] on input "Neutral" at bounding box center [440, 184] width 12 height 12
radio input "true"
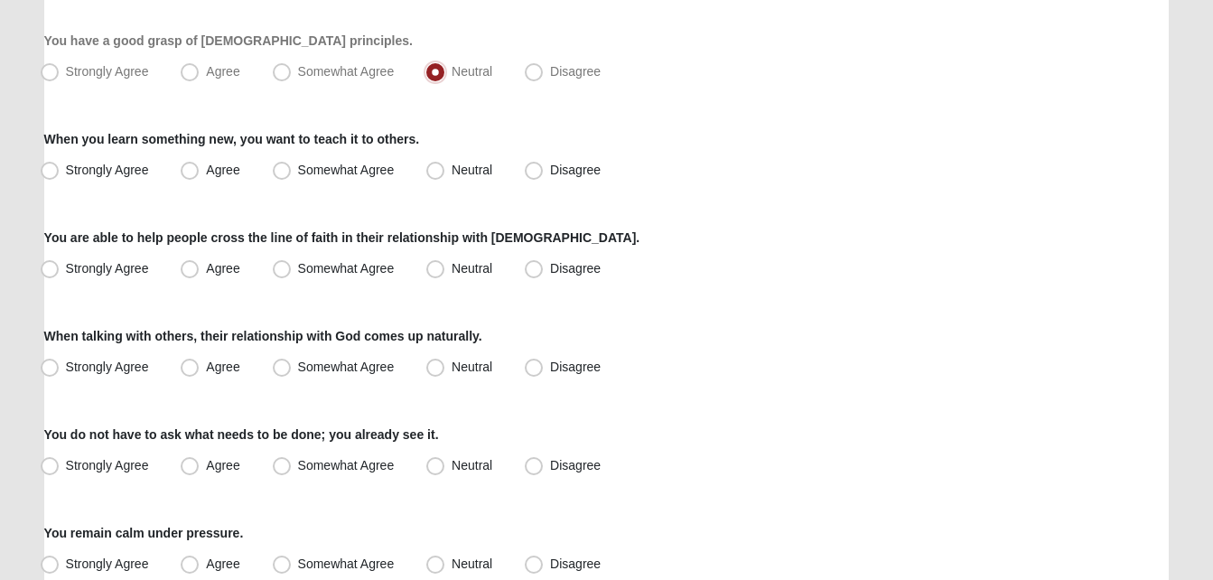
scroll to position [1301, 0]
click at [298, 167] on span "Somewhat Agree" at bounding box center [346, 169] width 97 height 14
click at [285, 167] on input "Somewhat Agree" at bounding box center [286, 170] width 12 height 12
radio input "true"
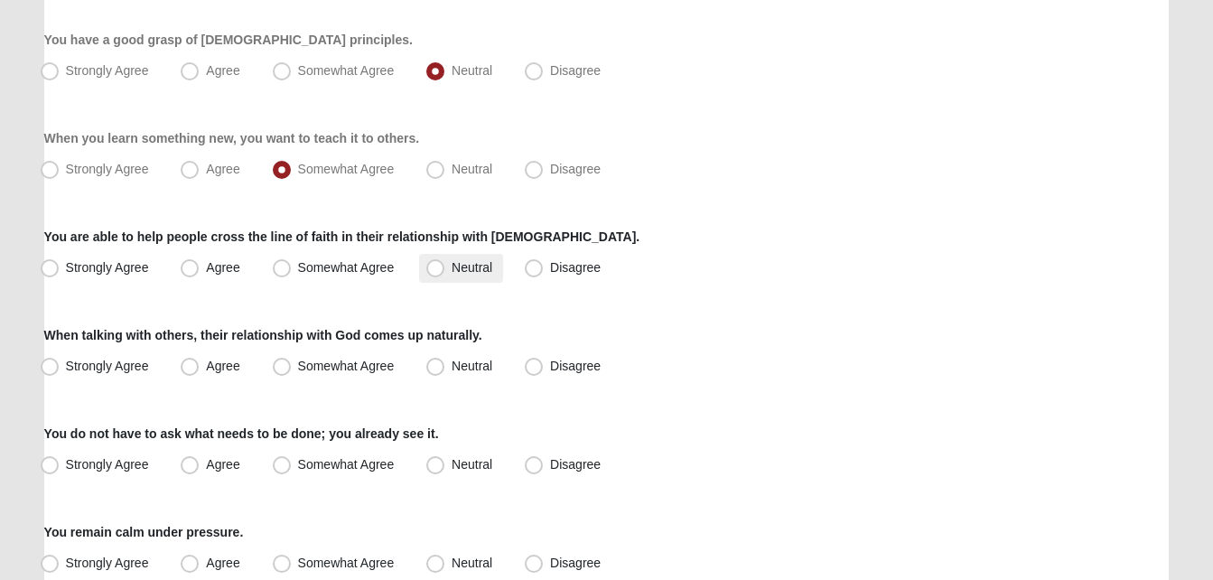
click at [452, 265] on span "Neutral" at bounding box center [472, 267] width 41 height 14
click at [443, 265] on input "Neutral" at bounding box center [440, 268] width 12 height 12
radio input "true"
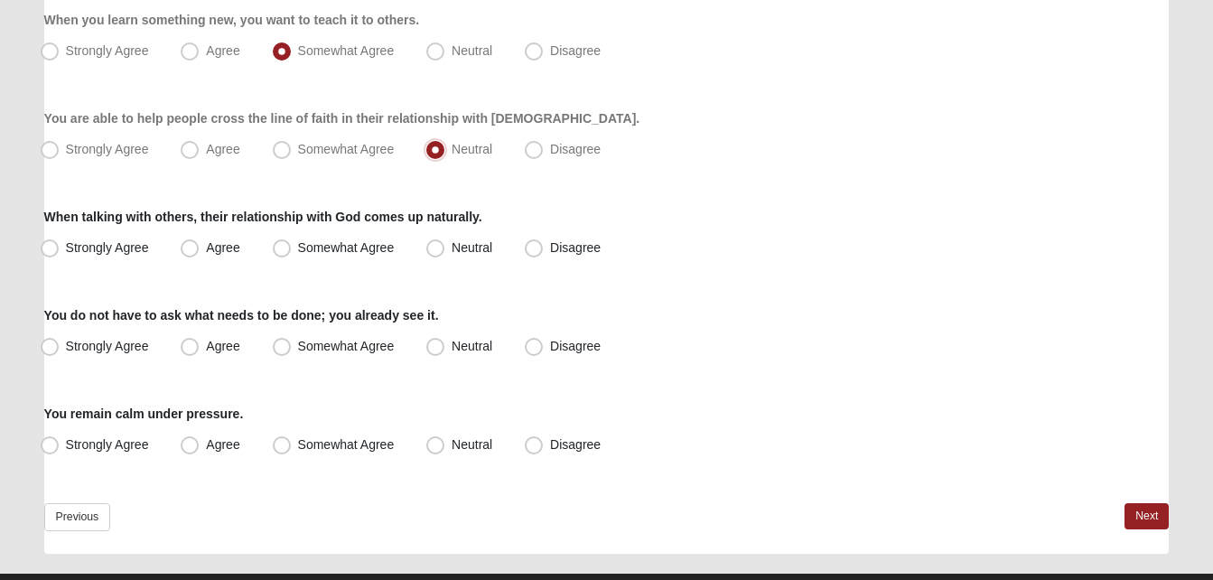
scroll to position [1459, 0]
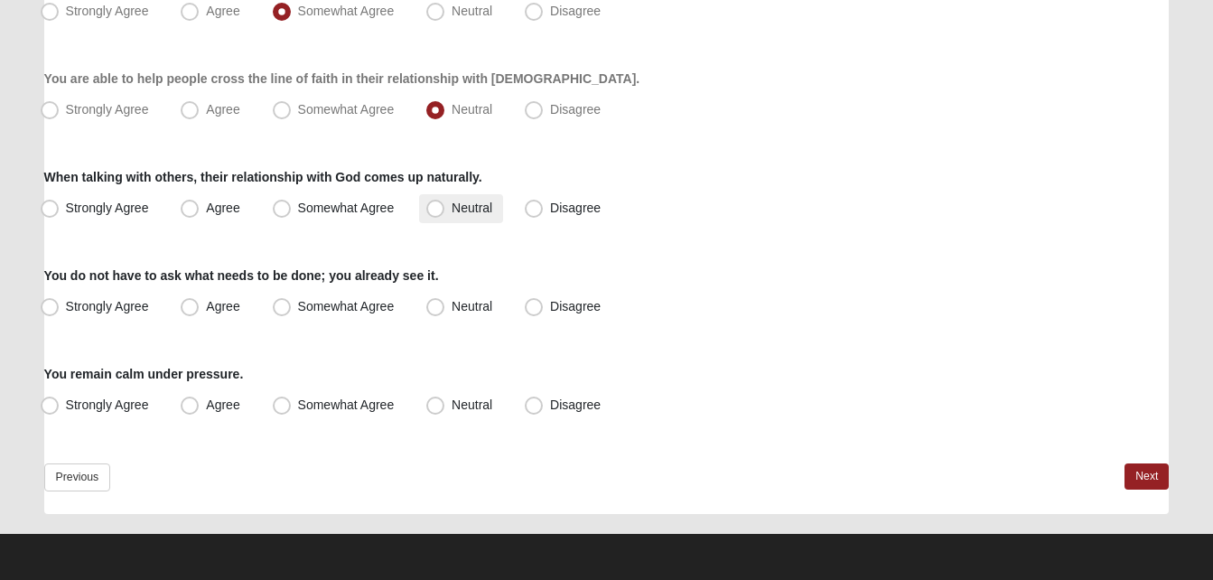
click at [452, 201] on span "Neutral" at bounding box center [472, 208] width 41 height 14
click at [436, 202] on input "Neutral" at bounding box center [440, 208] width 12 height 12
radio input "true"
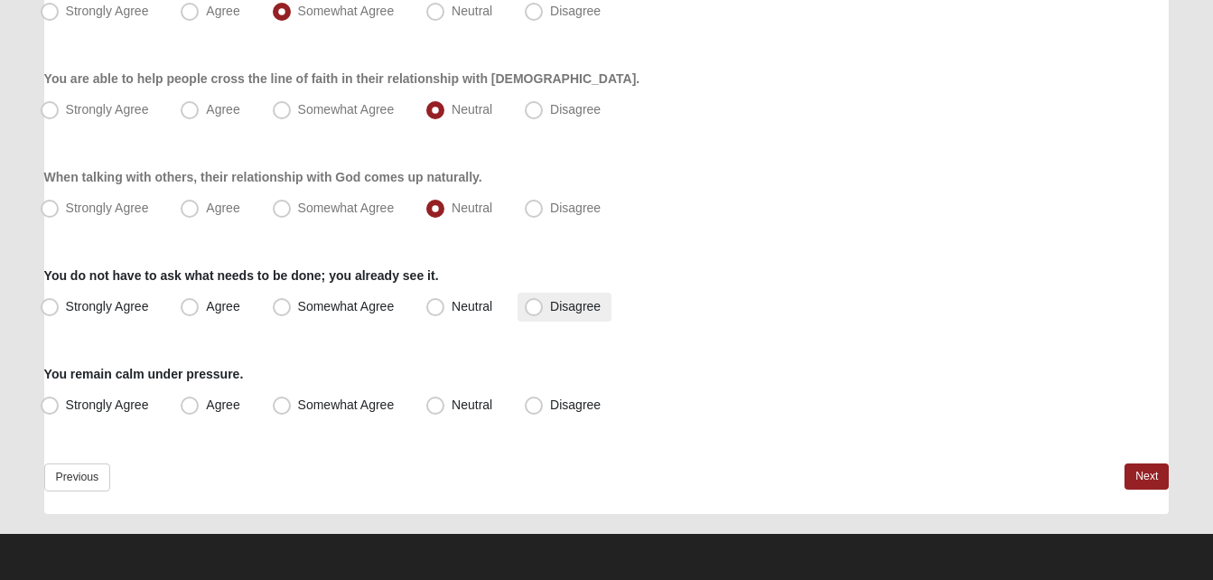
click at [545, 308] on label "Disagree" at bounding box center [565, 307] width 94 height 29
click at [544, 308] on input "Disagree" at bounding box center [538, 307] width 12 height 12
radio input "true"
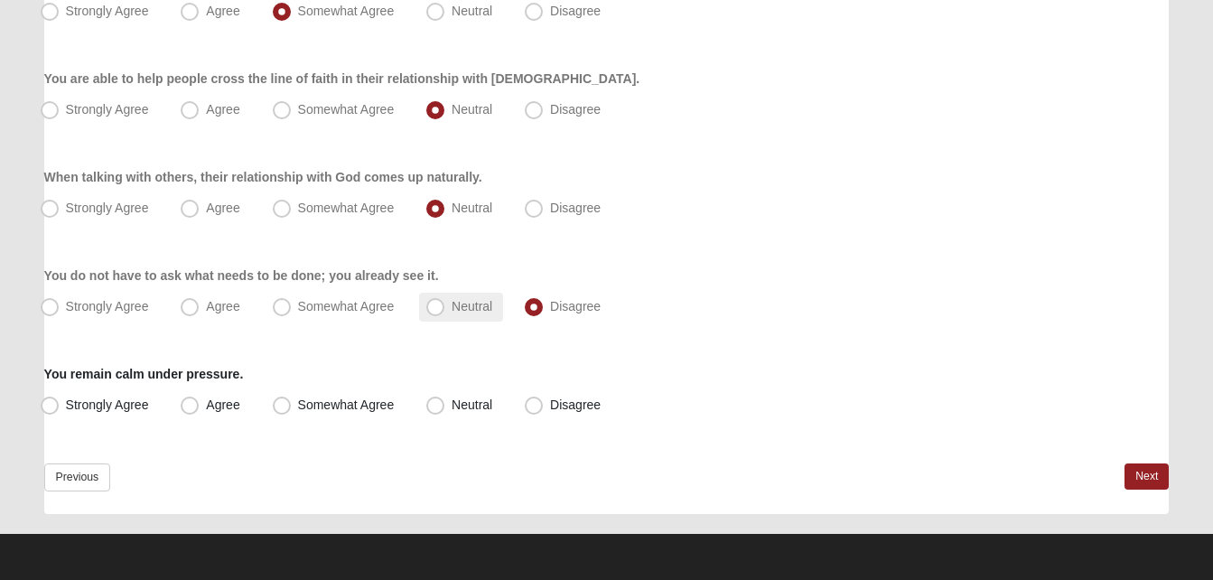
click at [470, 304] on span "Neutral" at bounding box center [472, 306] width 41 height 14
click at [445, 304] on input "Neutral" at bounding box center [440, 307] width 12 height 12
radio input "true"
click at [305, 406] on span "Somewhat Agree" at bounding box center [346, 405] width 97 height 14
click at [292, 406] on input "Somewhat Agree" at bounding box center [286, 405] width 12 height 12
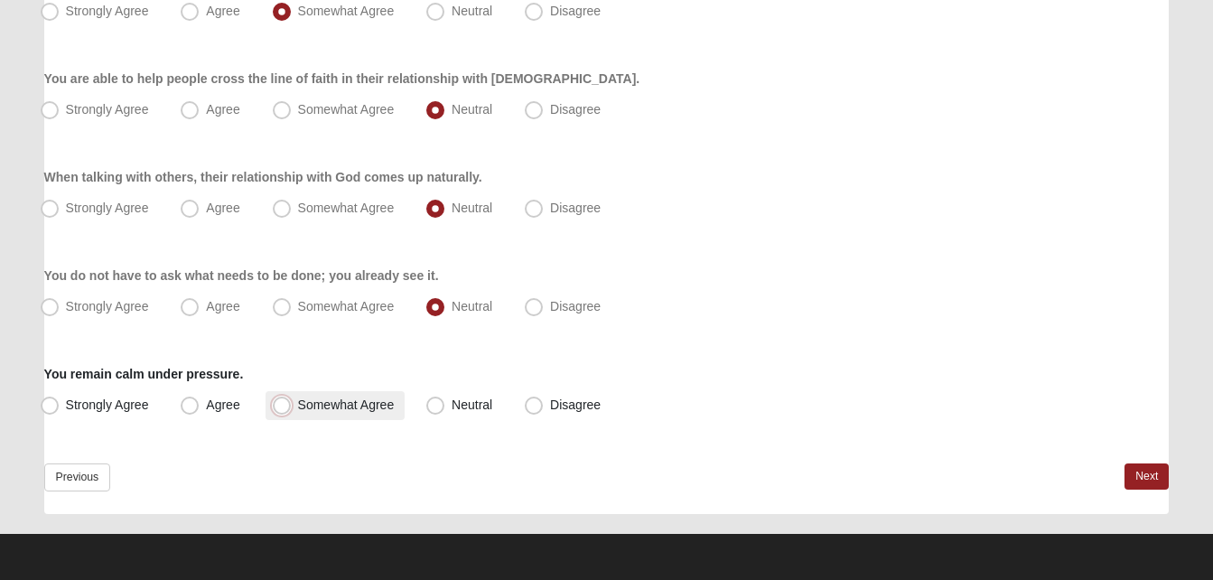
radio input "true"
click at [1147, 465] on link "Next" at bounding box center [1147, 476] width 44 height 26
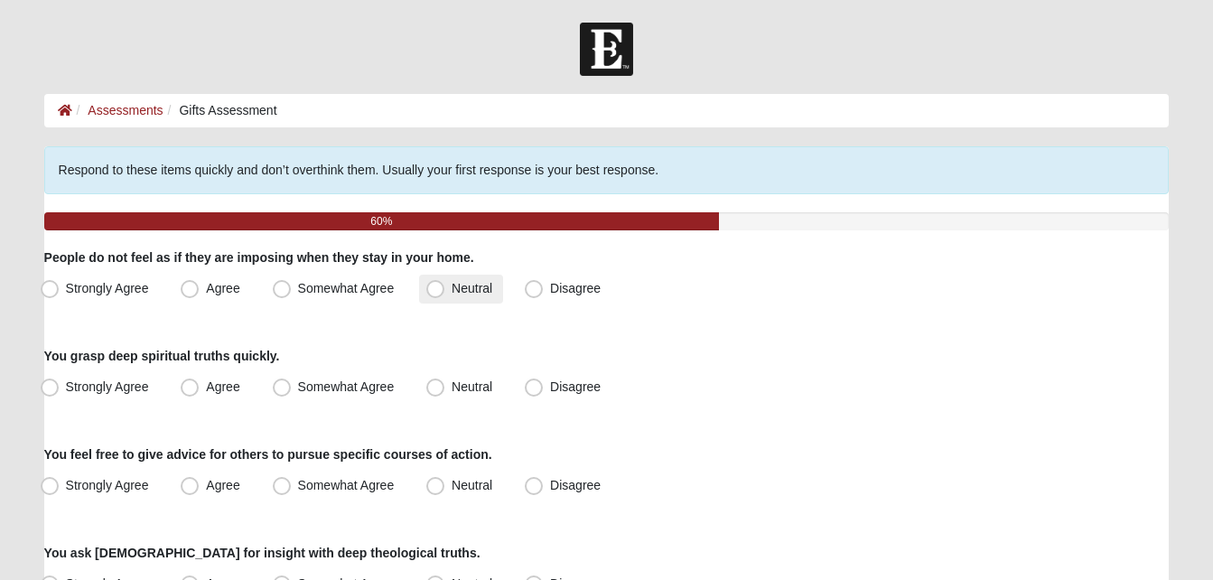
click at [480, 297] on label "Neutral" at bounding box center [461, 289] width 84 height 29
click at [445, 295] on input "Neutral" at bounding box center [440, 289] width 12 height 12
radio input "true"
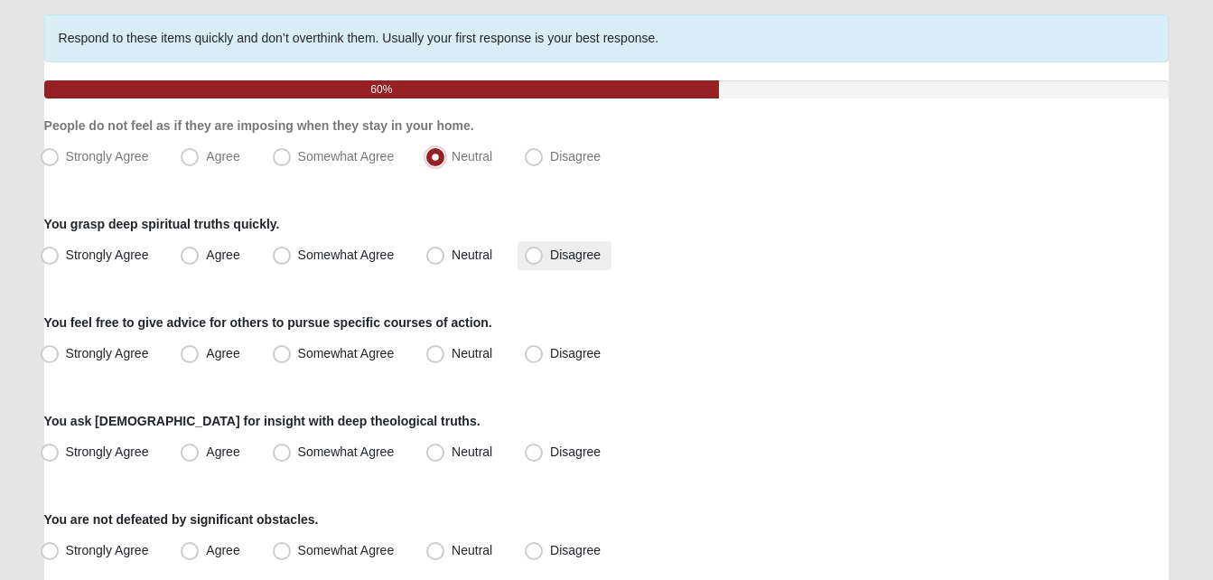
scroll to position [133, 0]
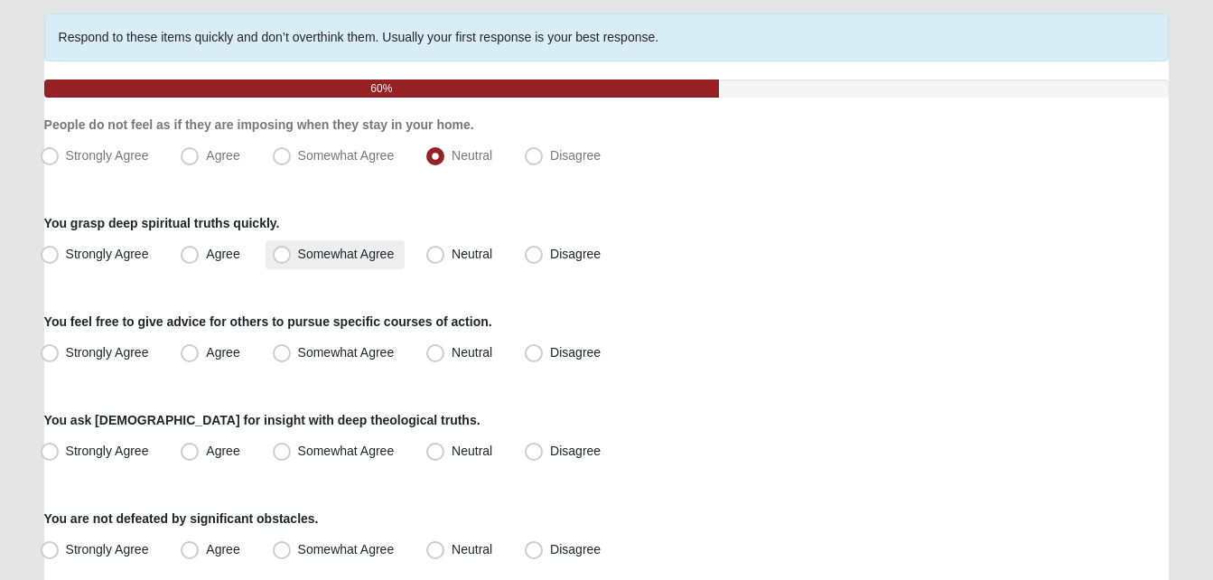
click at [305, 261] on label "Somewhat Agree" at bounding box center [336, 254] width 140 height 29
click at [292, 260] on input "Somewhat Agree" at bounding box center [286, 254] width 12 height 12
radio input "true"
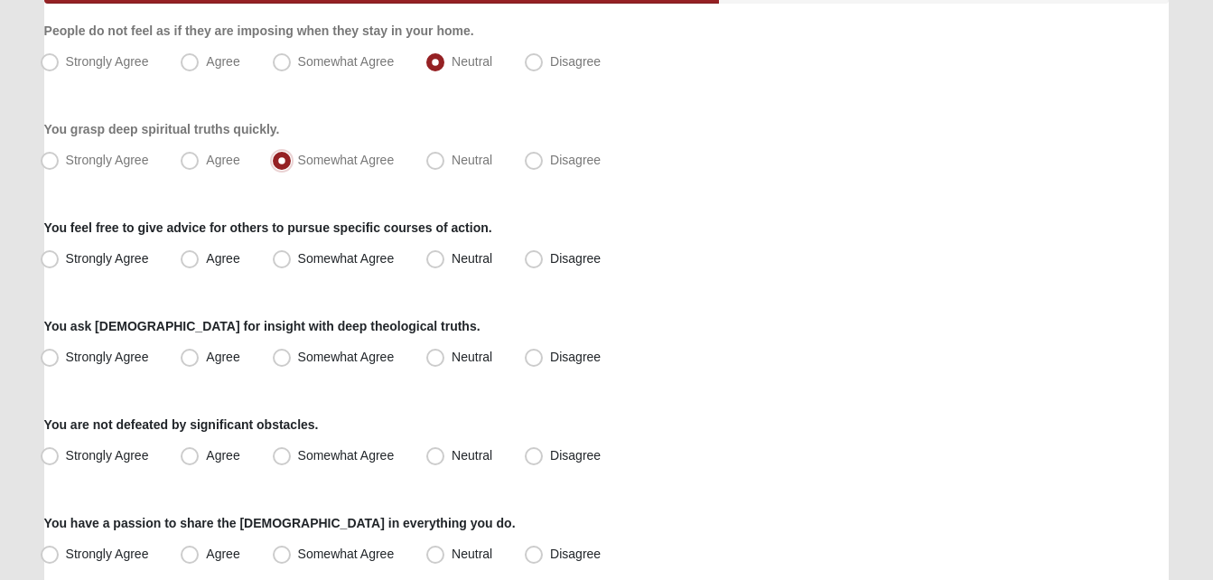
scroll to position [243, 0]
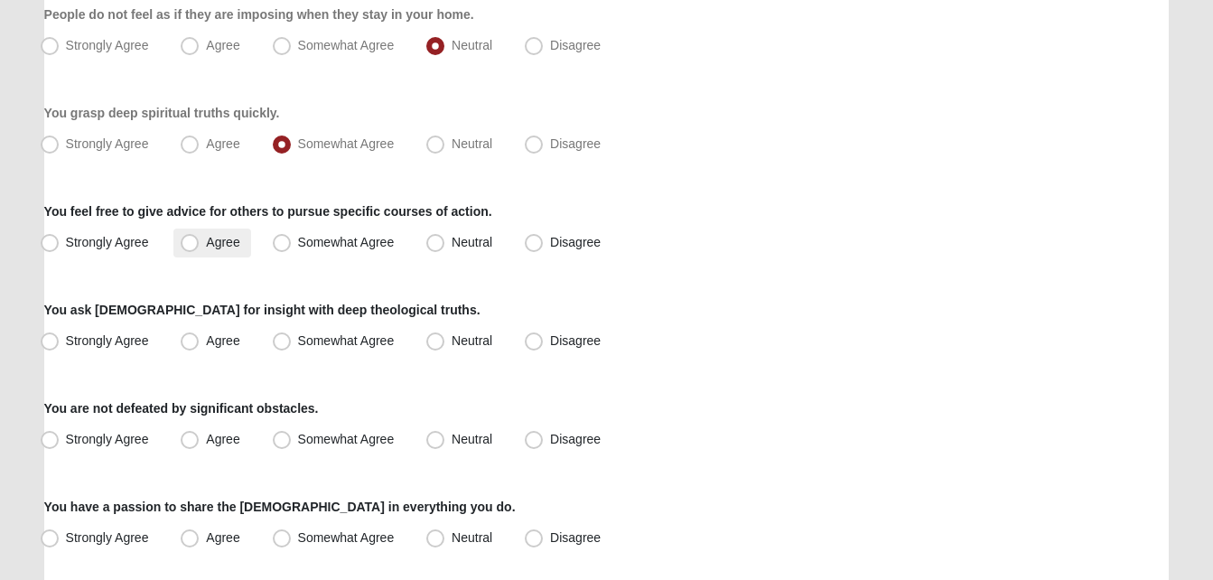
click at [227, 254] on label "Agree" at bounding box center [211, 243] width 77 height 29
click at [200, 248] on input "Agree" at bounding box center [194, 243] width 12 height 12
radio input "true"
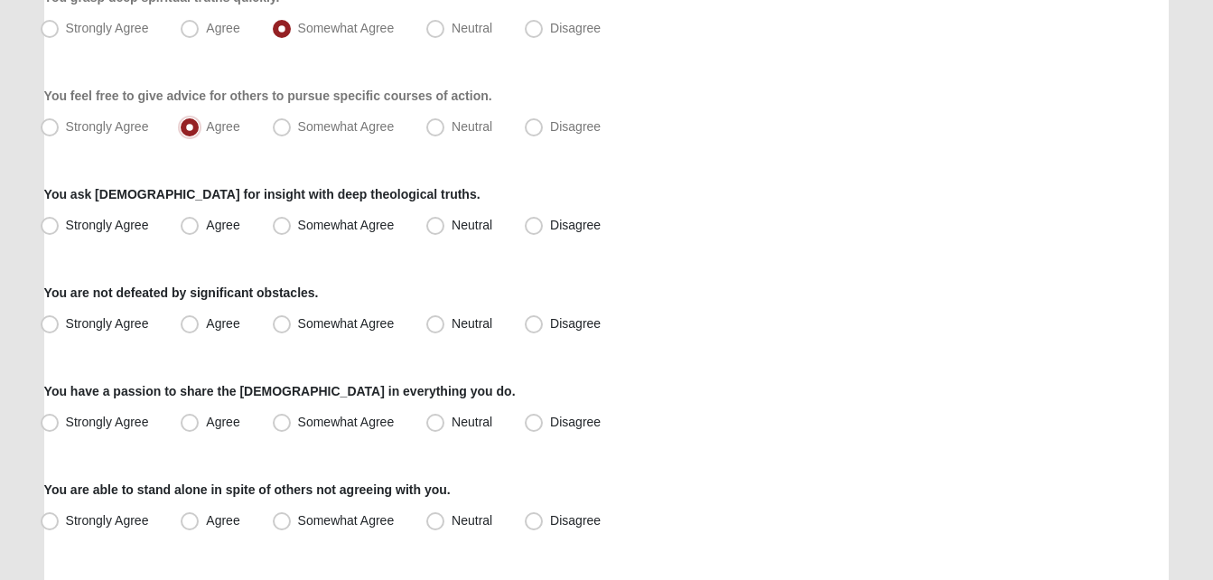
scroll to position [360, 0]
click at [451, 234] on label "Neutral" at bounding box center [461, 225] width 84 height 29
click at [445, 230] on input "Neutral" at bounding box center [440, 225] width 12 height 12
radio input "true"
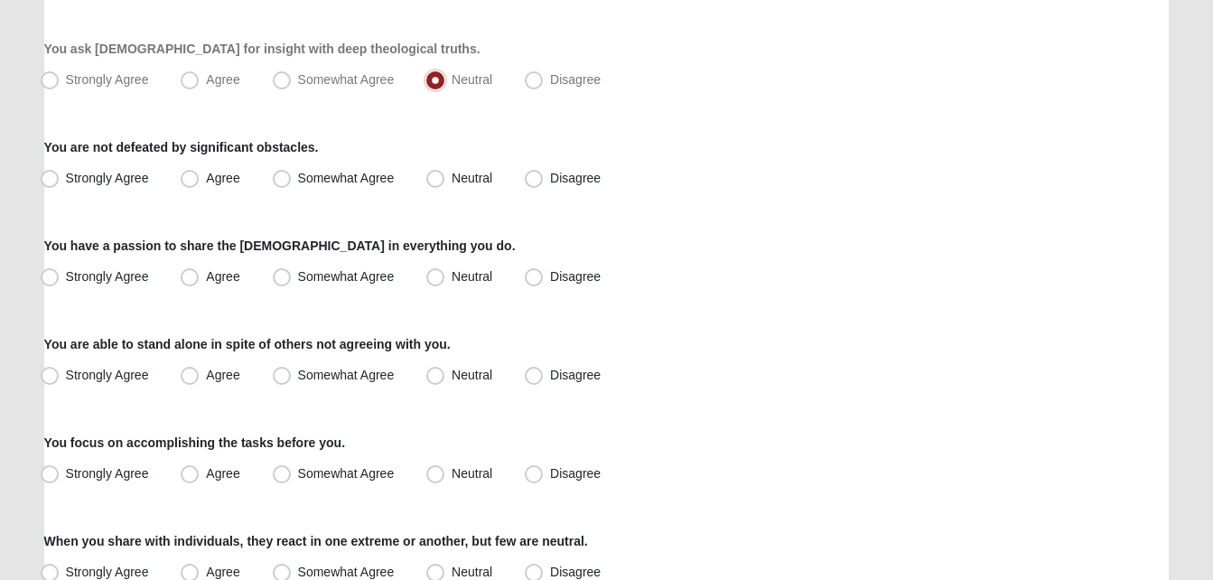
scroll to position [505, 0]
click at [352, 164] on label "Somewhat Agree" at bounding box center [336, 178] width 140 height 29
click at [292, 172] on input "Somewhat Agree" at bounding box center [286, 178] width 12 height 12
radio input "true"
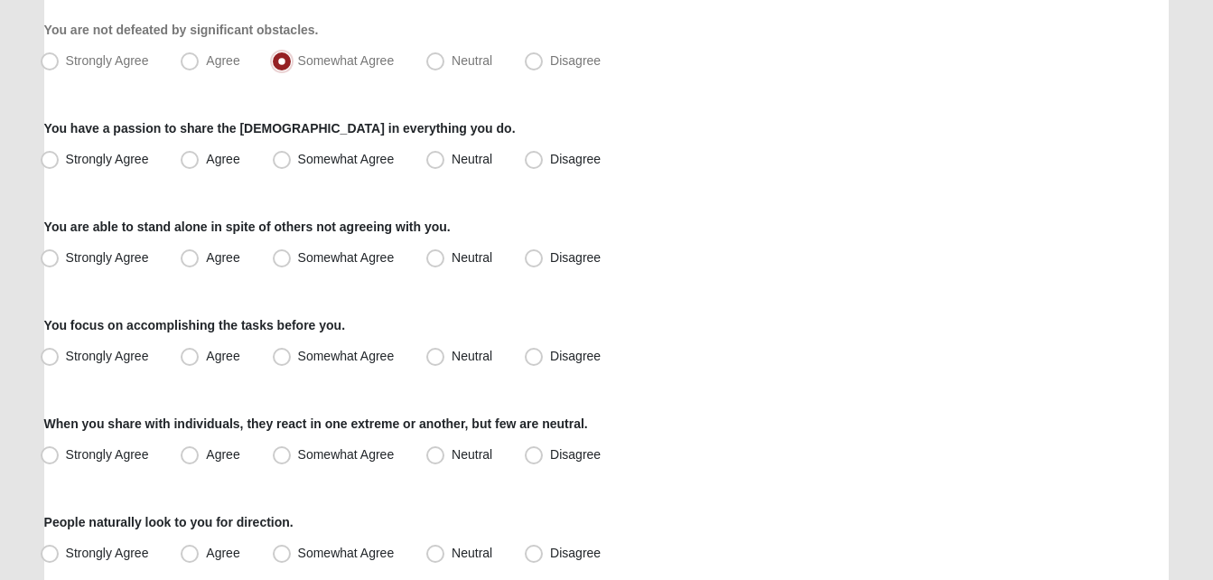
scroll to position [641, 0]
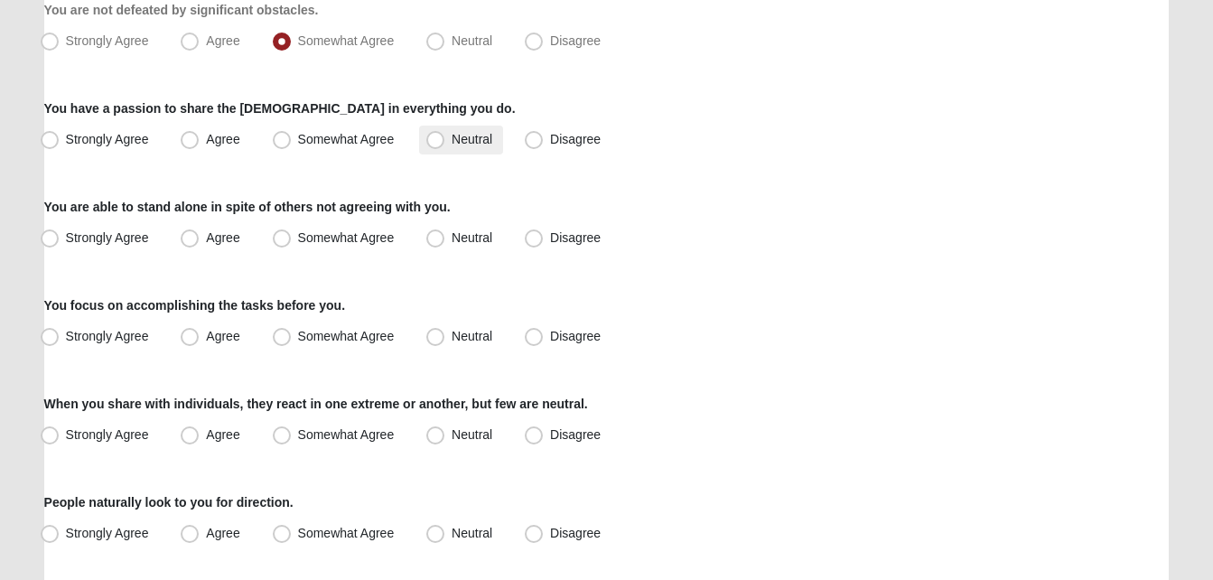
click at [450, 136] on label "Neutral" at bounding box center [461, 140] width 84 height 29
click at [445, 136] on input "Neutral" at bounding box center [440, 140] width 12 height 12
radio input "true"
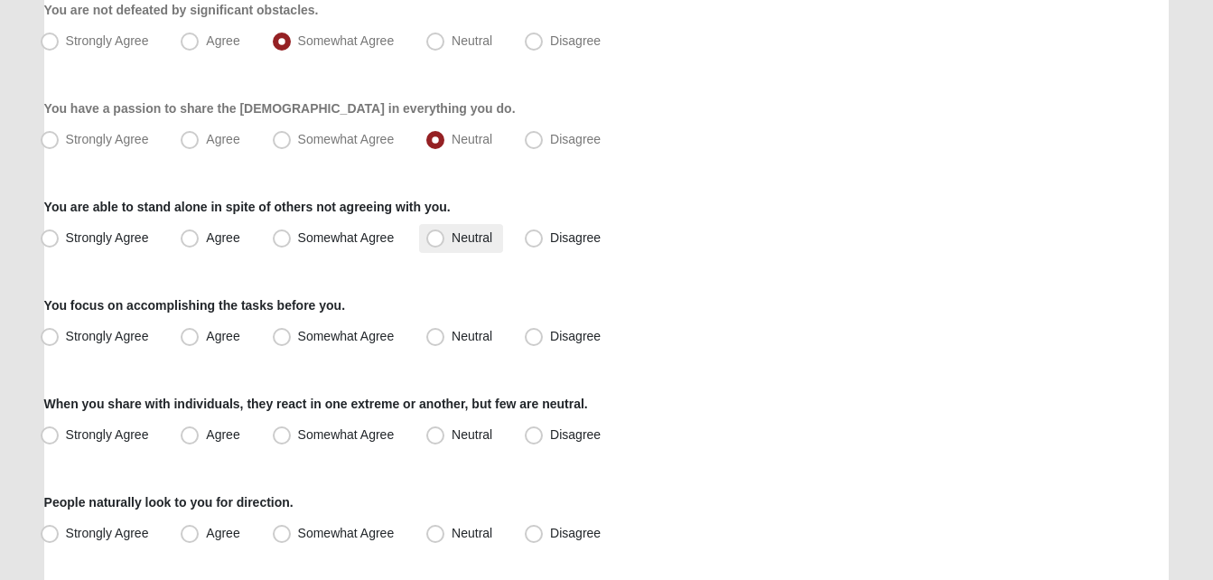
click at [457, 248] on label "Neutral" at bounding box center [461, 238] width 84 height 29
click at [445, 244] on input "Neutral" at bounding box center [440, 238] width 12 height 12
radio input "true"
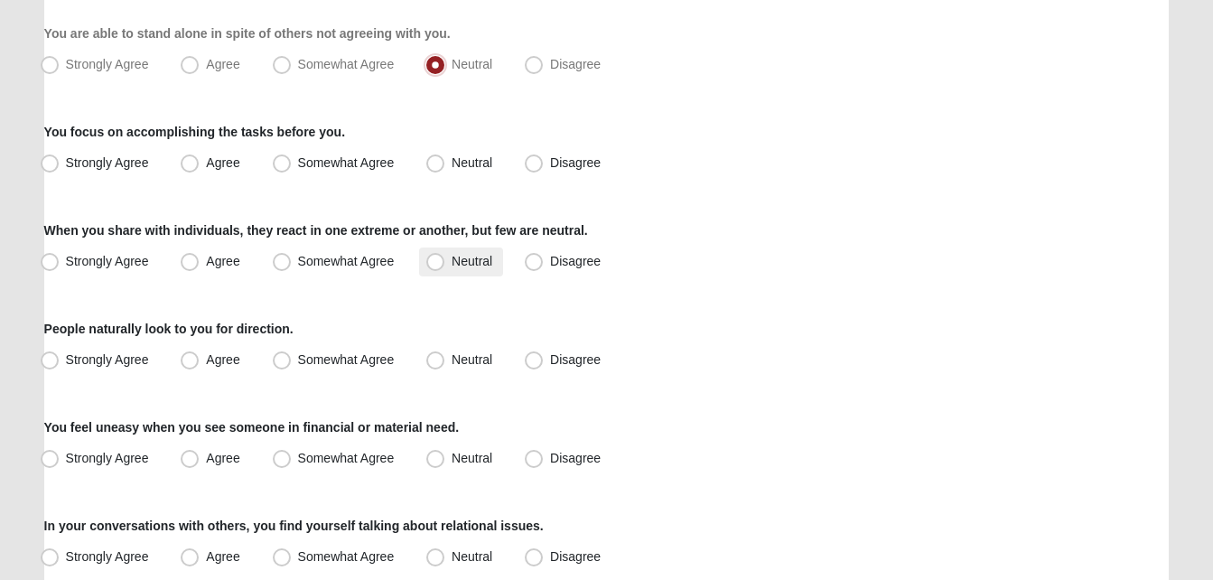
scroll to position [816, 0]
click at [455, 168] on span "Neutral" at bounding box center [472, 161] width 41 height 14
click at [445, 168] on input "Neutral" at bounding box center [440, 162] width 12 height 12
radio input "true"
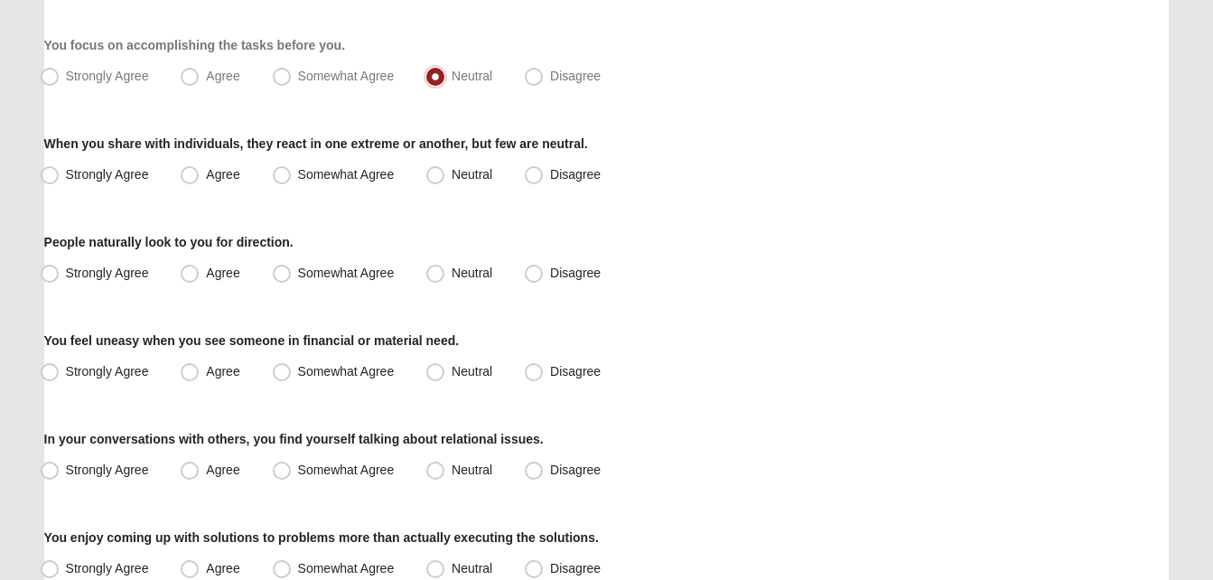
scroll to position [903, 0]
click at [449, 187] on label "Neutral" at bounding box center [461, 174] width 84 height 29
click at [445, 180] on input "Neutral" at bounding box center [440, 174] width 12 height 12
radio input "true"
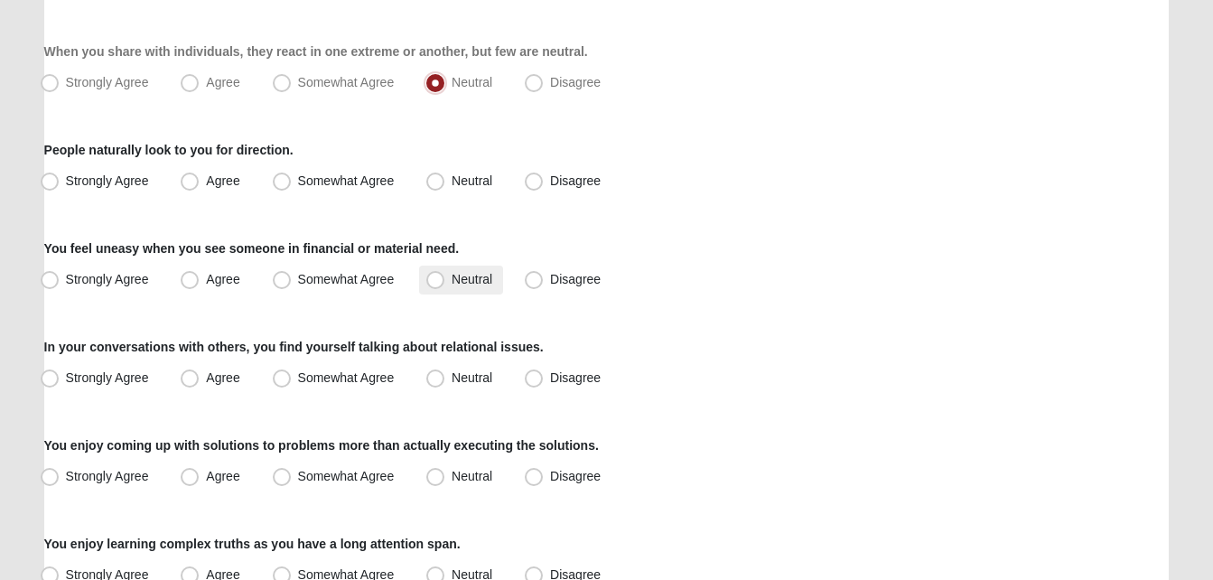
scroll to position [995, 0]
click at [550, 177] on span "Disagree" at bounding box center [575, 180] width 51 height 14
click at [533, 177] on input "Disagree" at bounding box center [538, 180] width 12 height 12
radio input "true"
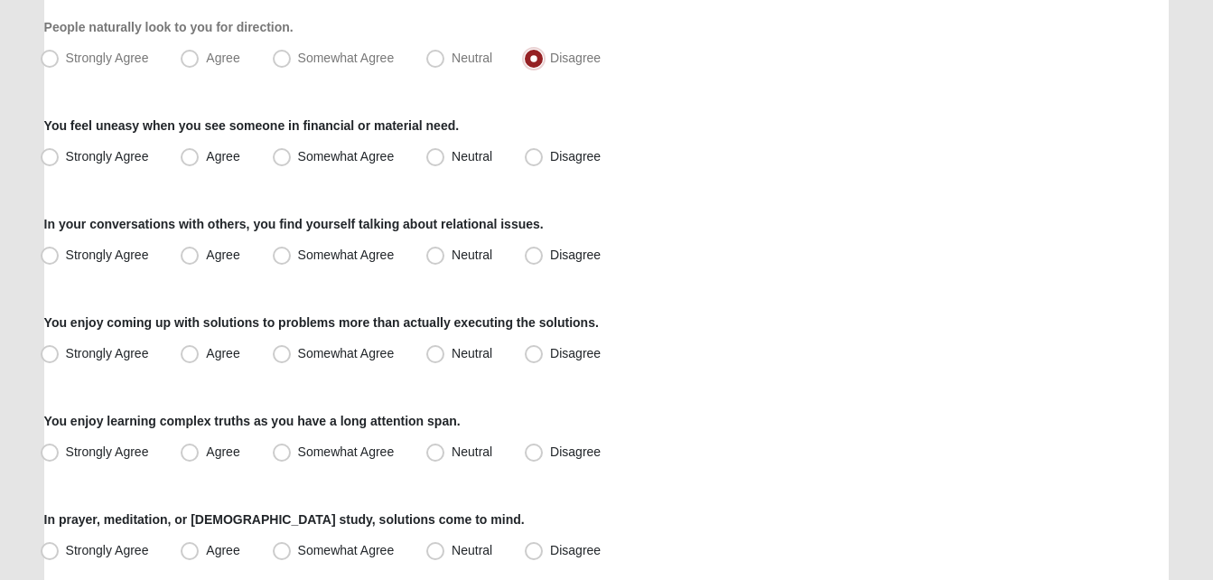
scroll to position [1118, 0]
click at [473, 156] on span "Neutral" at bounding box center [472, 155] width 41 height 14
click at [445, 156] on input "Neutral" at bounding box center [440, 156] width 12 height 12
radio input "true"
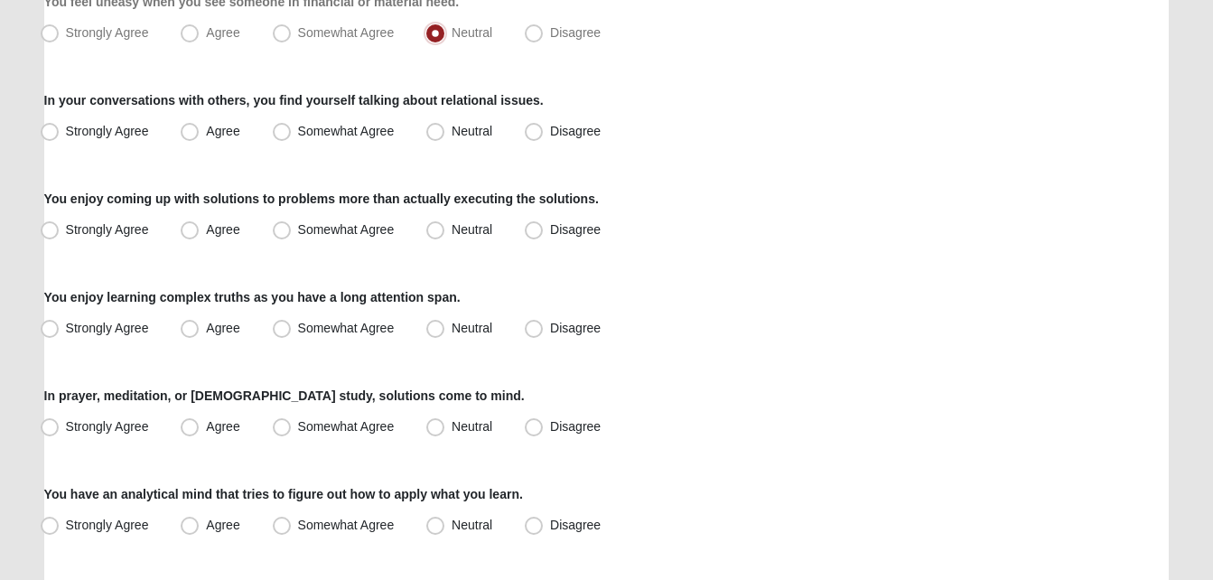
scroll to position [1241, 0]
click at [552, 136] on span "Disagree" at bounding box center [575, 130] width 51 height 14
click at [544, 136] on input "Disagree" at bounding box center [538, 131] width 12 height 12
radio input "true"
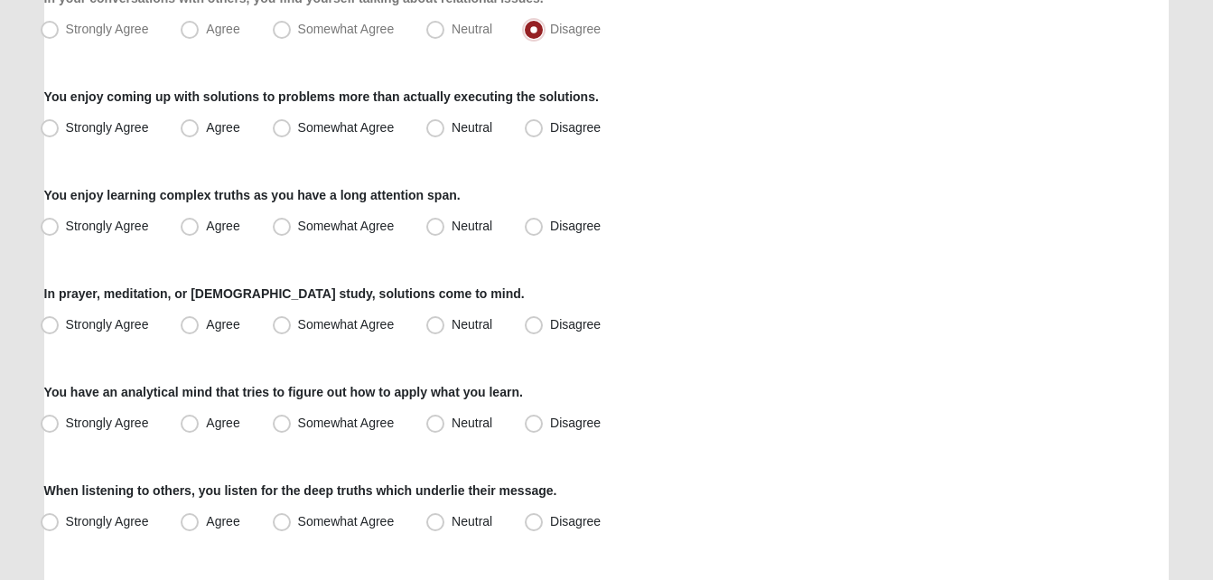
scroll to position [1345, 0]
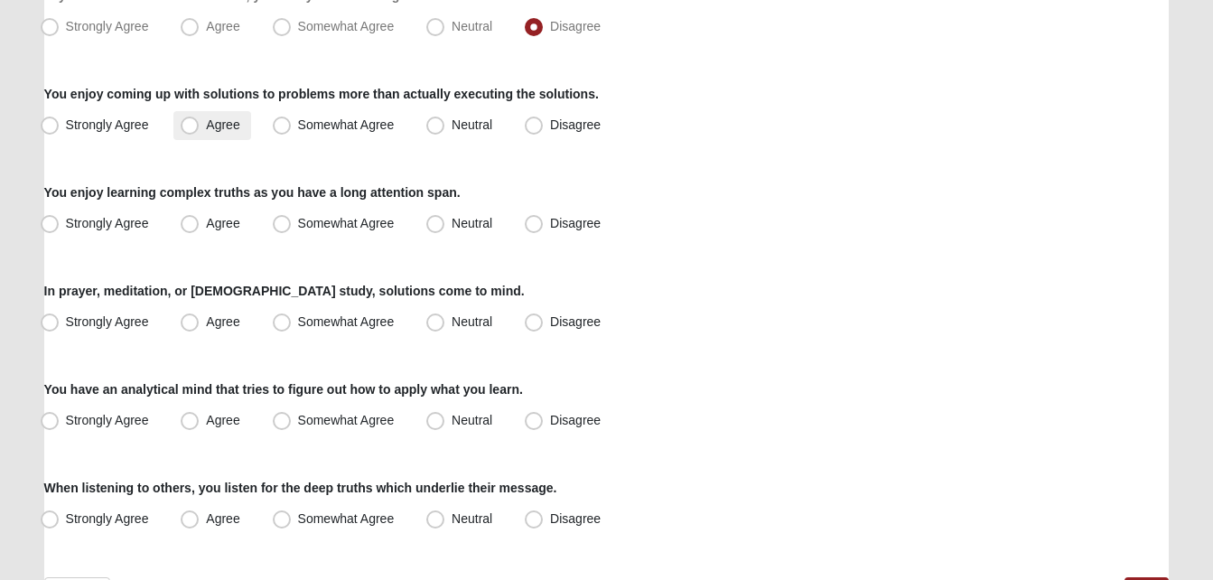
click at [180, 121] on label "Agree" at bounding box center [211, 125] width 77 height 29
click at [188, 121] on input "Agree" at bounding box center [194, 125] width 12 height 12
radio input "true"
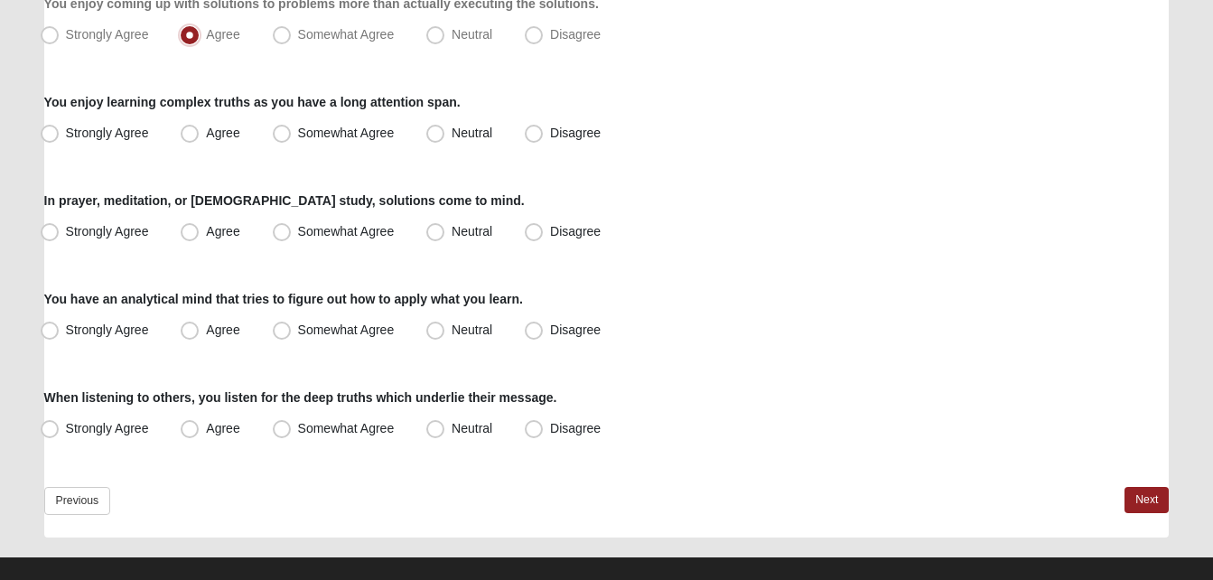
scroll to position [1436, 0]
click at [494, 134] on label "Neutral" at bounding box center [461, 132] width 84 height 29
click at [445, 134] on input "Neutral" at bounding box center [440, 132] width 12 height 12
radio input "true"
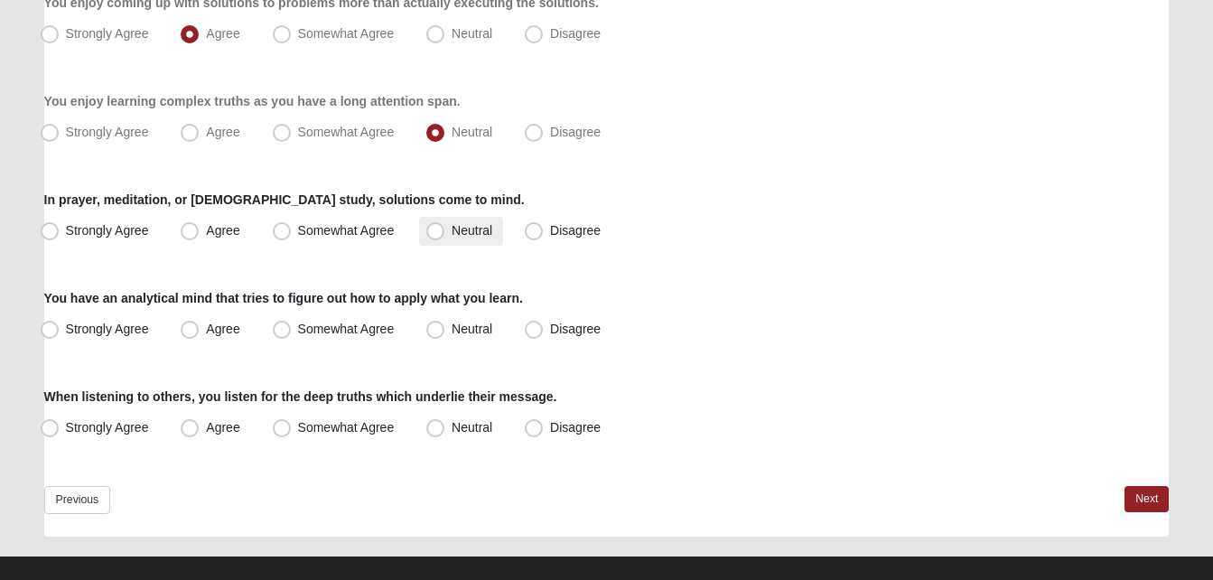
click at [493, 242] on label "Neutral" at bounding box center [461, 231] width 84 height 29
click at [445, 237] on input "Neutral" at bounding box center [440, 231] width 12 height 12
radio input "true"
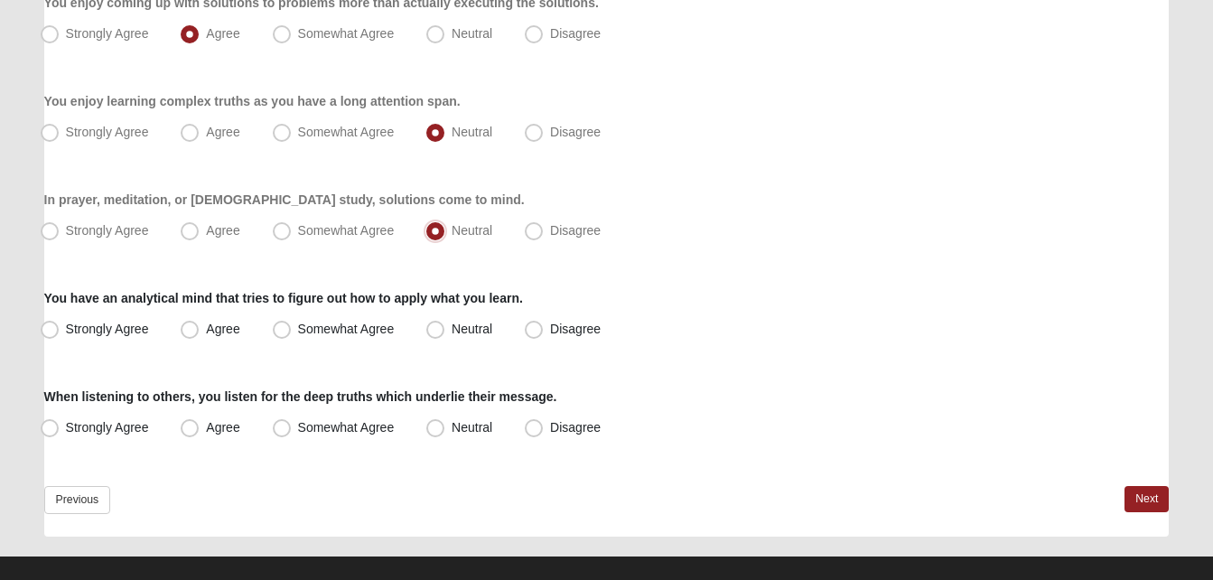
scroll to position [1459, 0]
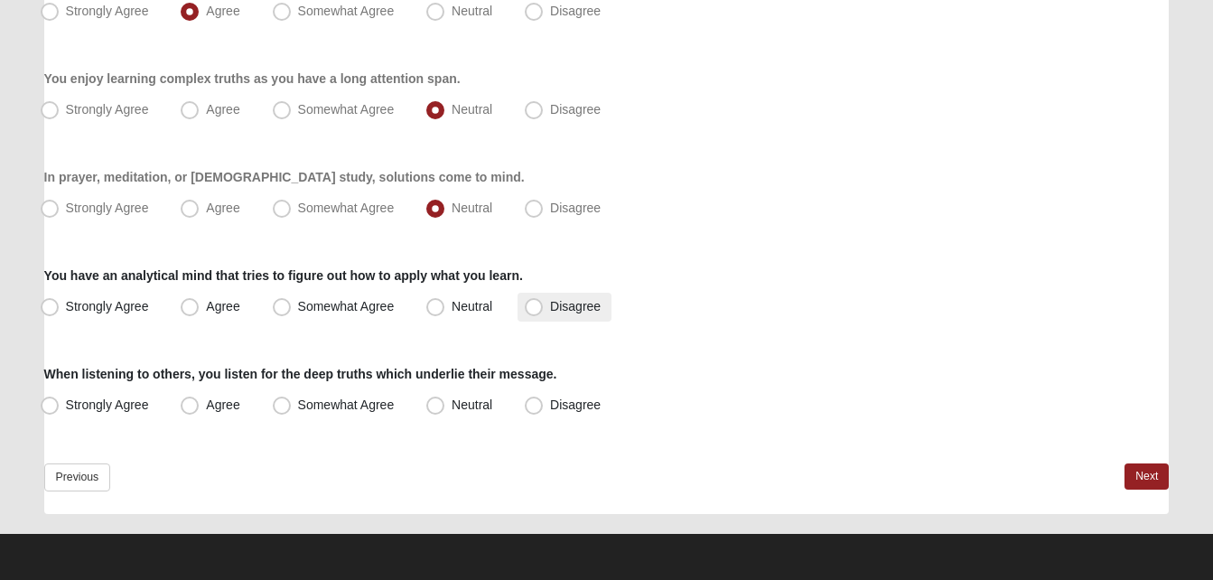
click at [561, 311] on span "Disagree" at bounding box center [575, 306] width 51 height 14
click at [544, 311] on input "Disagree" at bounding box center [538, 307] width 12 height 12
radio input "true"
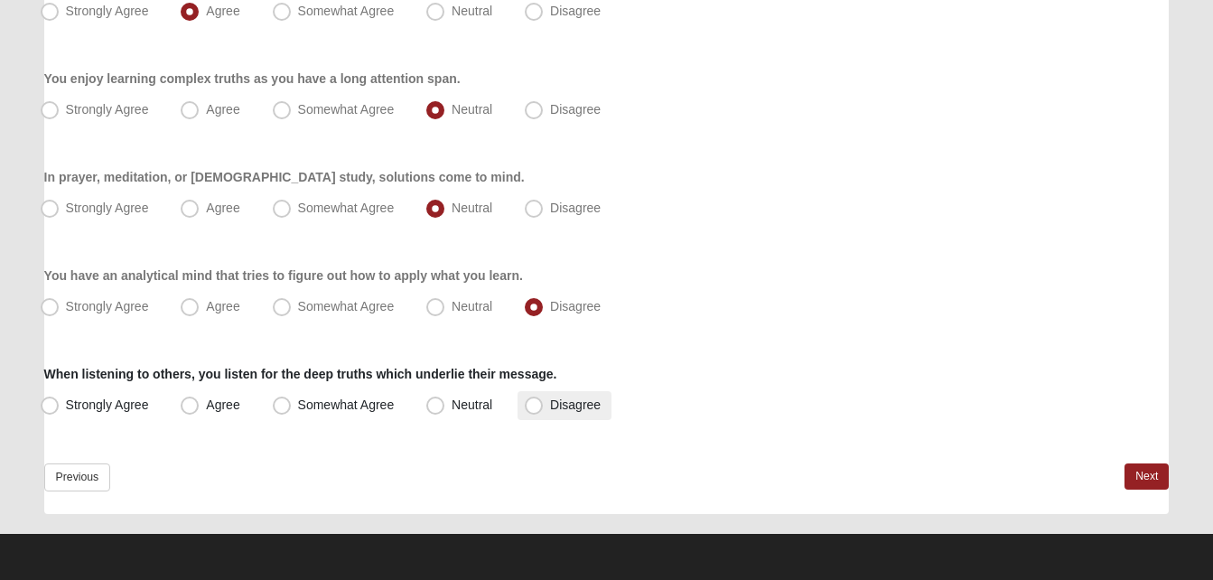
click at [535, 416] on label "Disagree" at bounding box center [565, 405] width 94 height 29
click at [535, 411] on input "Disagree" at bounding box center [538, 405] width 12 height 12
radio input "true"
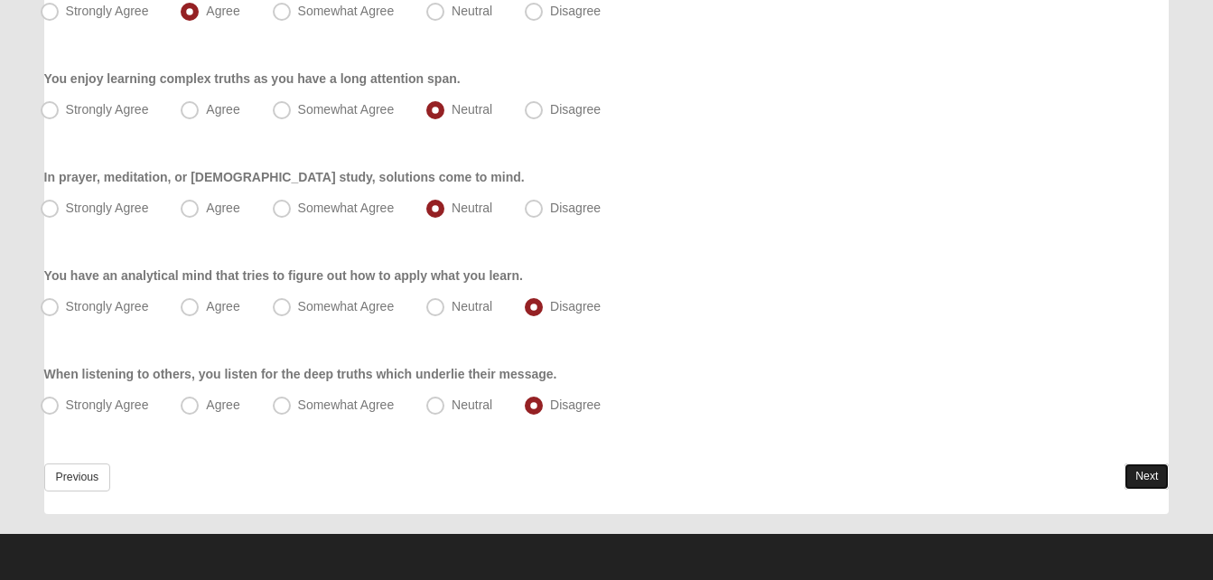
click at [1146, 477] on link "Next" at bounding box center [1147, 476] width 44 height 26
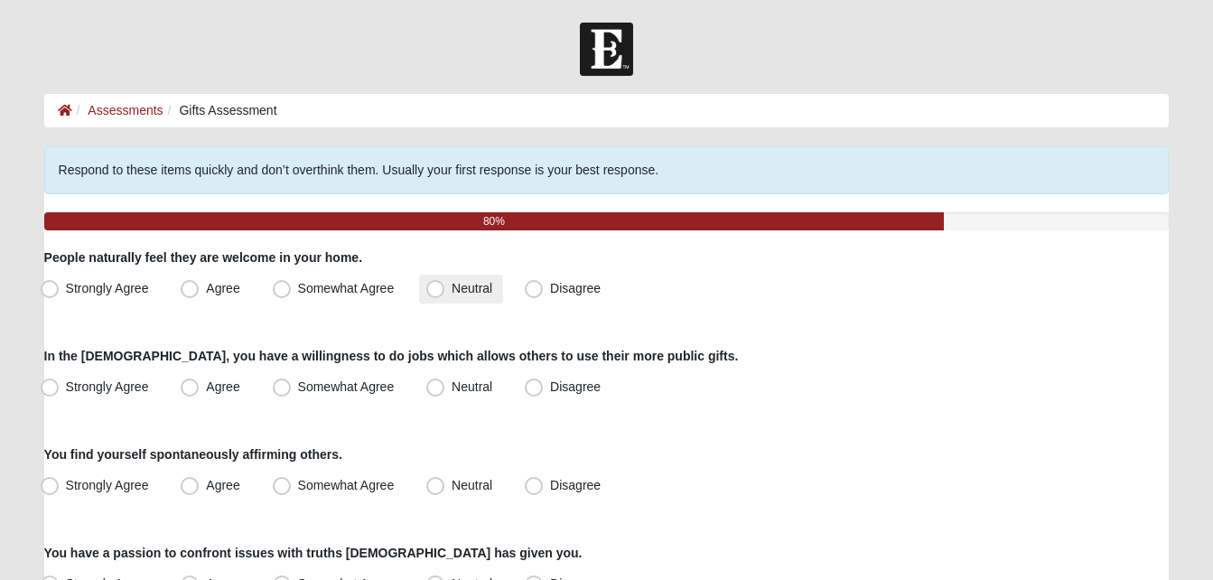
click at [471, 285] on span "Neutral" at bounding box center [472, 288] width 41 height 14
click at [445, 285] on input "Neutral" at bounding box center [440, 289] width 12 height 12
radio input "true"
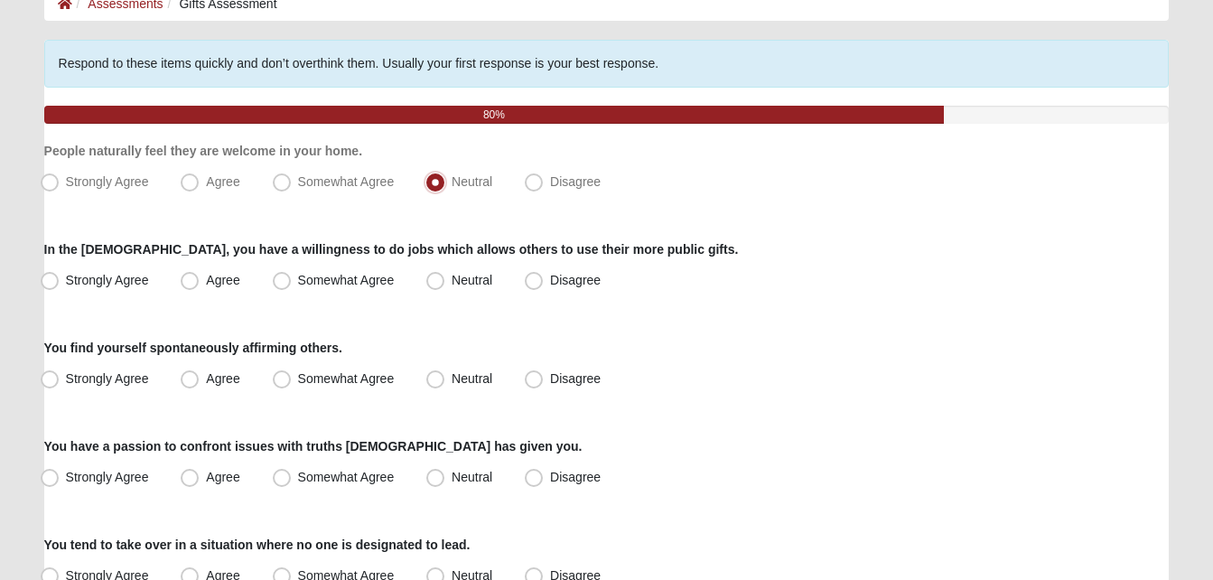
scroll to position [108, 0]
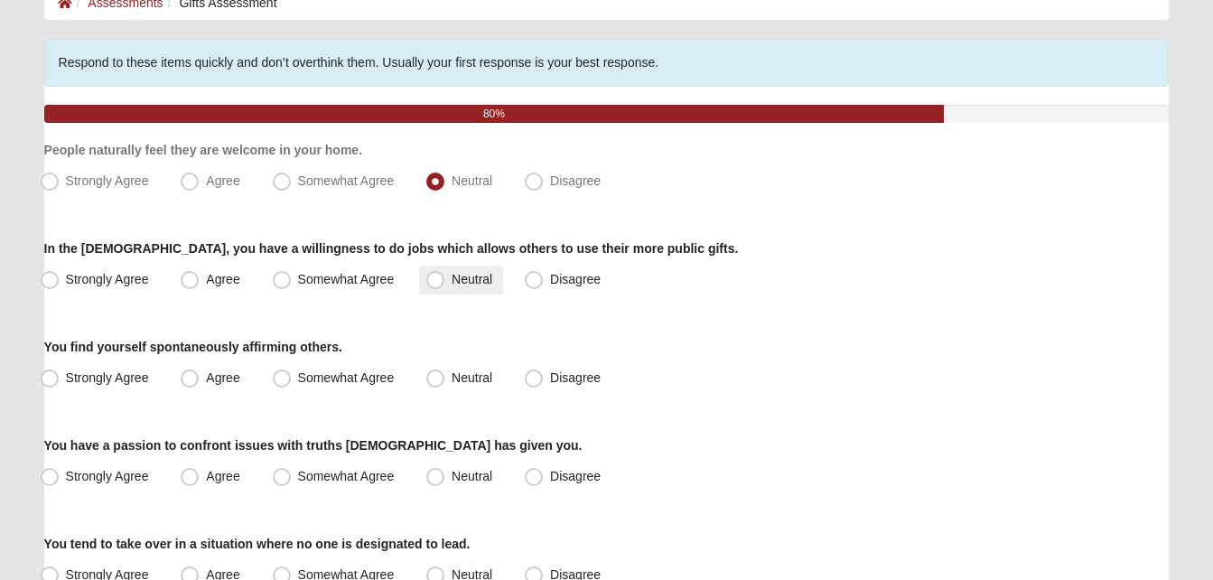
click at [465, 285] on span "Neutral" at bounding box center [472, 279] width 41 height 14
click at [445, 285] on input "Neutral" at bounding box center [440, 280] width 12 height 12
radio input "true"
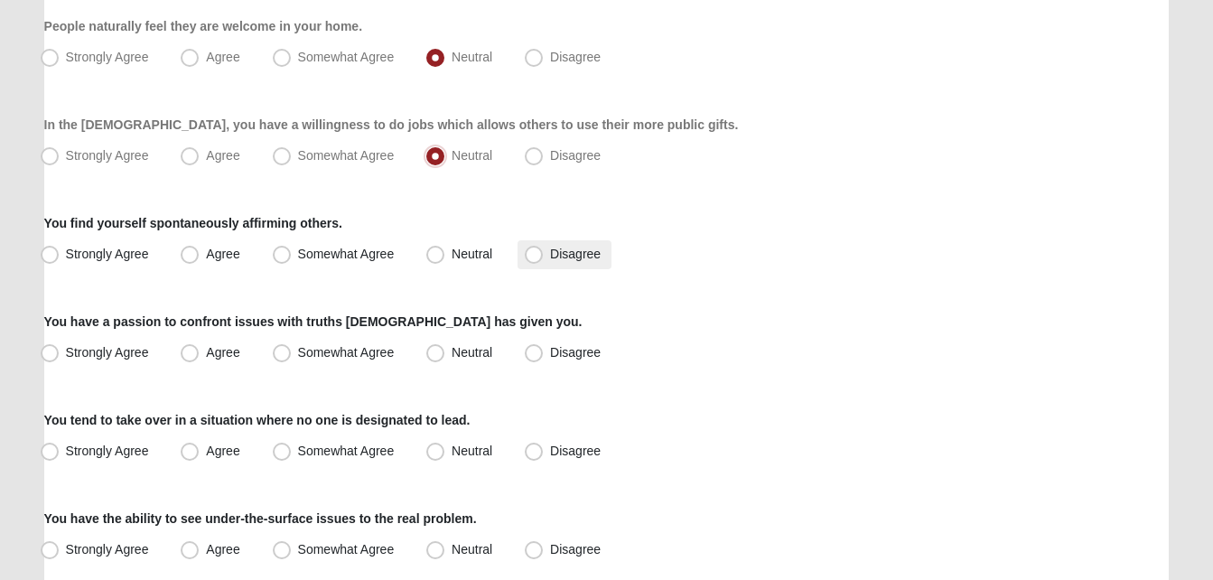
scroll to position [232, 0]
click at [209, 264] on label "Agree" at bounding box center [211, 253] width 77 height 29
click at [200, 259] on input "Agree" at bounding box center [194, 254] width 12 height 12
radio input "true"
click at [89, 251] on span "Strongly Agree" at bounding box center [107, 253] width 83 height 14
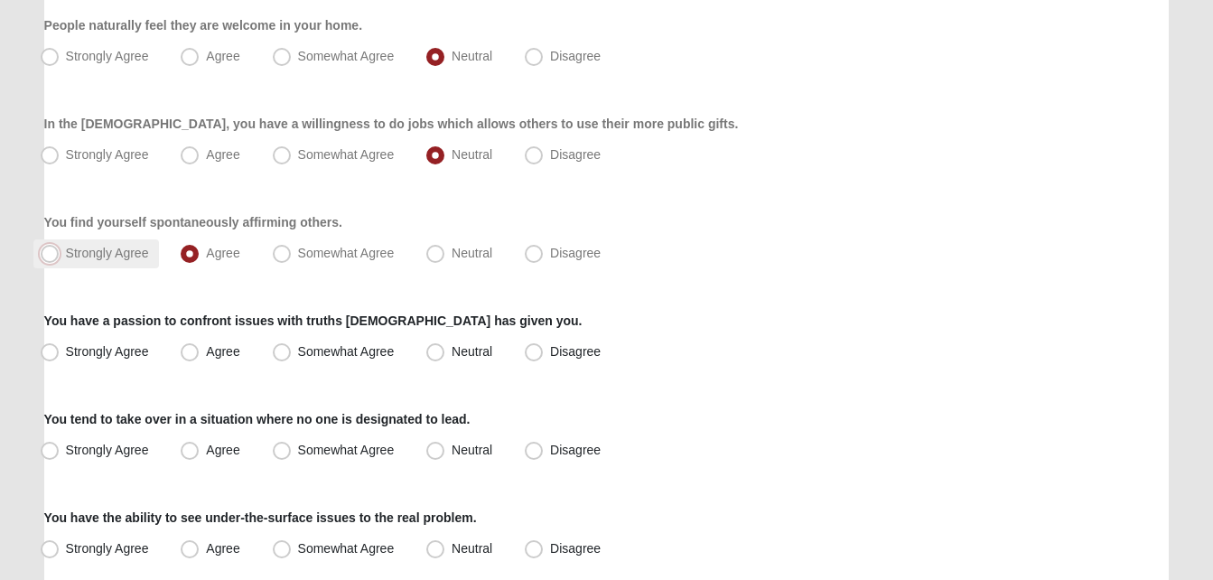
click at [60, 251] on input "Strongly Agree" at bounding box center [54, 254] width 12 height 12
radio input "true"
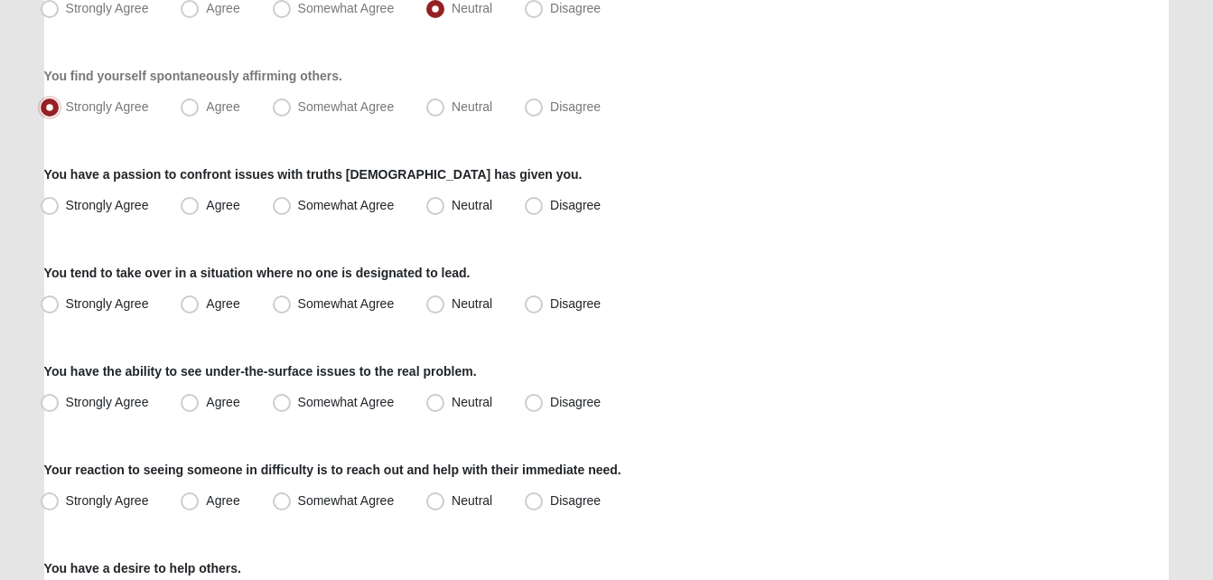
scroll to position [383, 0]
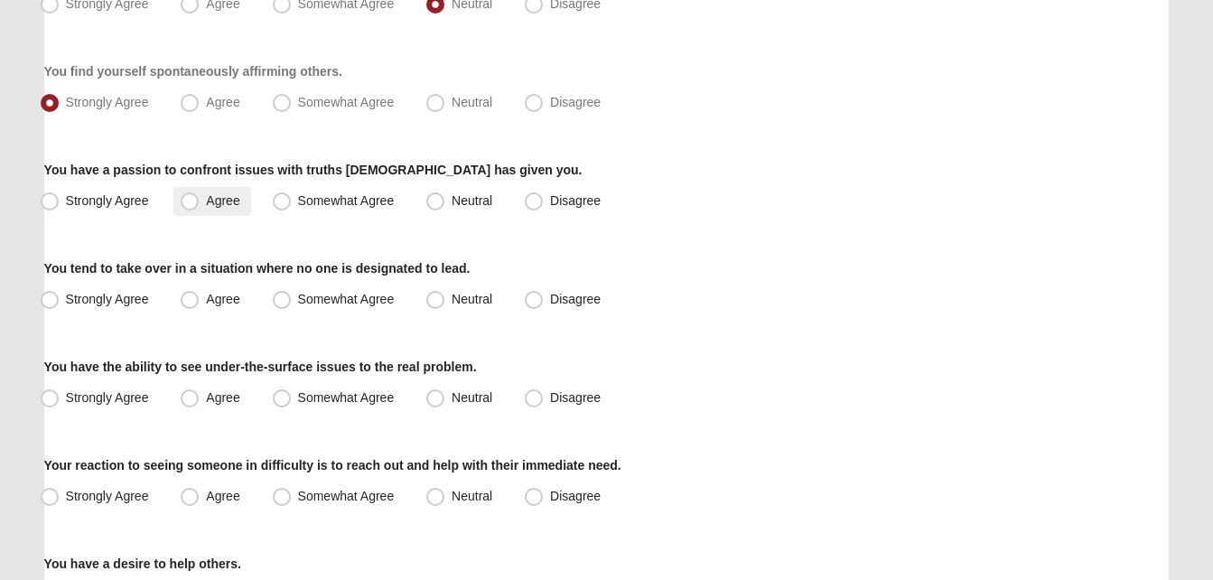
click at [211, 201] on span "Agree" at bounding box center [222, 200] width 33 height 14
click at [200, 201] on input "Agree" at bounding box center [194, 201] width 12 height 12
radio input "true"
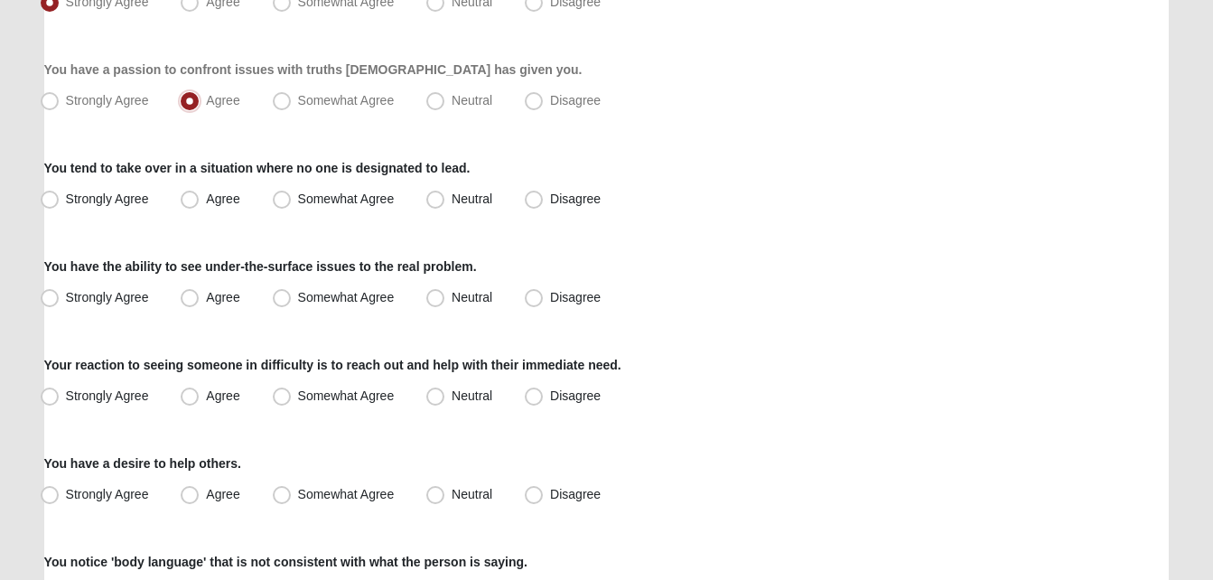
scroll to position [484, 0]
click at [480, 211] on label "Neutral" at bounding box center [461, 198] width 84 height 29
click at [445, 204] on input "Neutral" at bounding box center [440, 198] width 12 height 12
radio input "true"
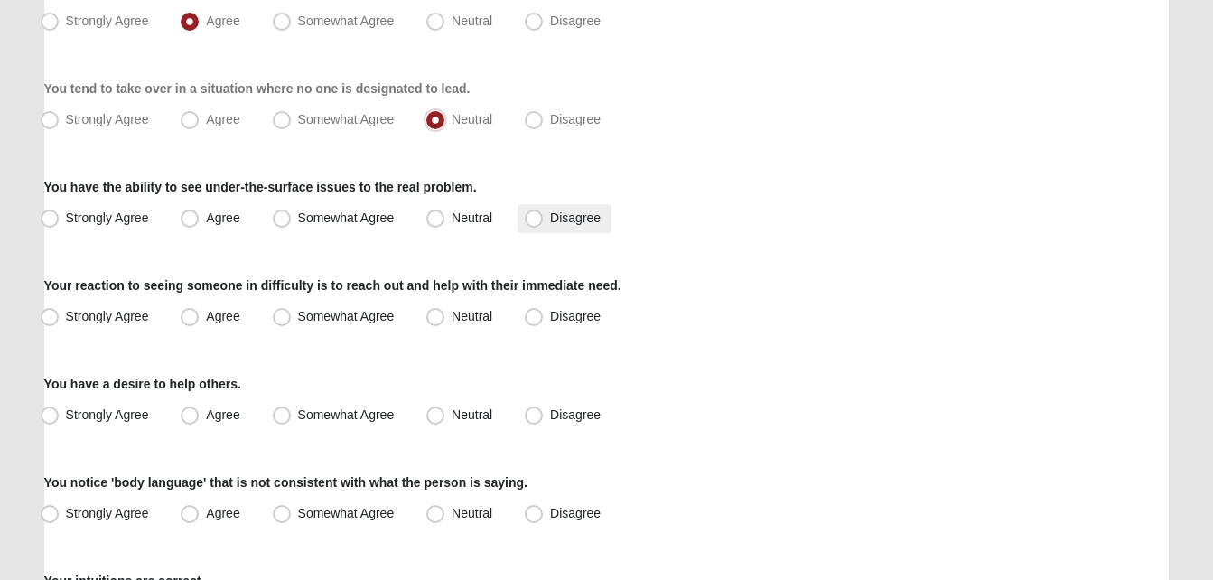
scroll to position [564, 0]
click at [191, 206] on label "Agree" at bounding box center [211, 217] width 77 height 29
click at [191, 211] on input "Agree" at bounding box center [194, 217] width 12 height 12
radio input "true"
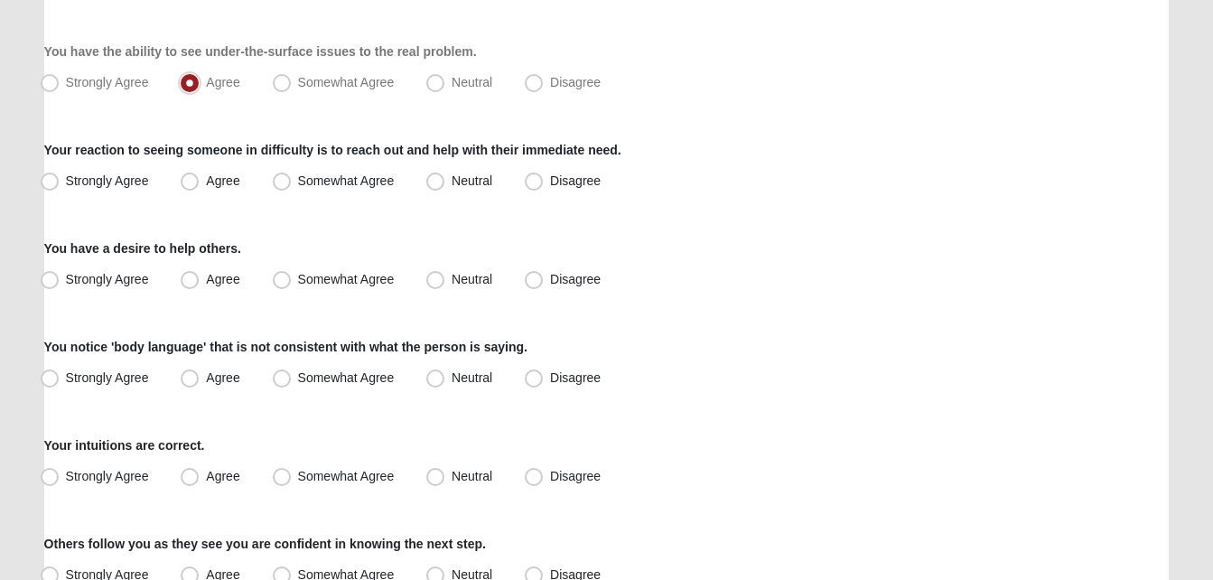
scroll to position [699, 0]
click at [206, 178] on span "Agree" at bounding box center [222, 180] width 33 height 14
click at [188, 178] on input "Agree" at bounding box center [194, 180] width 12 height 12
radio input "true"
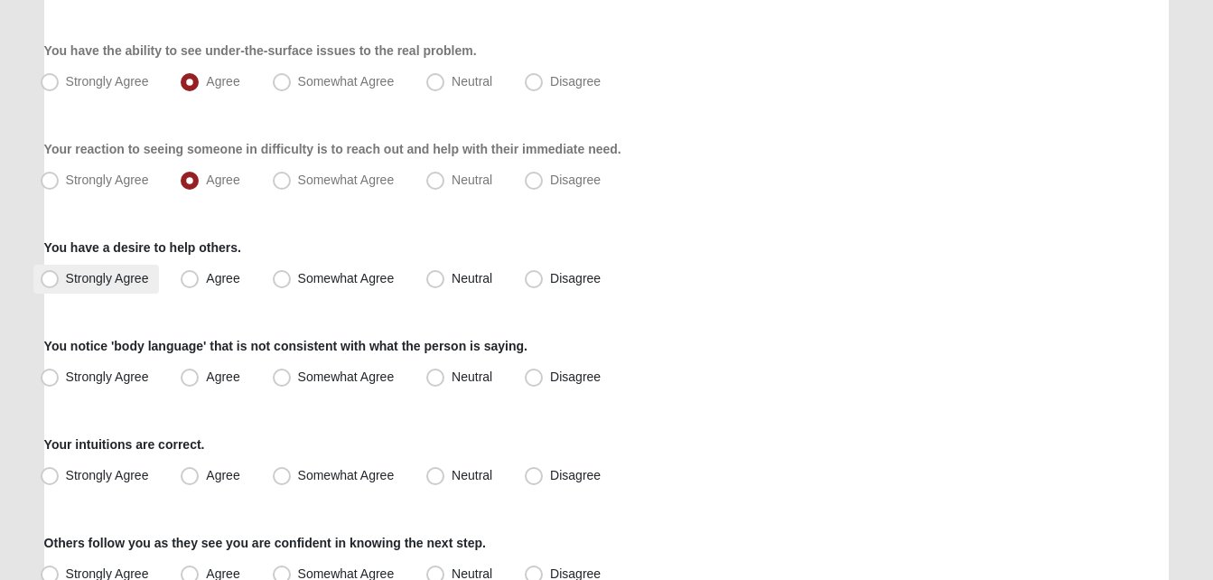
click at [144, 285] on span "Strongly Agree" at bounding box center [107, 278] width 83 height 14
click at [60, 285] on input "Strongly Agree" at bounding box center [54, 279] width 12 height 12
radio input "true"
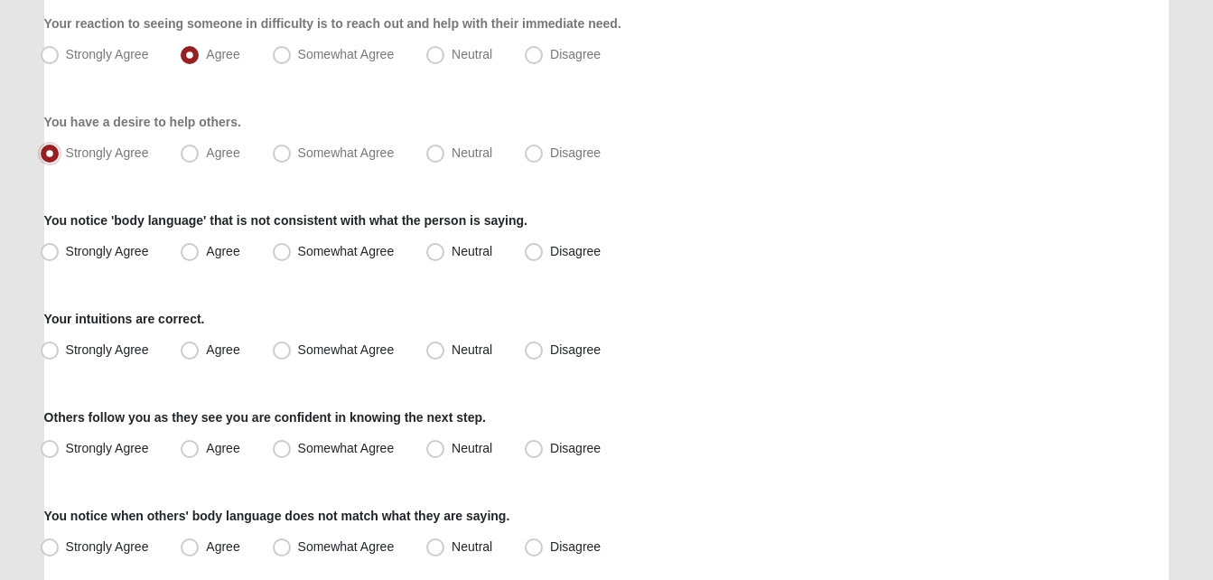
scroll to position [826, 0]
click at [346, 255] on span "Somewhat Agree" at bounding box center [346, 250] width 97 height 14
click at [292, 255] on input "Somewhat Agree" at bounding box center [286, 251] width 12 height 12
radio input "true"
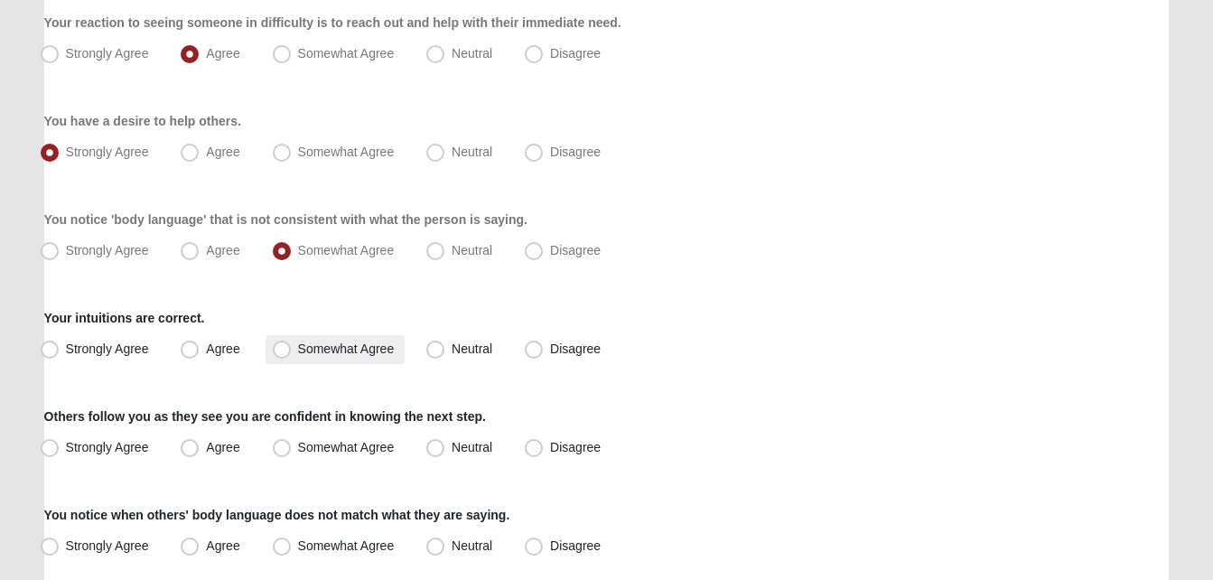
click at [378, 351] on span "Somewhat Agree" at bounding box center [346, 349] width 97 height 14
click at [292, 351] on input "Somewhat Agree" at bounding box center [286, 349] width 12 height 12
radio input "true"
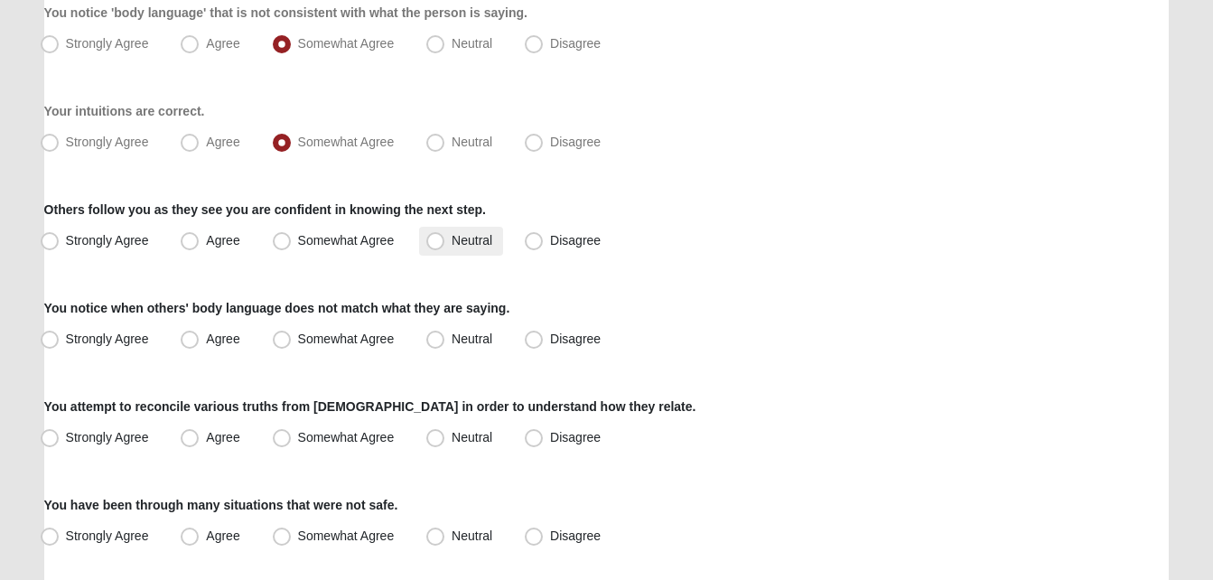
click at [472, 247] on span "Neutral" at bounding box center [472, 240] width 41 height 14
click at [445, 247] on input "Neutral" at bounding box center [440, 241] width 12 height 12
radio input "true"
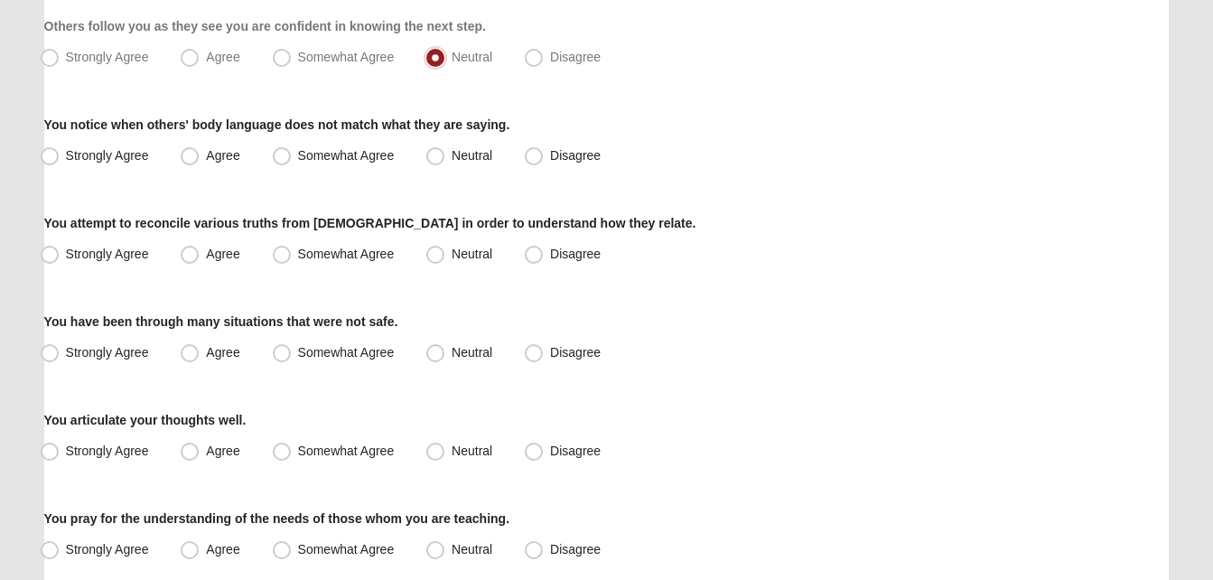
scroll to position [1217, 0]
click at [378, 157] on span "Somewhat Agree" at bounding box center [346, 154] width 97 height 14
click at [292, 157] on input "Somewhat Agree" at bounding box center [286, 155] width 12 height 12
radio input "true"
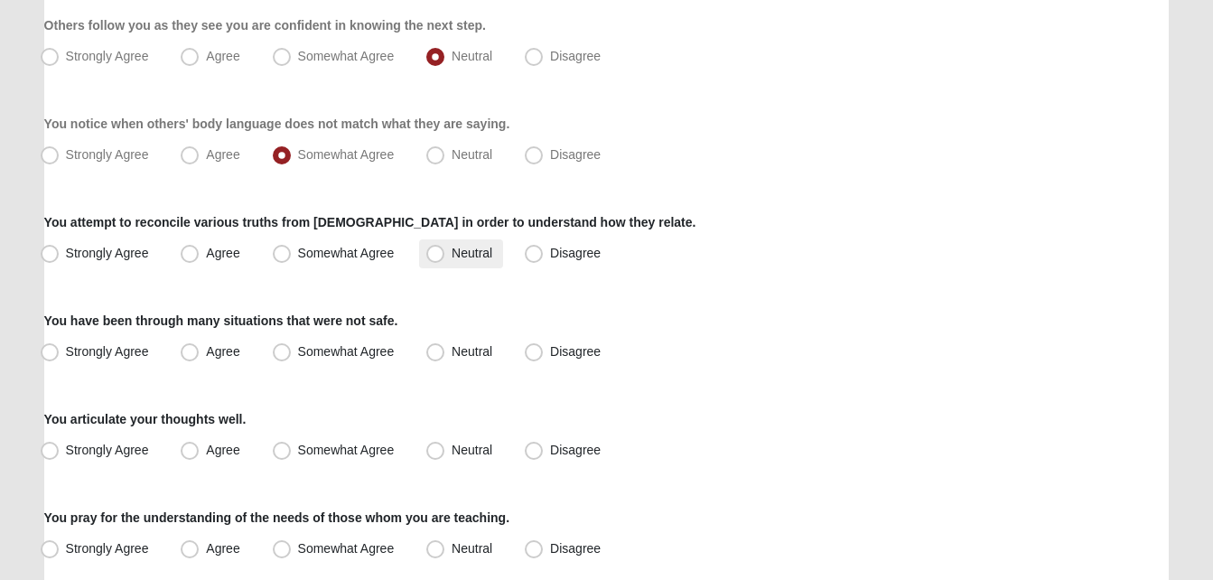
click at [452, 256] on span "Neutral" at bounding box center [472, 253] width 41 height 14
click at [445, 256] on input "Neutral" at bounding box center [440, 254] width 12 height 12
radio input "true"
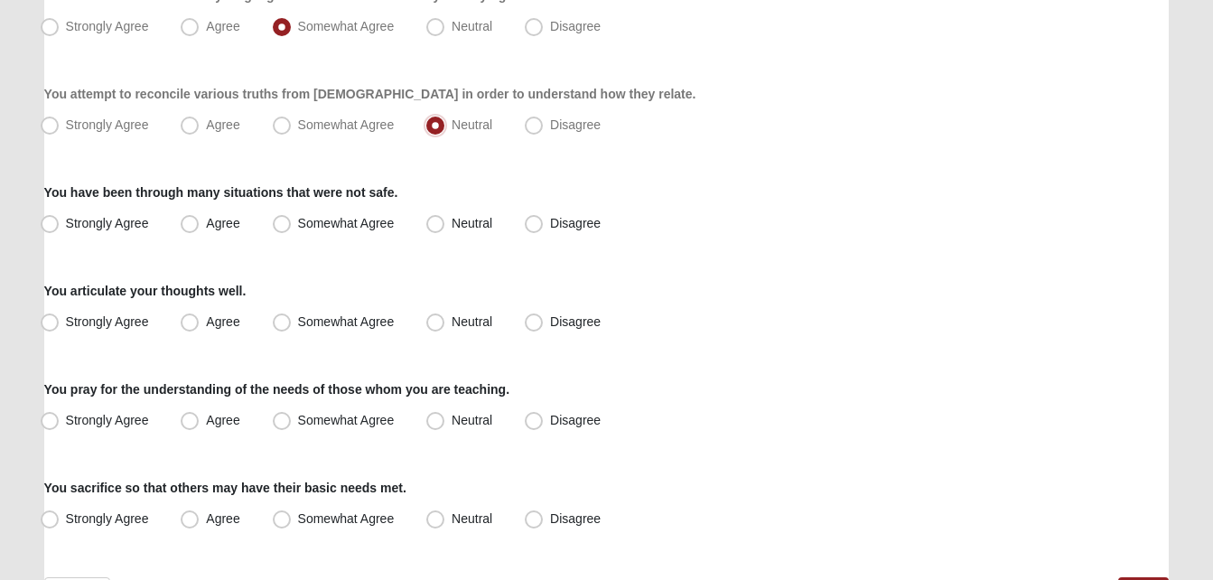
scroll to position [1348, 0]
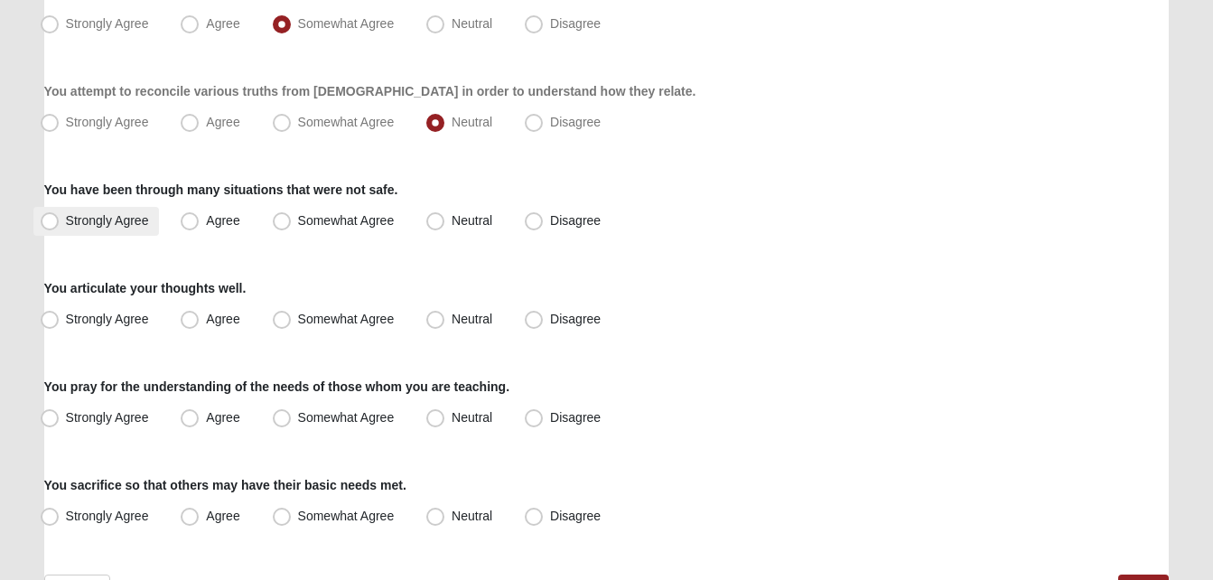
click at [74, 219] on span "Strongly Agree" at bounding box center [107, 220] width 83 height 14
click at [60, 219] on input "Strongly Agree" at bounding box center [54, 221] width 12 height 12
radio input "true"
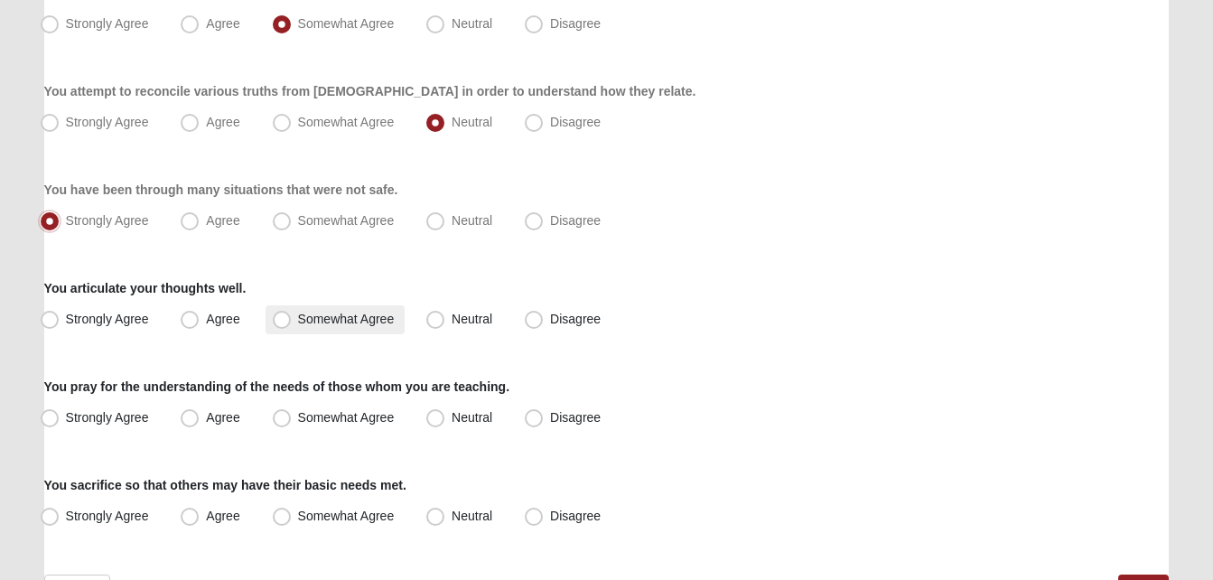
scroll to position [1459, 0]
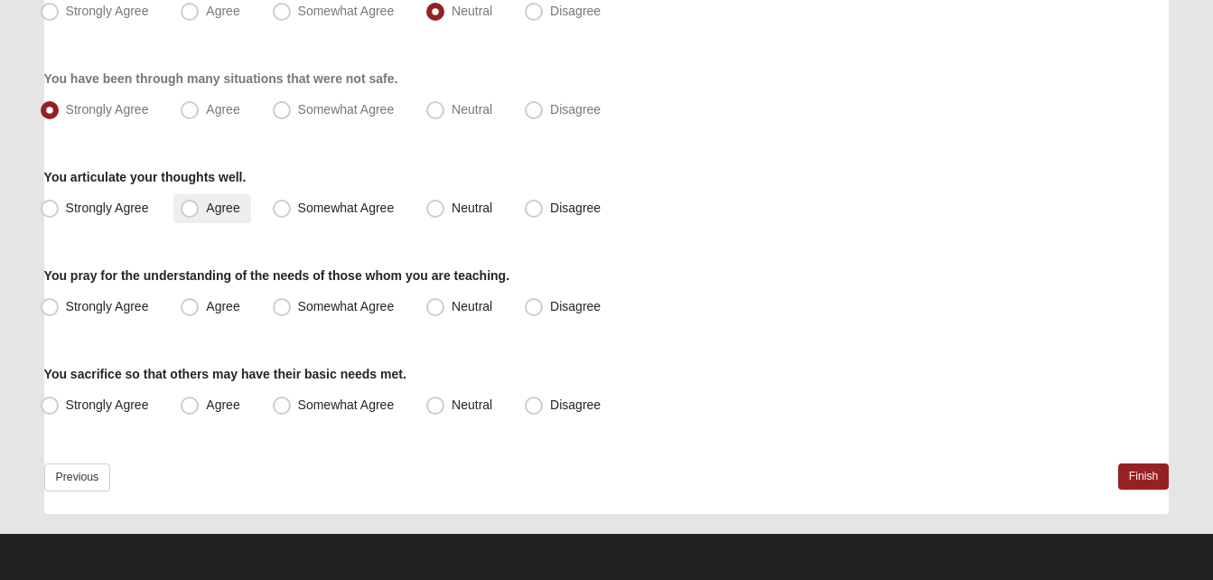
click at [209, 210] on span "Agree" at bounding box center [222, 208] width 33 height 14
click at [200, 210] on input "Agree" at bounding box center [194, 208] width 12 height 12
radio input "true"
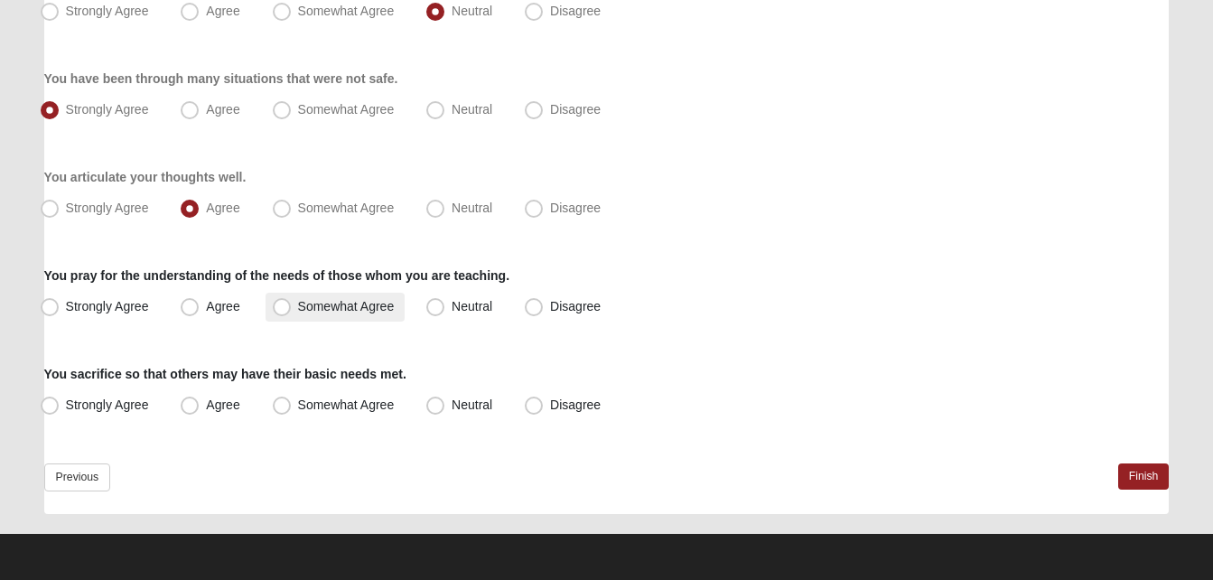
click at [309, 306] on span "Somewhat Agree" at bounding box center [346, 306] width 97 height 14
click at [292, 306] on input "Somewhat Agree" at bounding box center [286, 307] width 12 height 12
radio input "true"
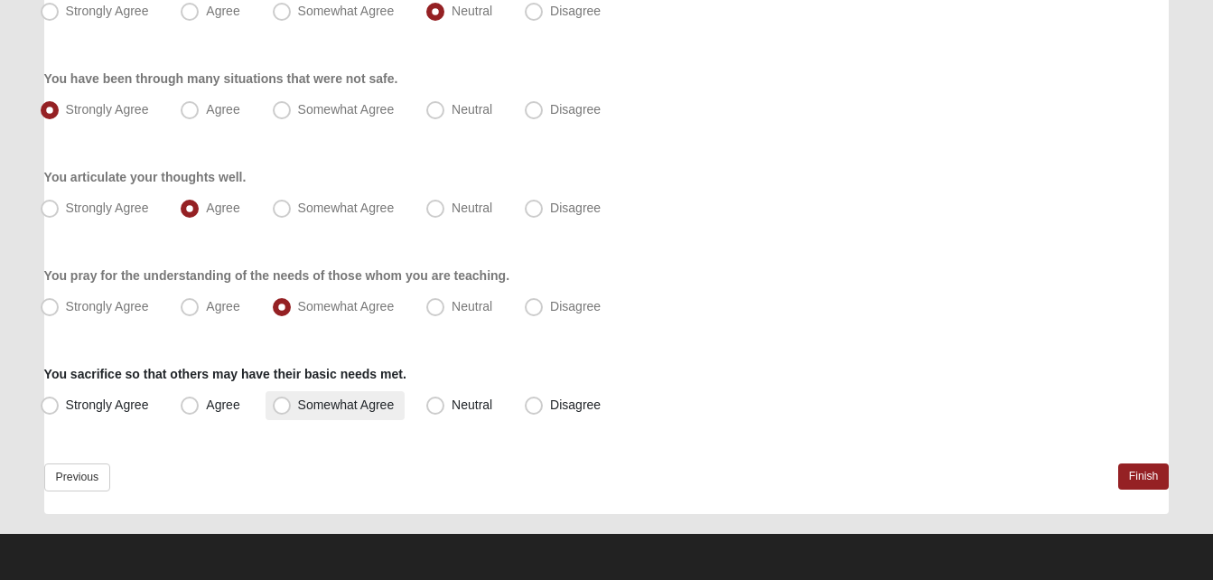
click at [323, 412] on label "Somewhat Agree" at bounding box center [336, 405] width 140 height 29
click at [292, 411] on input "Somewhat Agree" at bounding box center [286, 405] width 12 height 12
radio input "true"
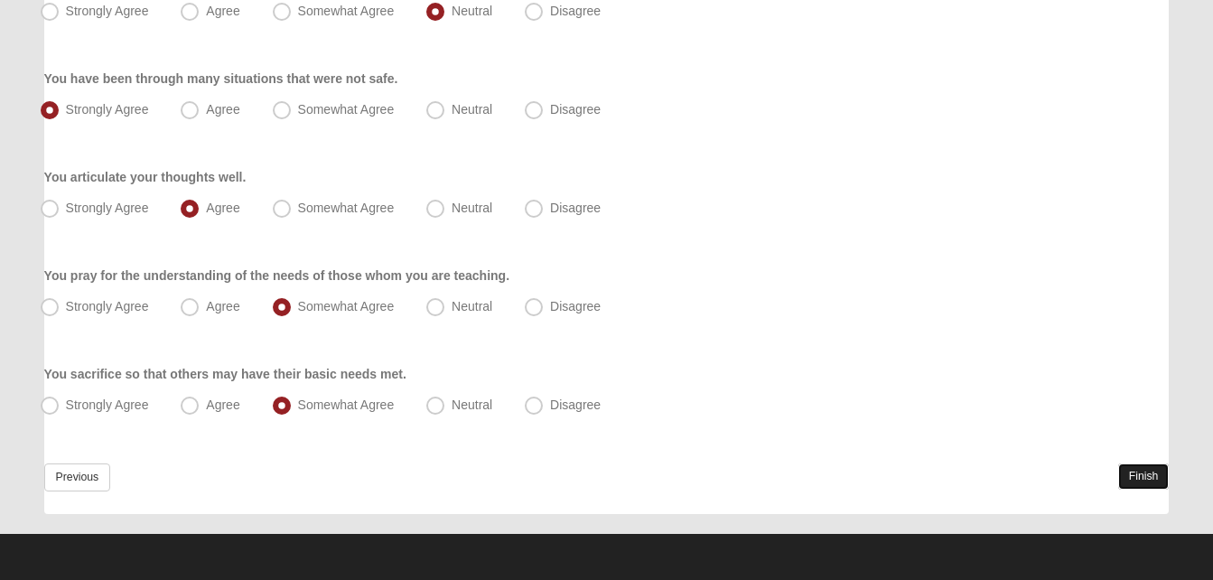
click at [1144, 471] on link "Finish" at bounding box center [1143, 476] width 51 height 26
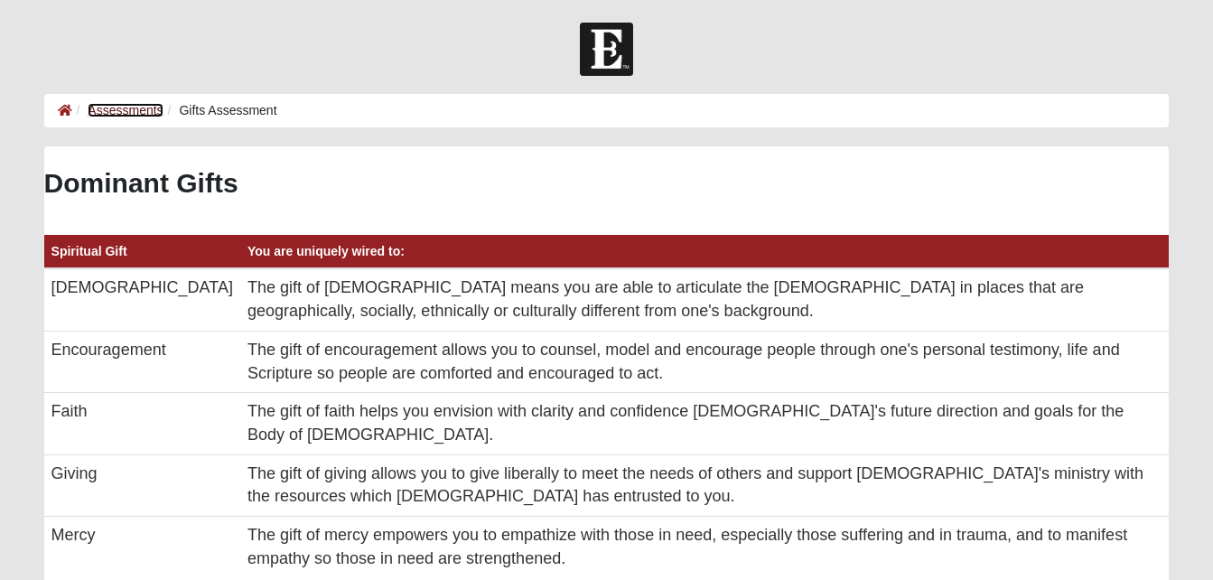
click at [127, 105] on link "Assessments" at bounding box center [125, 110] width 75 height 14
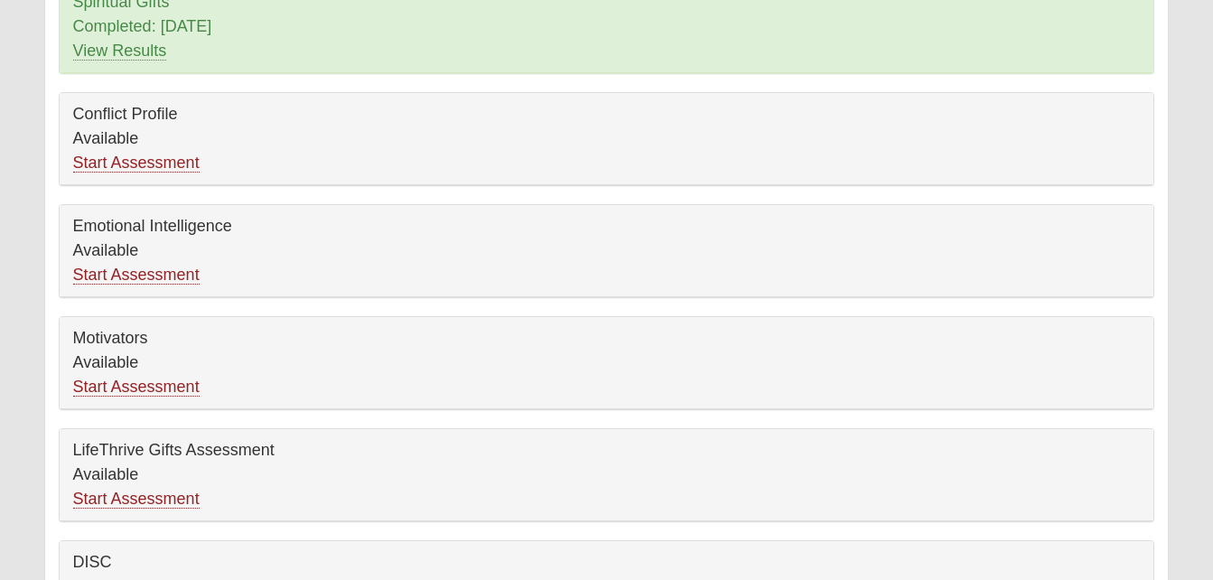
scroll to position [123, 0]
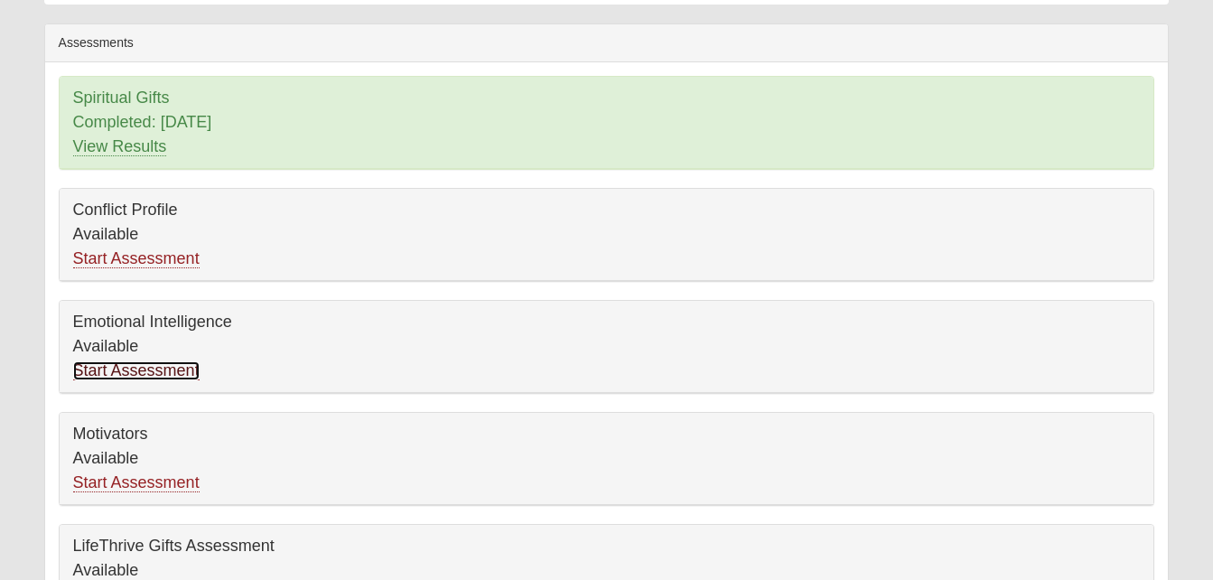
click at [192, 364] on link "Start Assessment" at bounding box center [136, 370] width 126 height 19
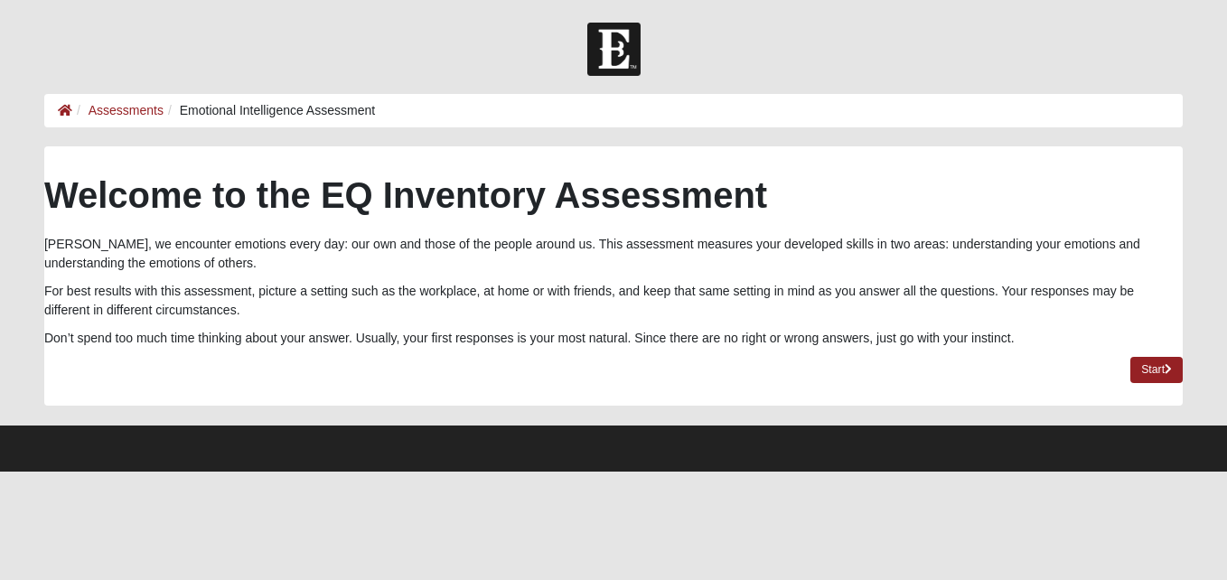
click at [83, 117] on li "Assessments" at bounding box center [117, 110] width 91 height 19
click at [117, 112] on link "Assessments" at bounding box center [126, 110] width 75 height 14
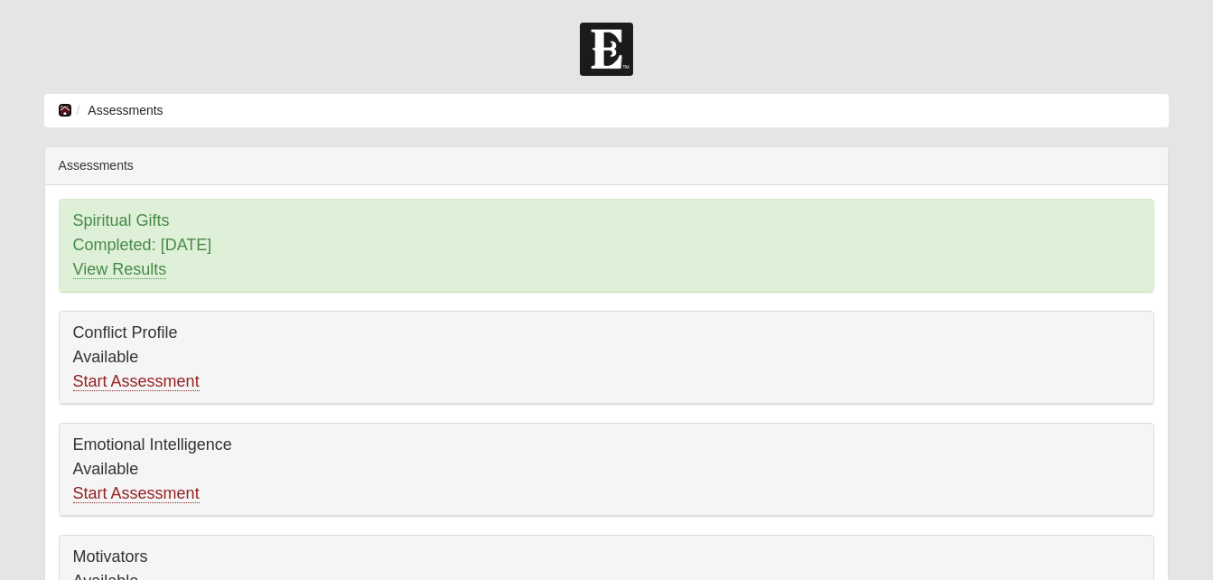
click at [66, 114] on icon at bounding box center [65, 110] width 14 height 13
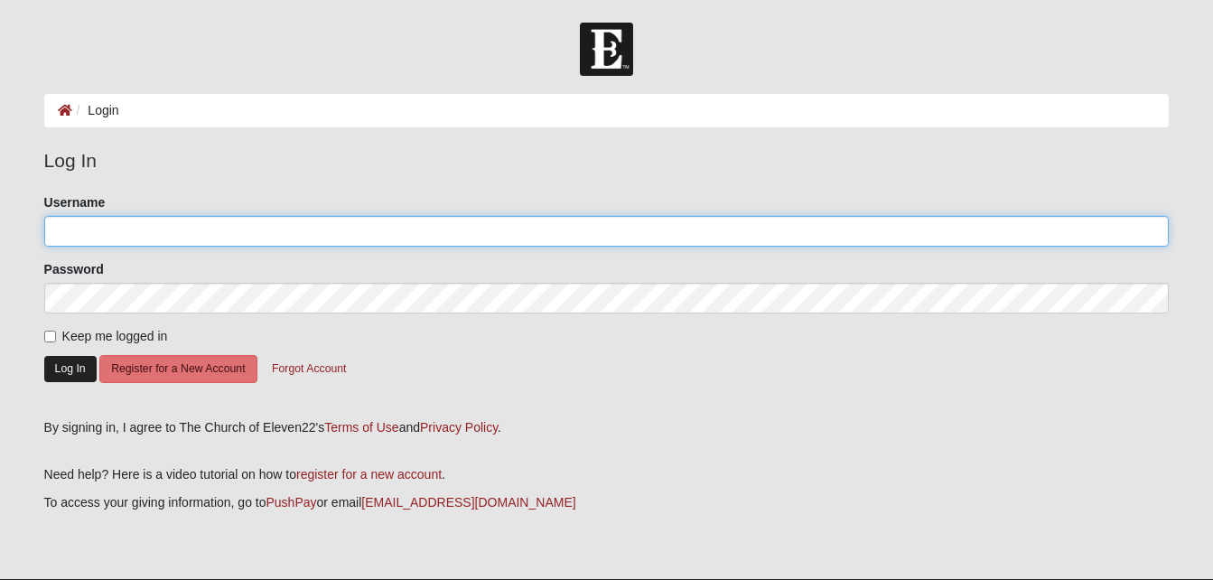
type input "[EMAIL_ADDRESS][DOMAIN_NAME]"
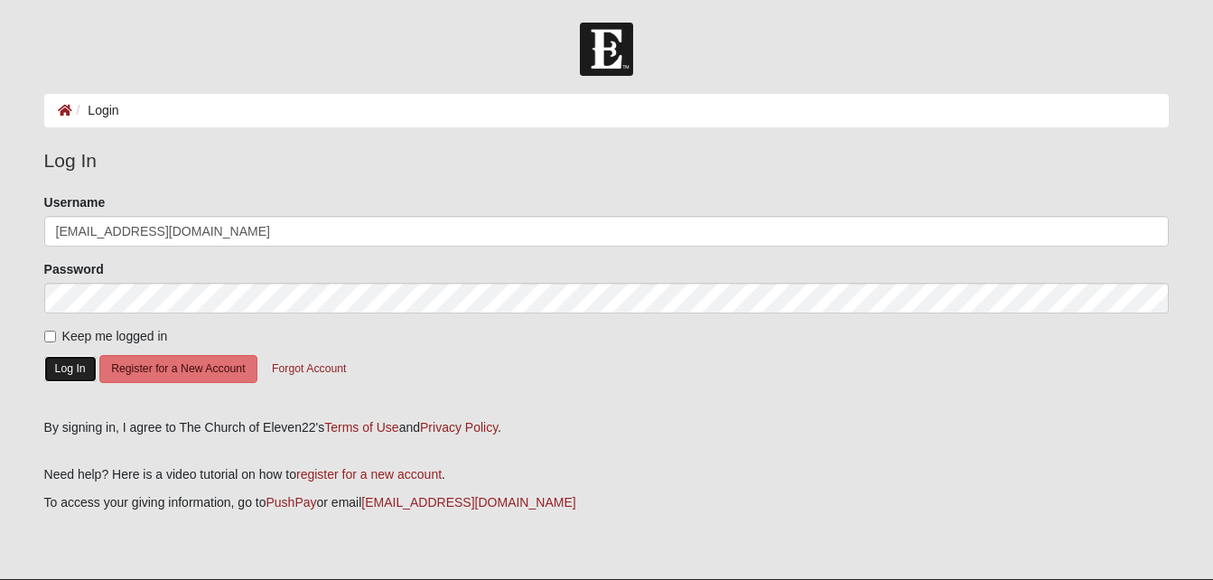
click at [79, 369] on button "Log In" at bounding box center [70, 369] width 52 height 26
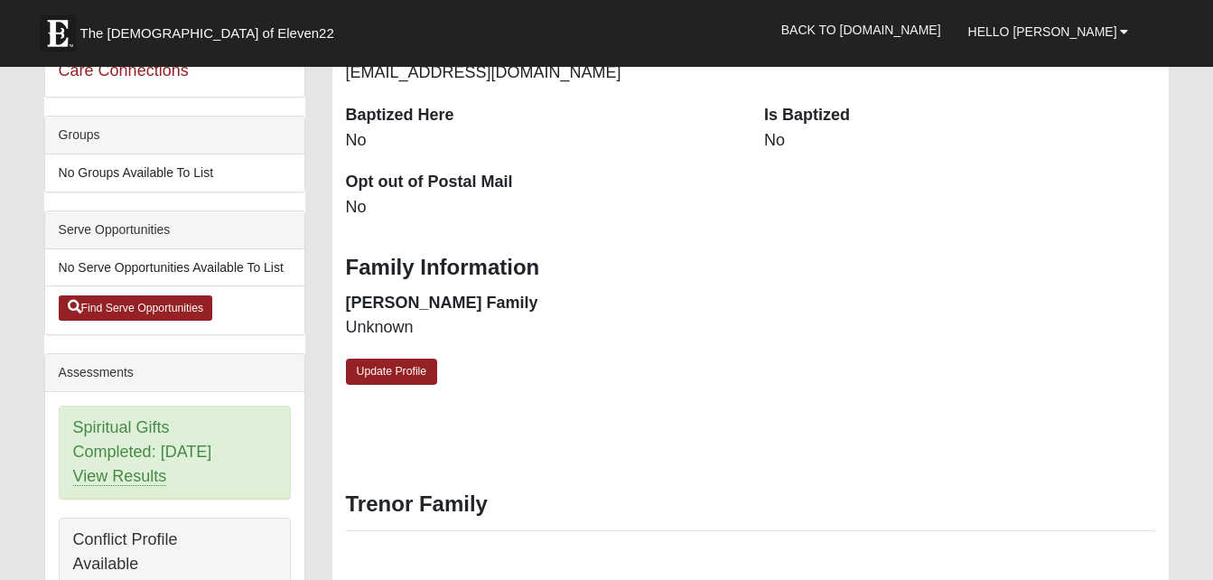
scroll to position [406, 0]
click at [772, 342] on div "Family Information Foster Family Unknown" at bounding box center [751, 298] width 838 height 120
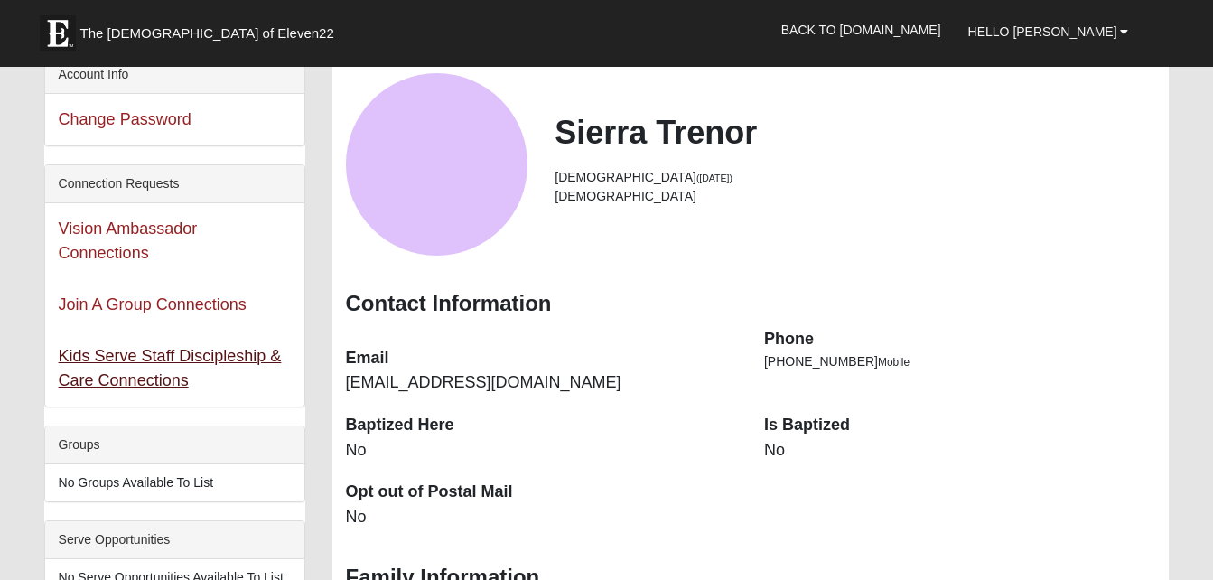
scroll to position [0, 0]
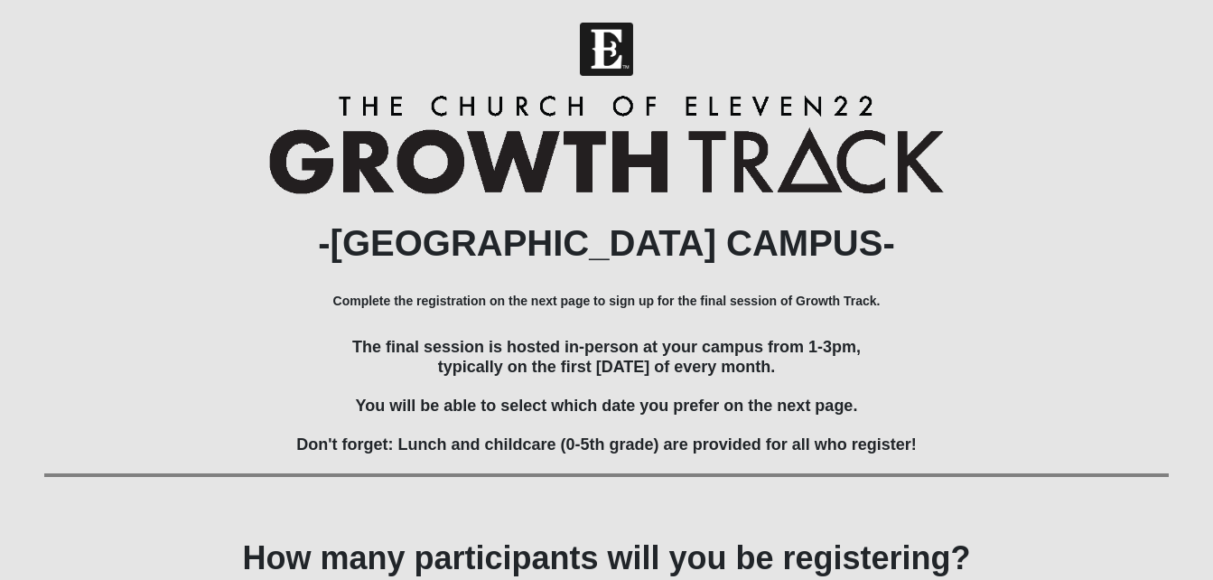
scroll to position [154, 0]
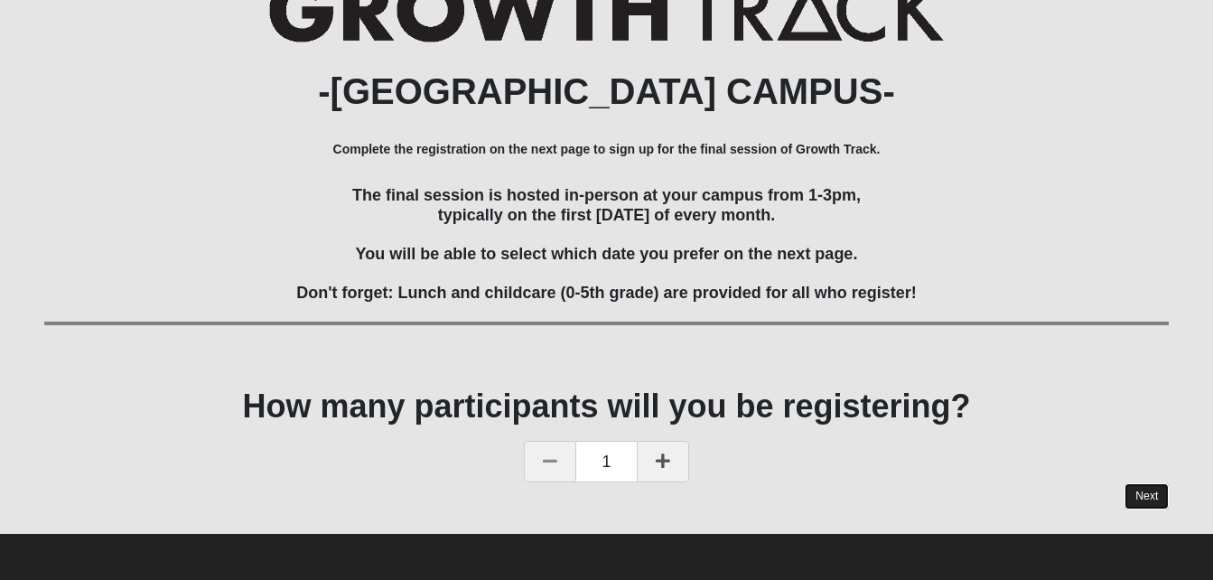
click at [1153, 493] on link "Next" at bounding box center [1147, 496] width 44 height 26
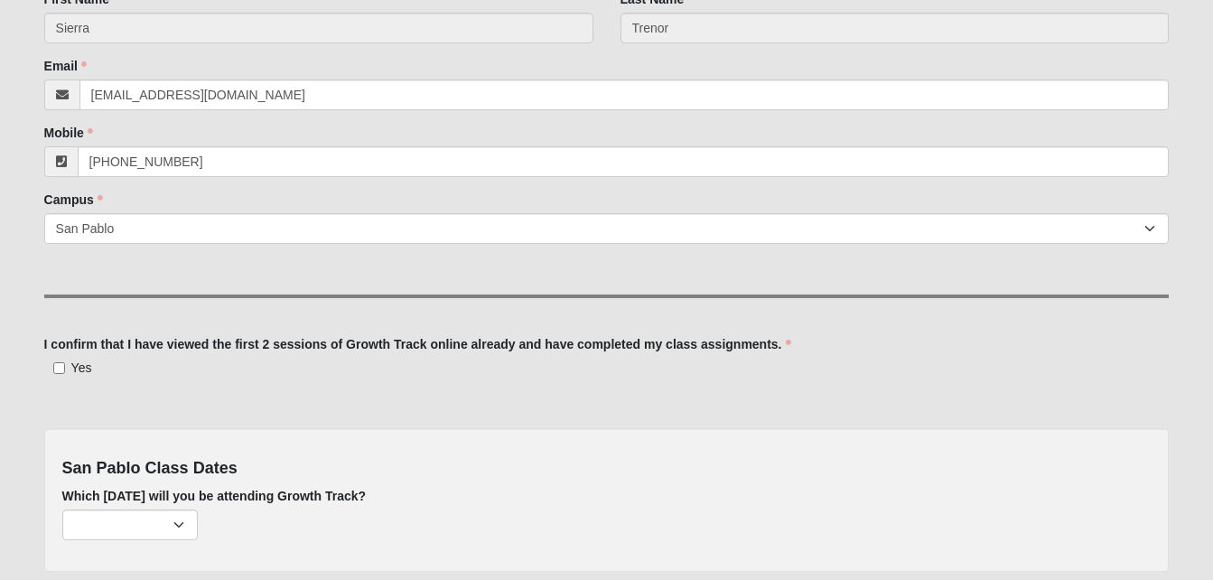
scroll to position [288, 0]
click at [64, 367] on input "Yes" at bounding box center [59, 367] width 12 height 12
checkbox input "true"
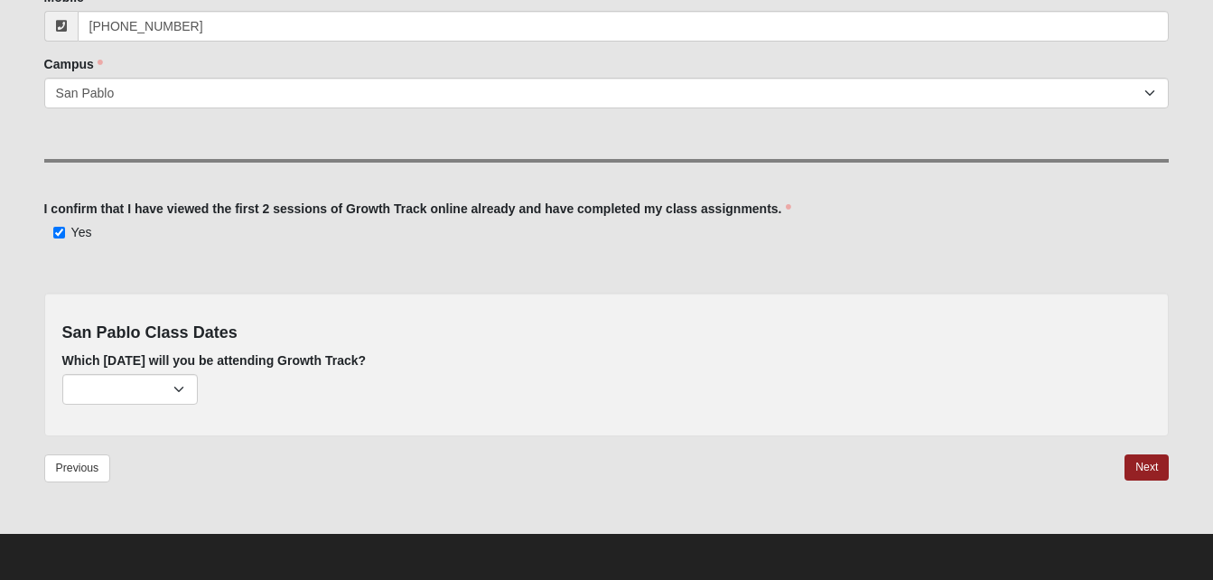
click at [154, 368] on label "Which [DATE] will you be attending Growth Track?" at bounding box center [214, 360] width 304 height 18
click at [154, 374] on select "September 7th (187 remaining) October 5th (215 remaining) November 2nd (224 rem…" at bounding box center [130, 389] width 136 height 31
click at [150, 383] on select "September 7th (187 remaining) October 5th (215 remaining) November 2nd (224 rem…" at bounding box center [130, 389] width 136 height 31
select select "715"
click at [62, 374] on select "September 7th (187 remaining) October 5th (215 remaining) November 2nd (224 rem…" at bounding box center [130, 389] width 136 height 31
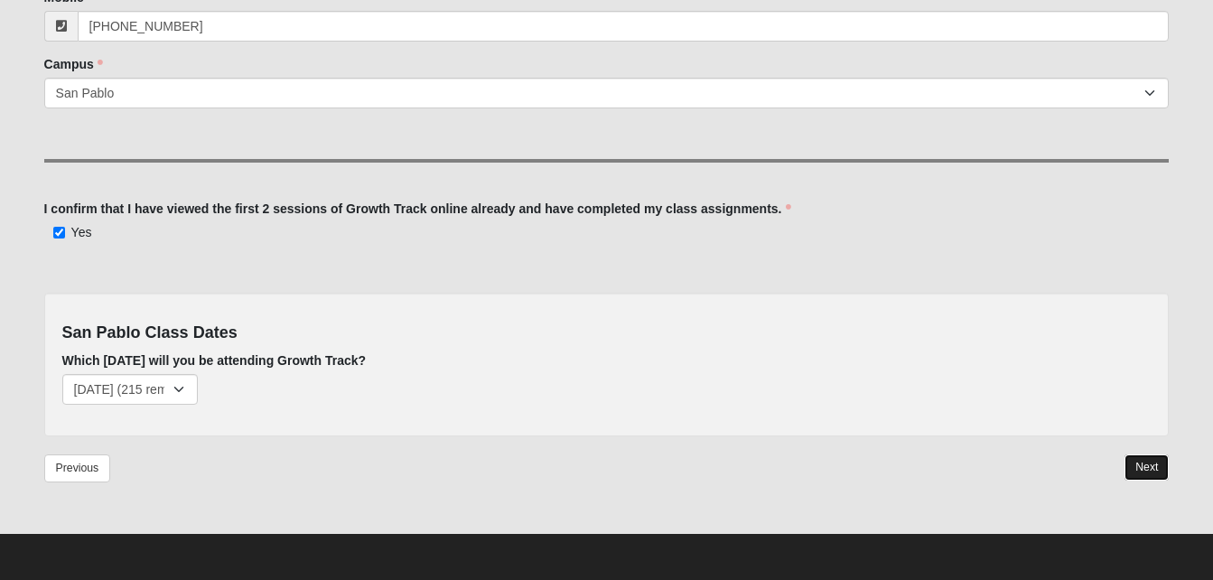
click at [1149, 467] on link "Next" at bounding box center [1147, 467] width 44 height 26
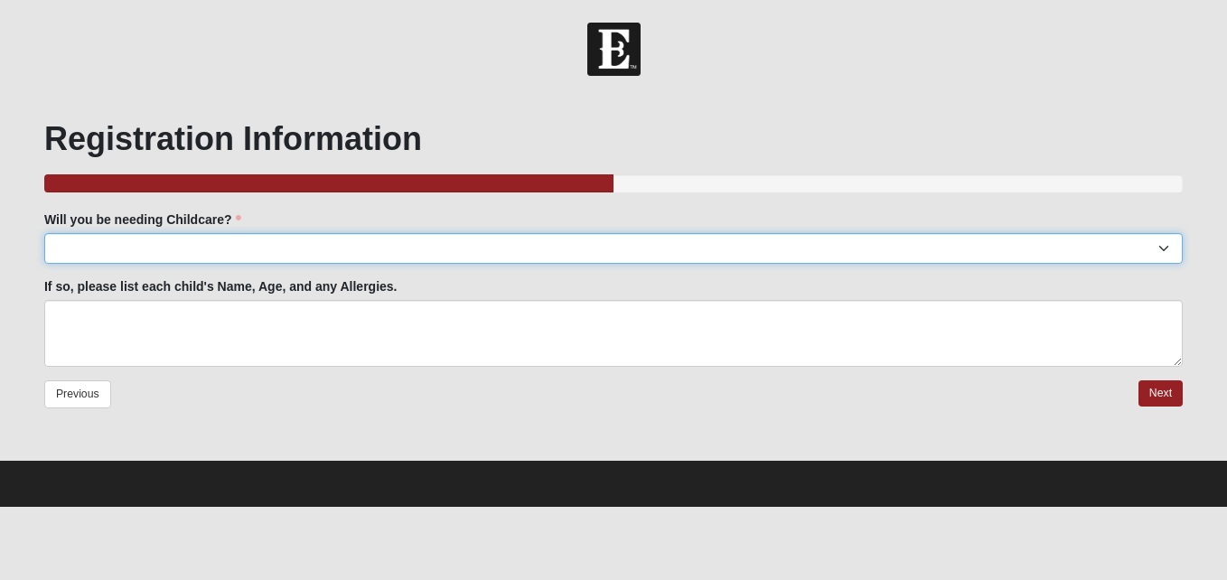
click at [552, 259] on select "Yes No" at bounding box center [613, 248] width 1138 height 31
select select "No"
click at [44, 233] on select "Yes No" at bounding box center [613, 248] width 1138 height 31
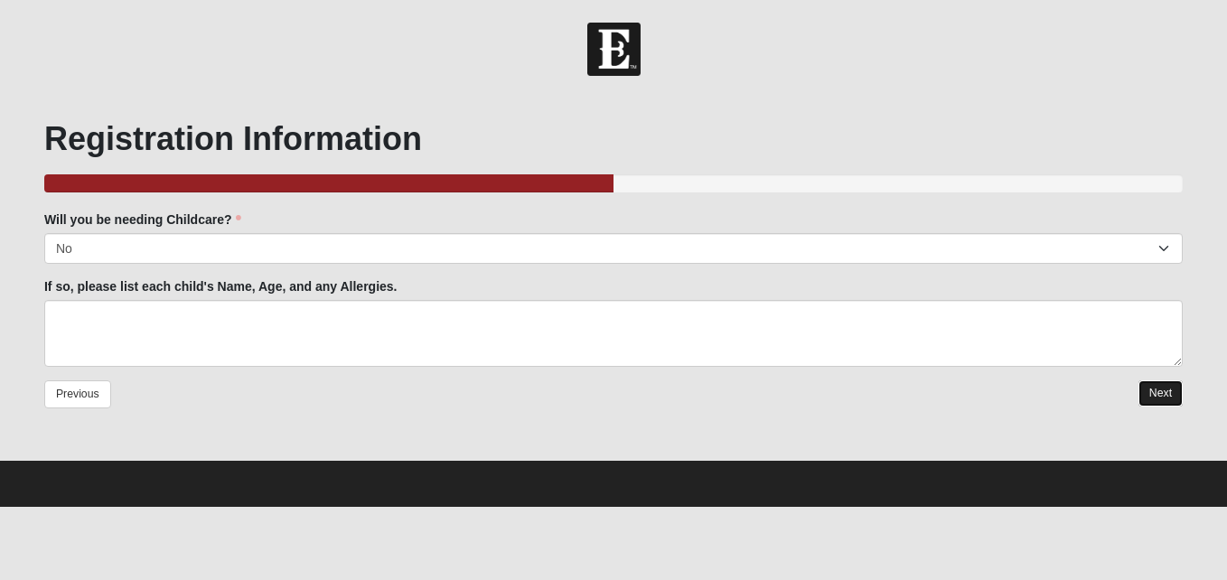
click at [1151, 400] on link "Next" at bounding box center [1160, 393] width 44 height 26
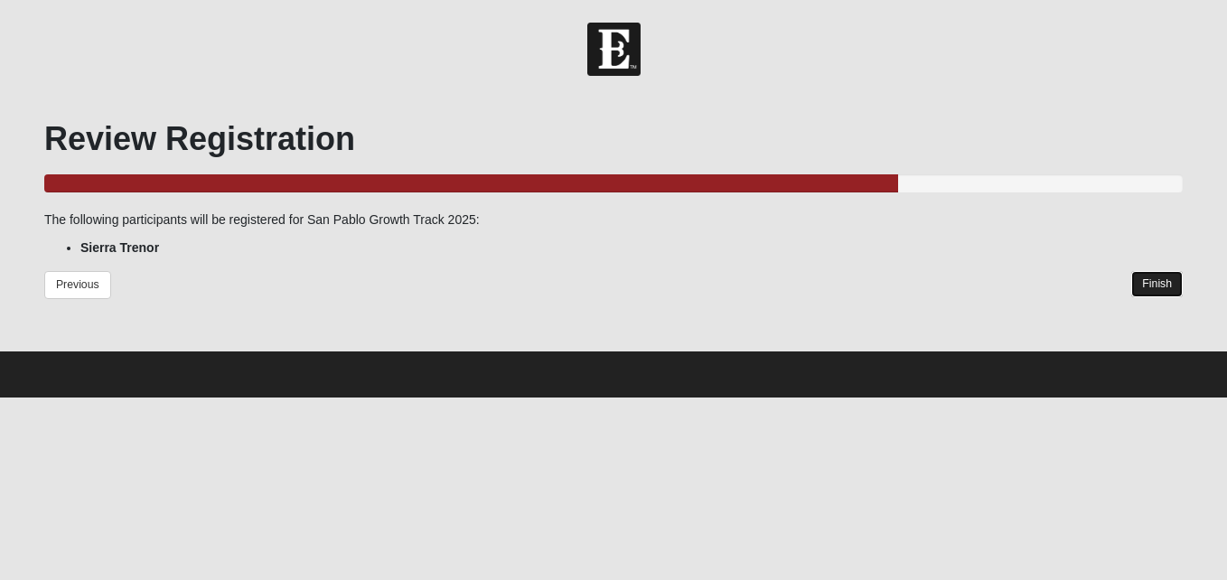
click at [1160, 290] on link "Finish" at bounding box center [1156, 284] width 51 height 26
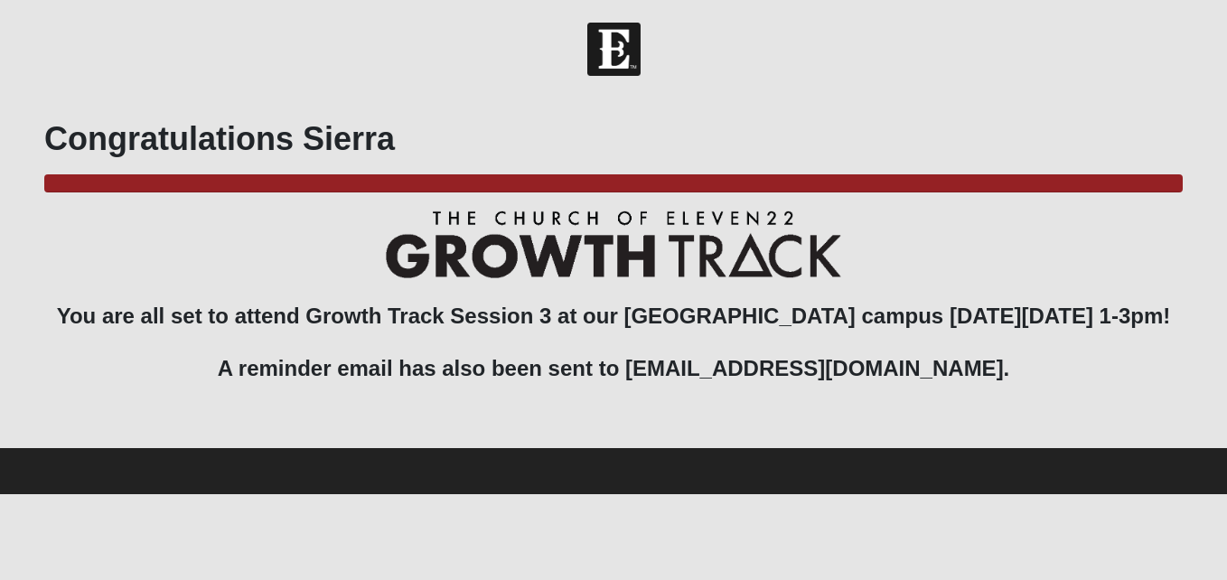
click at [878, 398] on h3 "You are all set to attend Growth Track Session 3 at our San Pablo campus on Sun…" at bounding box center [613, 309] width 1138 height 197
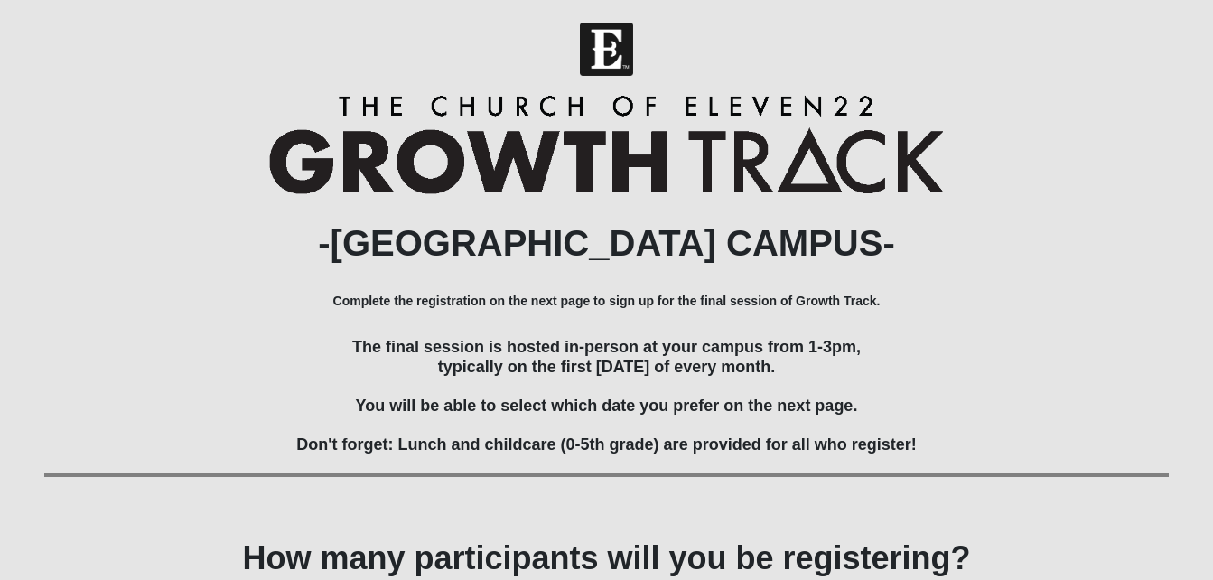
scroll to position [154, 0]
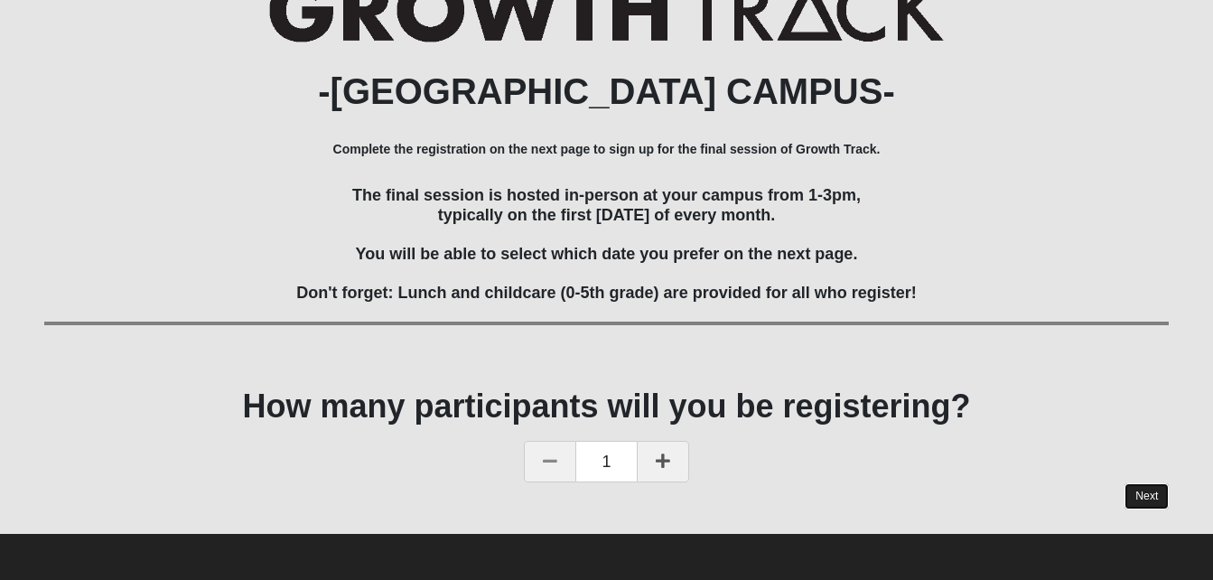
click at [1158, 509] on link "Next" at bounding box center [1147, 496] width 44 height 26
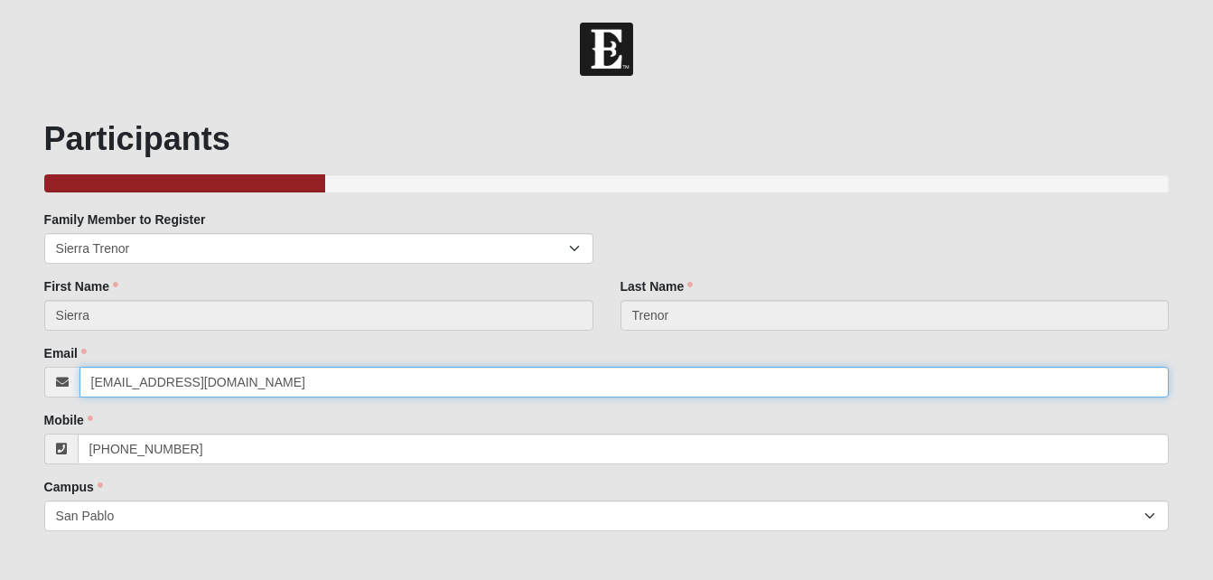
drag, startPoint x: 318, startPoint y: 393, endPoint x: 9, endPoint y: 348, distance: 312.3
click at [9, 348] on form "Hello [PERSON_NAME] My Account Log Out [GEOGRAPHIC_DATA] Growth Track 2025 Even…" at bounding box center [606, 513] width 1213 height 980
type input "[EMAIL_ADDRESS][DOMAIN_NAME]"
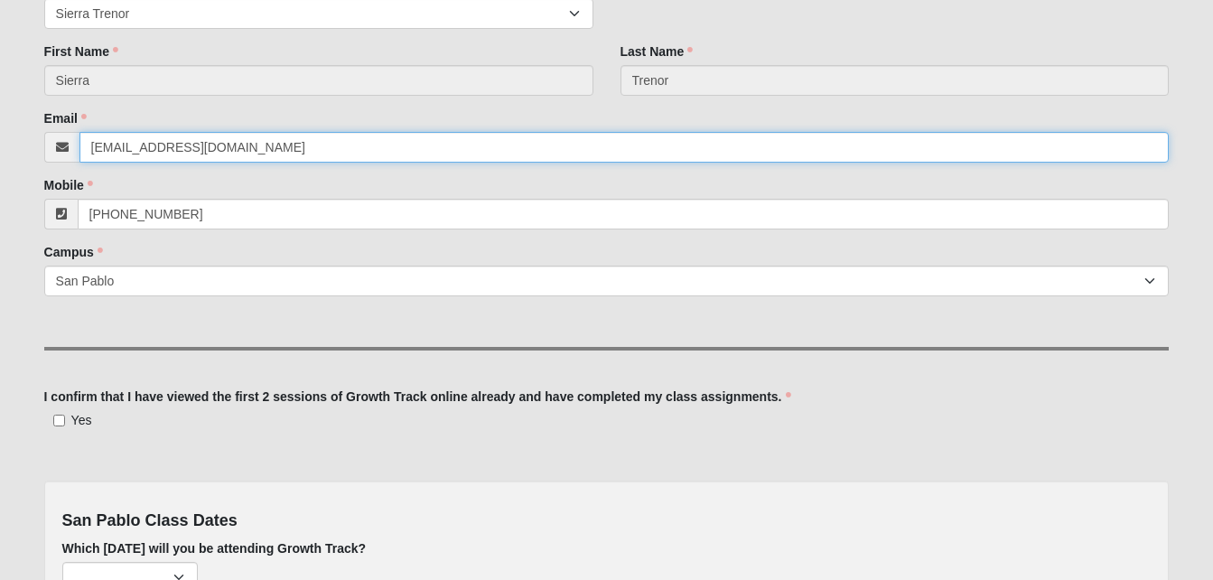
scroll to position [258, 0]
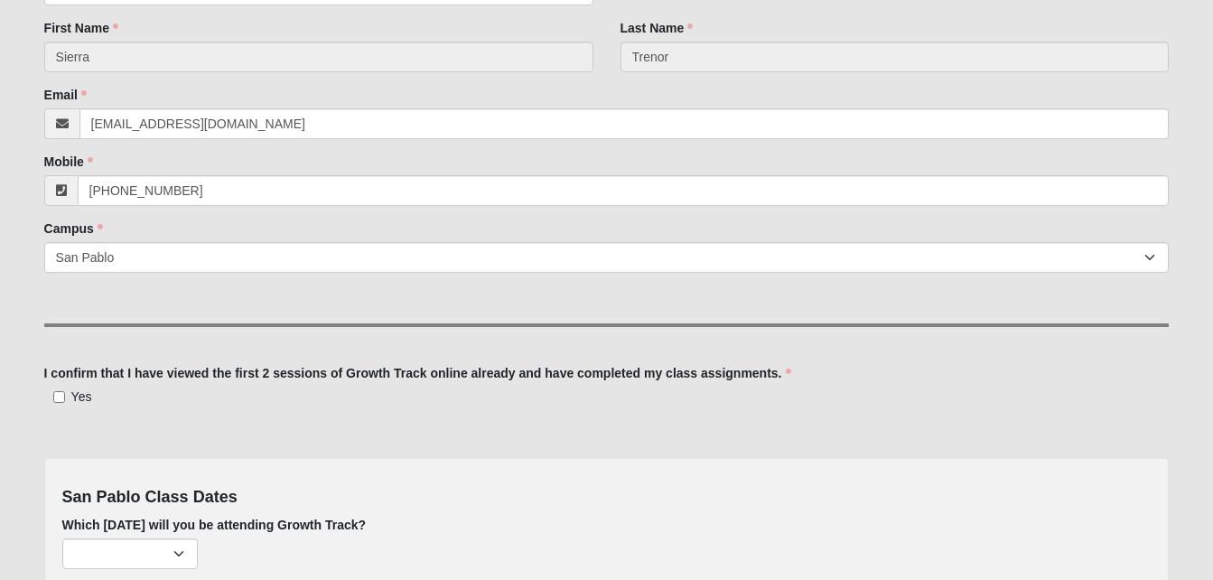
click at [79, 398] on span "Yes" at bounding box center [81, 396] width 21 height 14
click at [65, 398] on input "Yes" at bounding box center [59, 397] width 12 height 12
checkbox input "true"
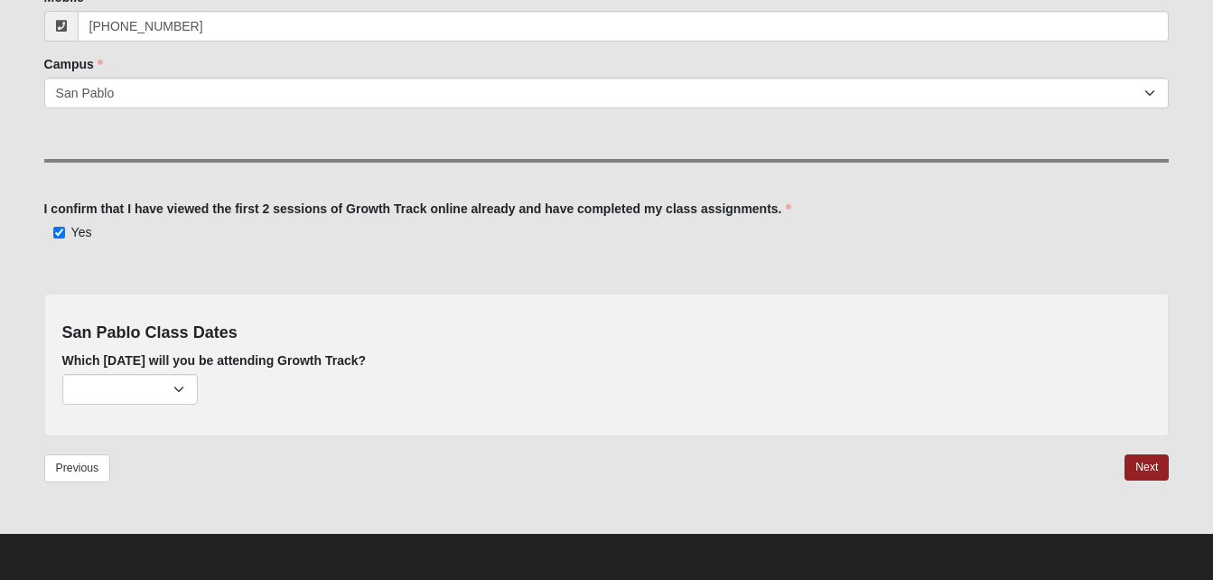
click at [139, 367] on label "Which [DATE] will you be attending Growth Track?" at bounding box center [214, 360] width 304 height 18
click at [139, 374] on select "[DATE] (187 remaining) [DATE] (214 remaining) [DATE] (224 remaining) [DATE] (22…" at bounding box center [130, 389] width 136 height 31
click at [139, 378] on select "[DATE] (187 remaining) [DATE] (214 remaining) [DATE] (224 remaining) [DATE] (22…" at bounding box center [130, 389] width 136 height 31
select select "715"
click at [62, 374] on select "[DATE] (187 remaining) [DATE] (214 remaining) [DATE] (224 remaining) [DATE] (22…" at bounding box center [130, 389] width 136 height 31
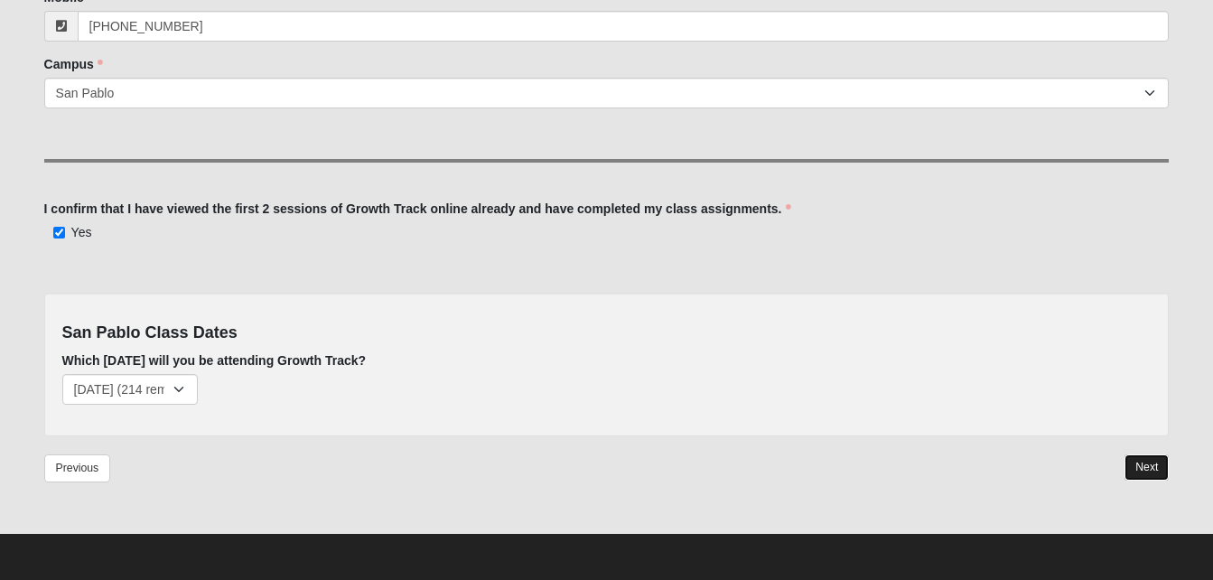
click at [1142, 475] on link "Next" at bounding box center [1147, 467] width 44 height 26
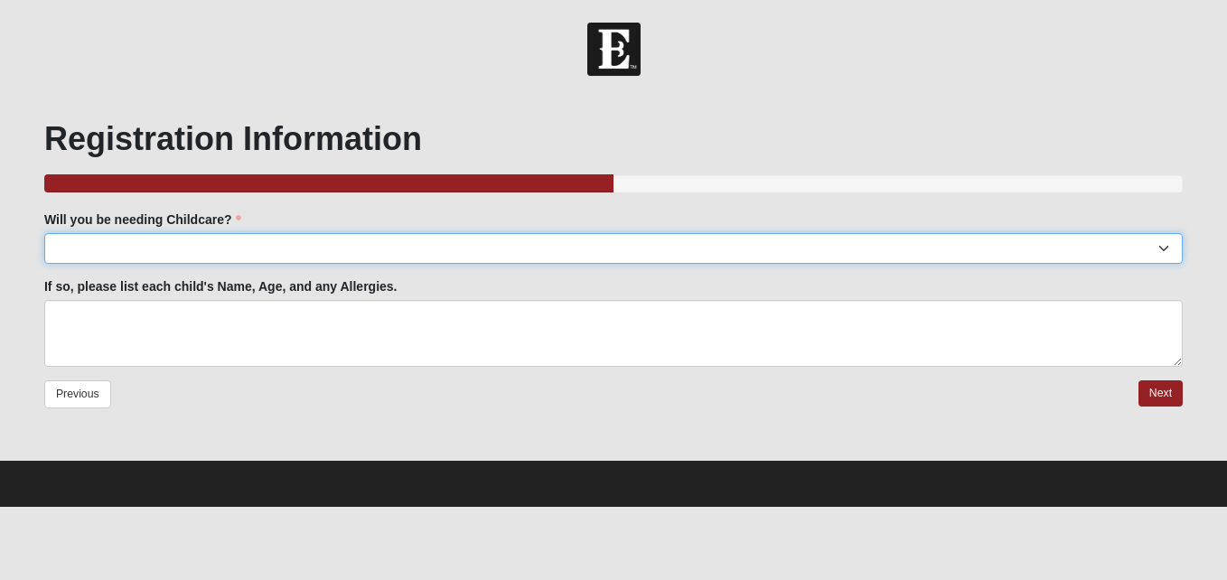
click at [395, 239] on select "Yes No" at bounding box center [613, 248] width 1138 height 31
select select "No"
click at [44, 233] on select "Yes No" at bounding box center [613, 248] width 1138 height 31
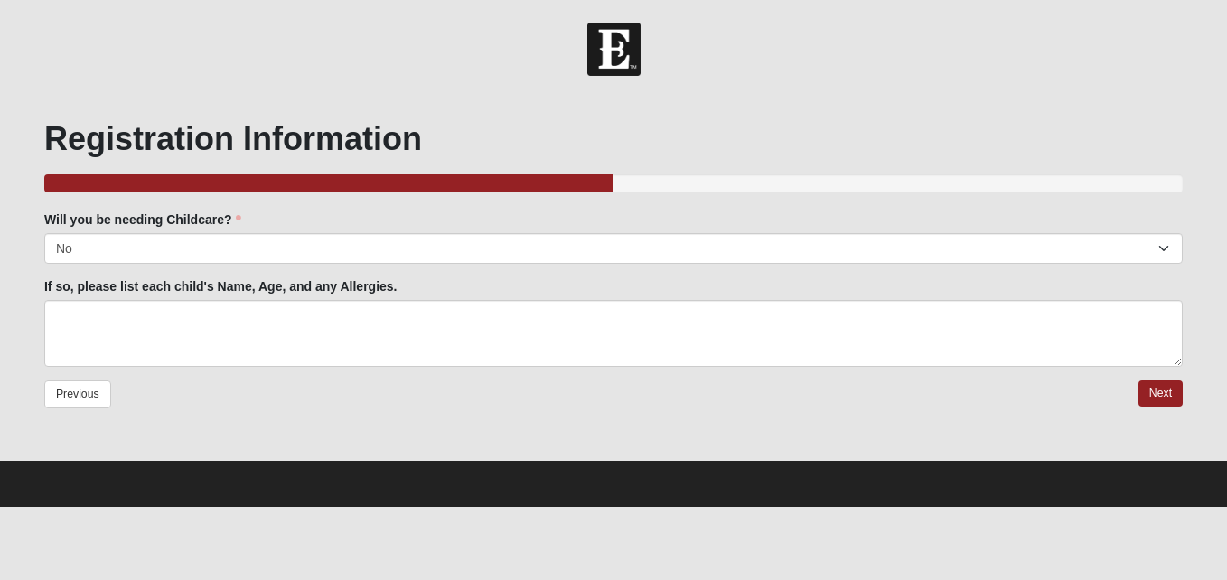
click at [1192, 392] on div "Registration Information 50.00% Complete Will you be needing Childcare? Yes No …" at bounding box center [613, 277] width 1165 height 364
click at [1180, 396] on link "Next" at bounding box center [1160, 393] width 44 height 26
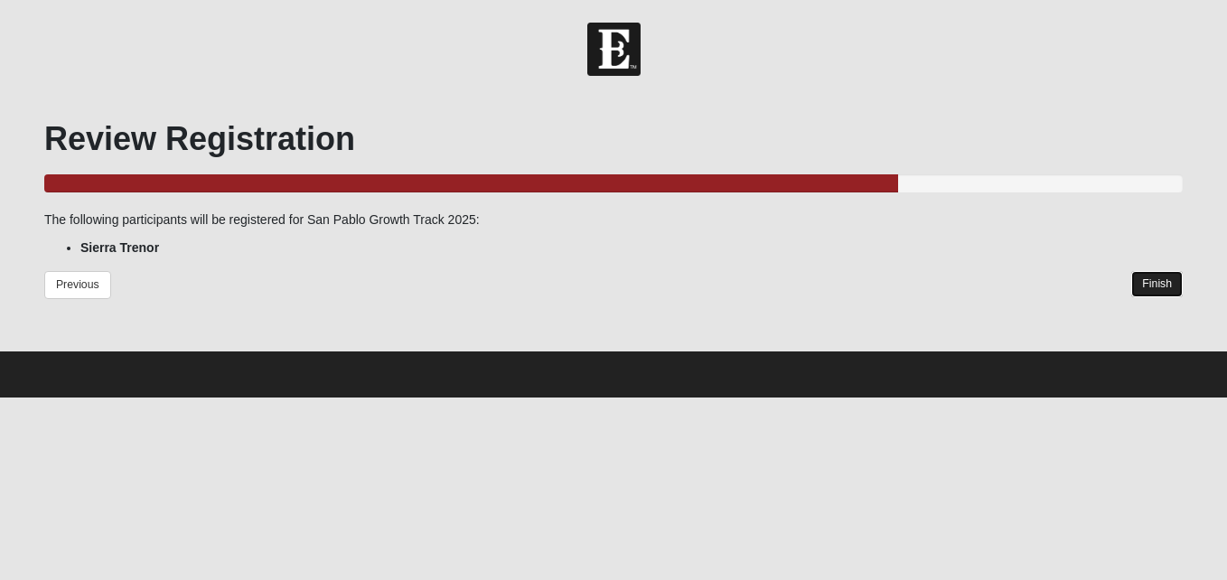
click at [1152, 292] on link "Finish" at bounding box center [1156, 284] width 51 height 26
